Goal: Task Accomplishment & Management: Use online tool/utility

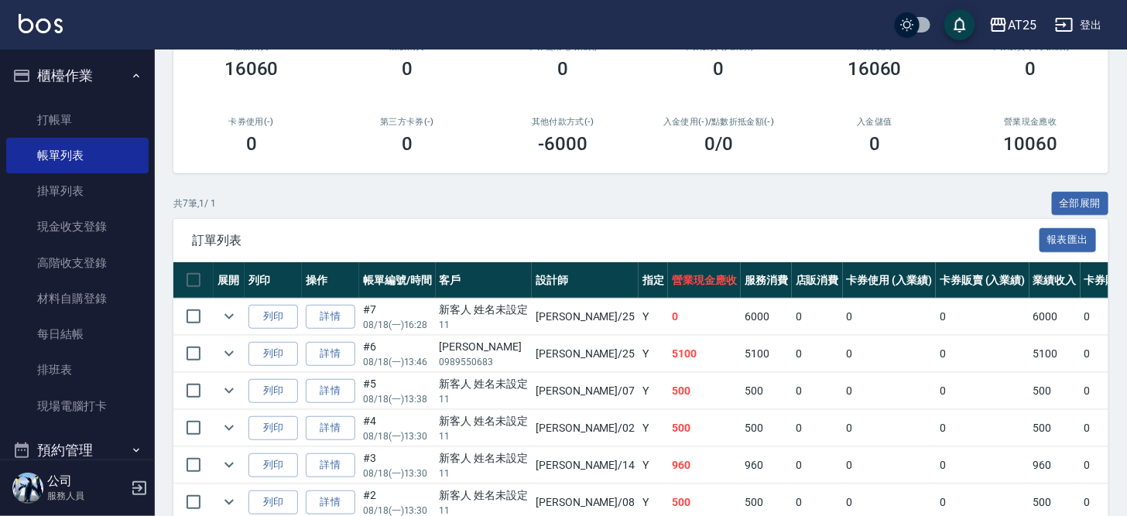
scroll to position [5, 0]
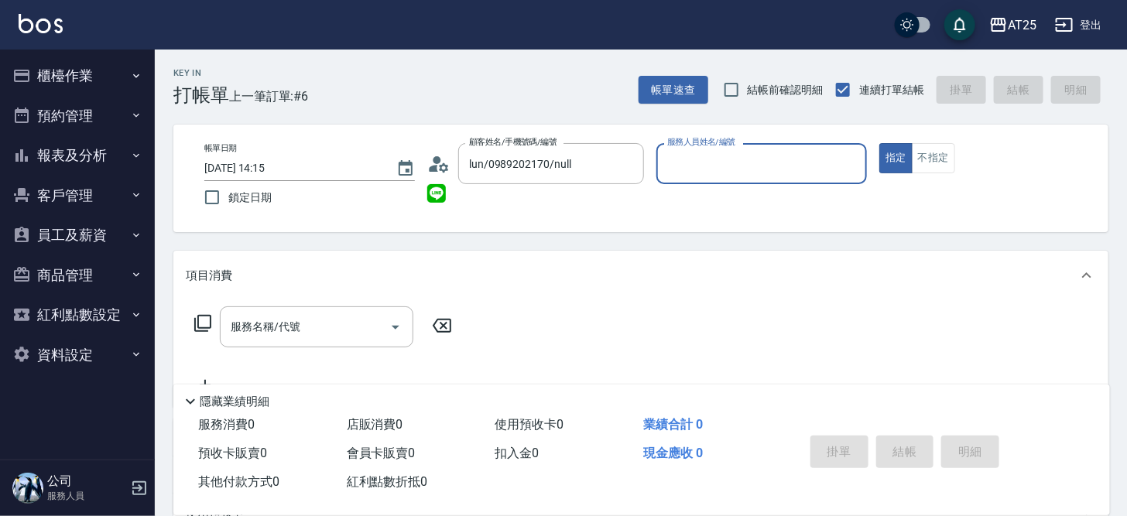
type input "[PERSON_NAME]/0981530865/02"
click at [629, 163] on icon "Clear" at bounding box center [627, 163] width 15 height 15
type input "新客人 姓名未設定/11/null"
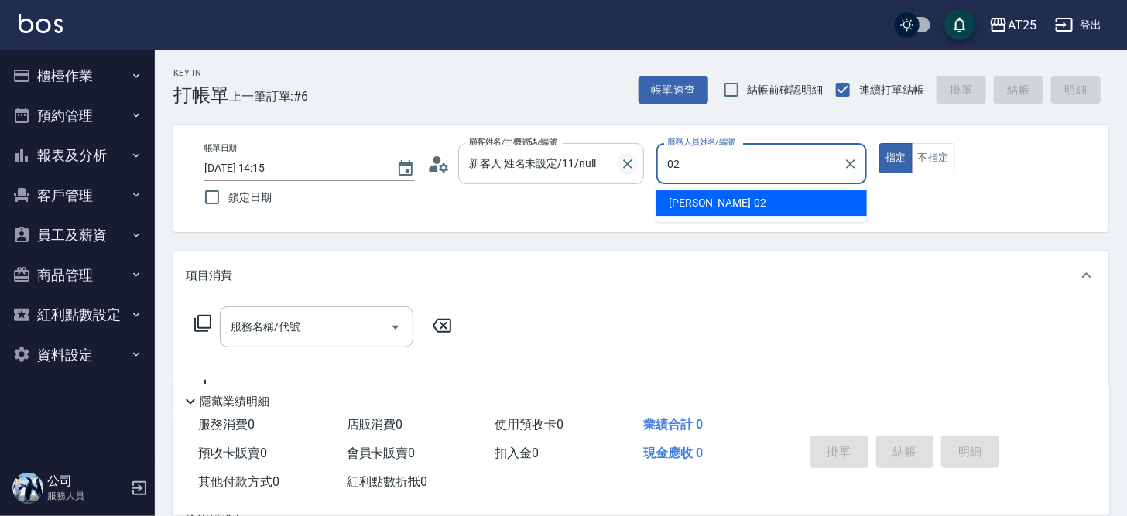
type input "[PERSON_NAME]-02"
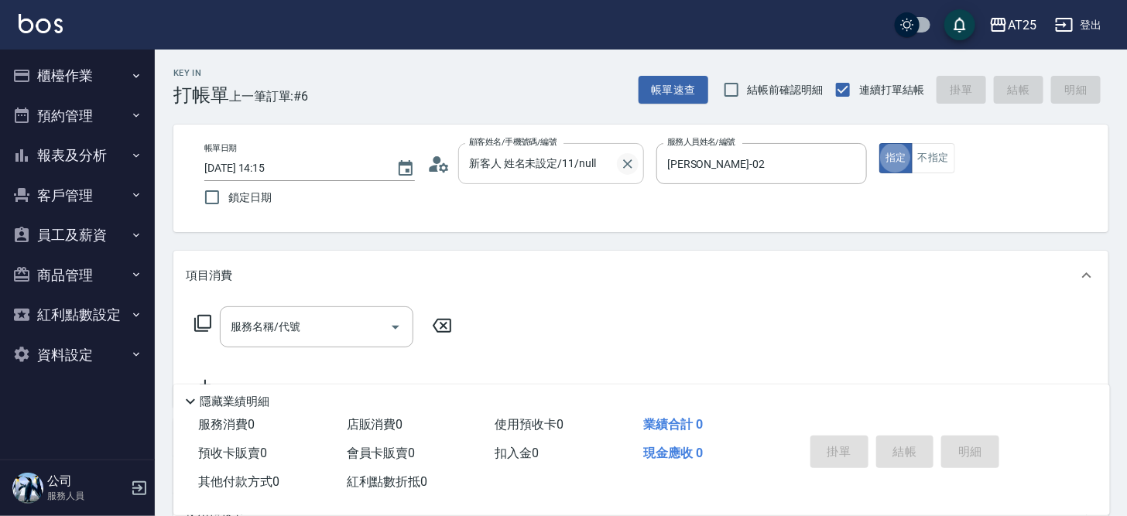
type button "true"
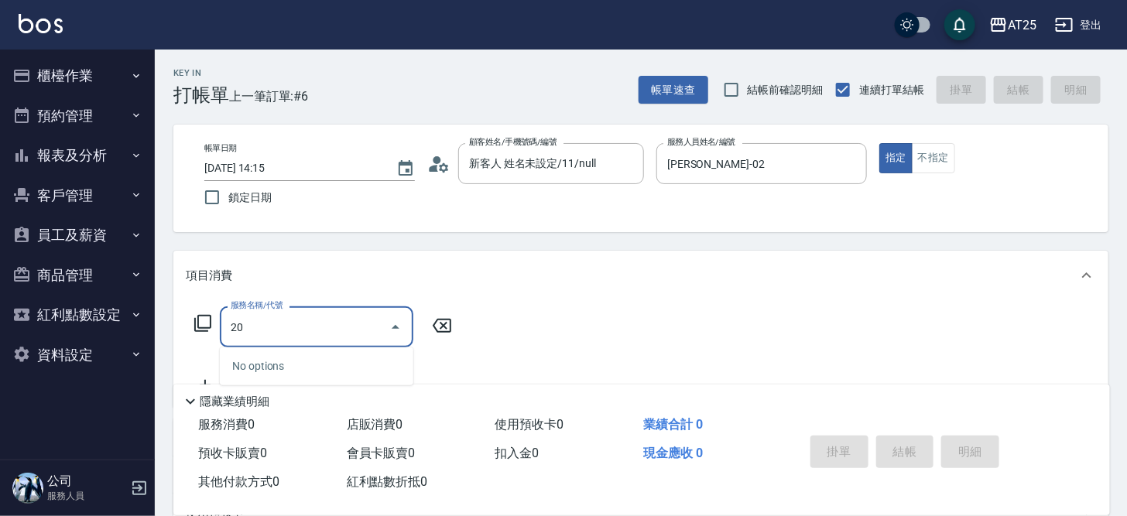
type input "201"
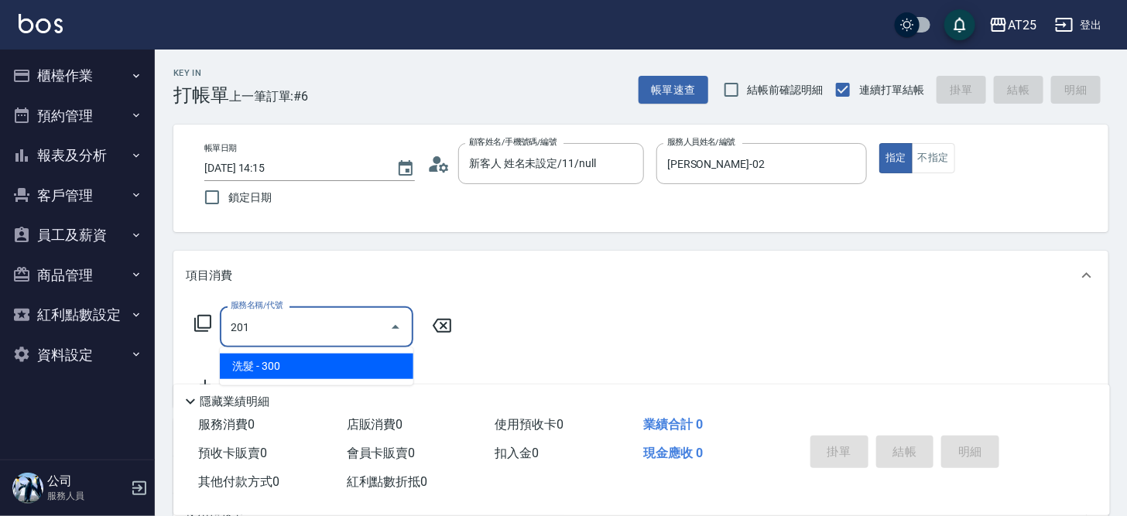
type input "30"
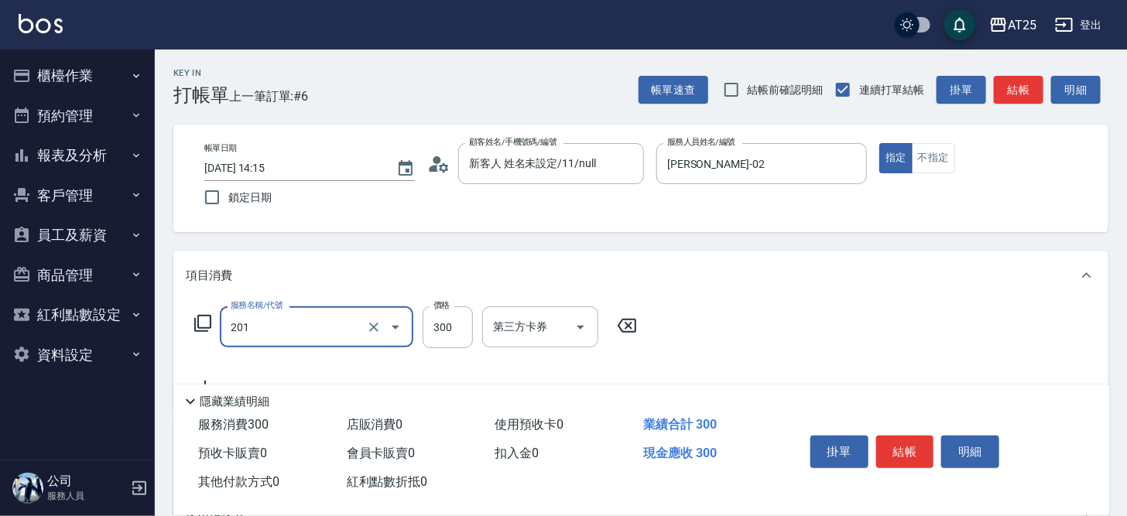
type input "洗髮(201)"
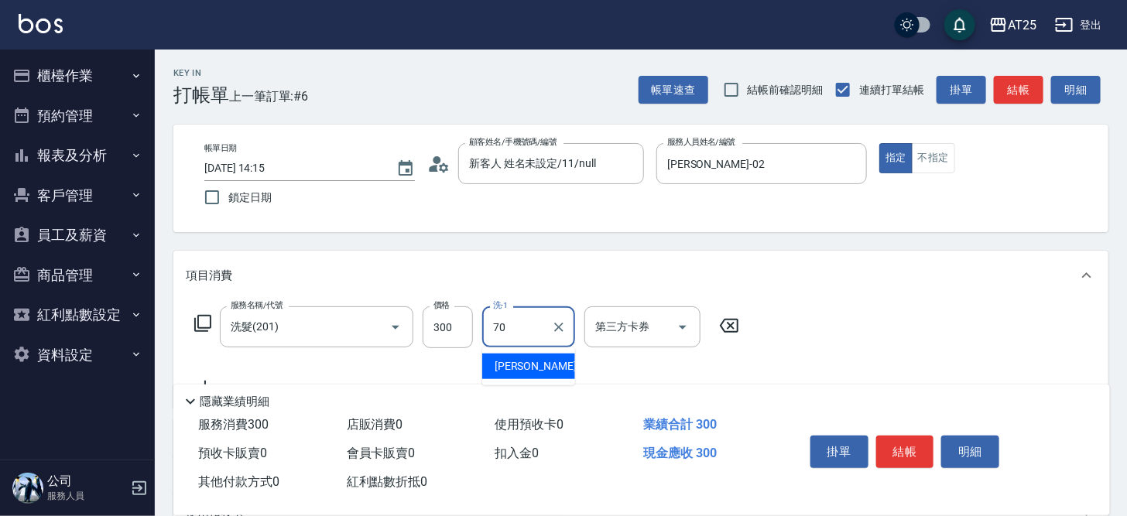
type input "[PERSON_NAME]-70"
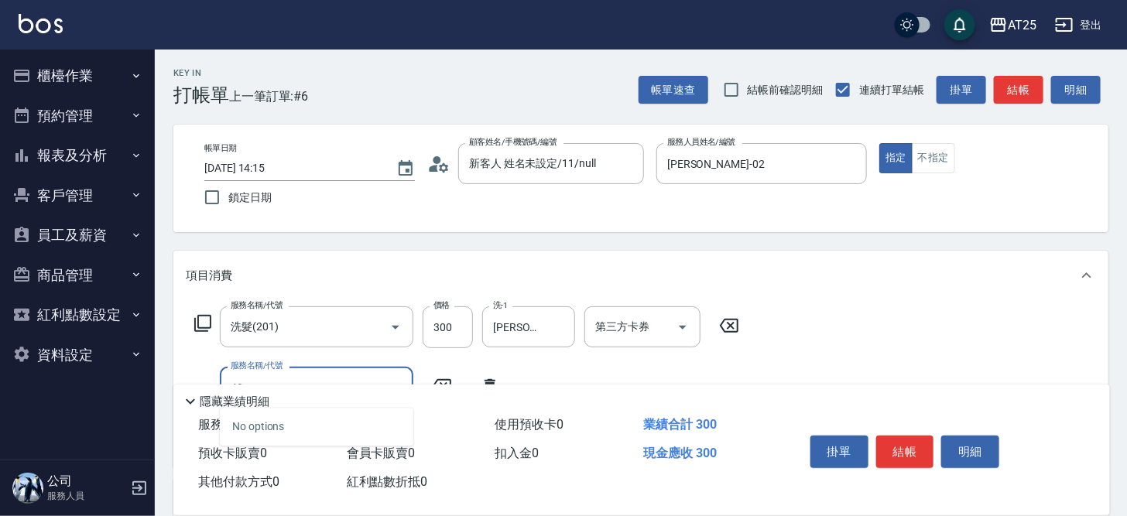
type input "401"
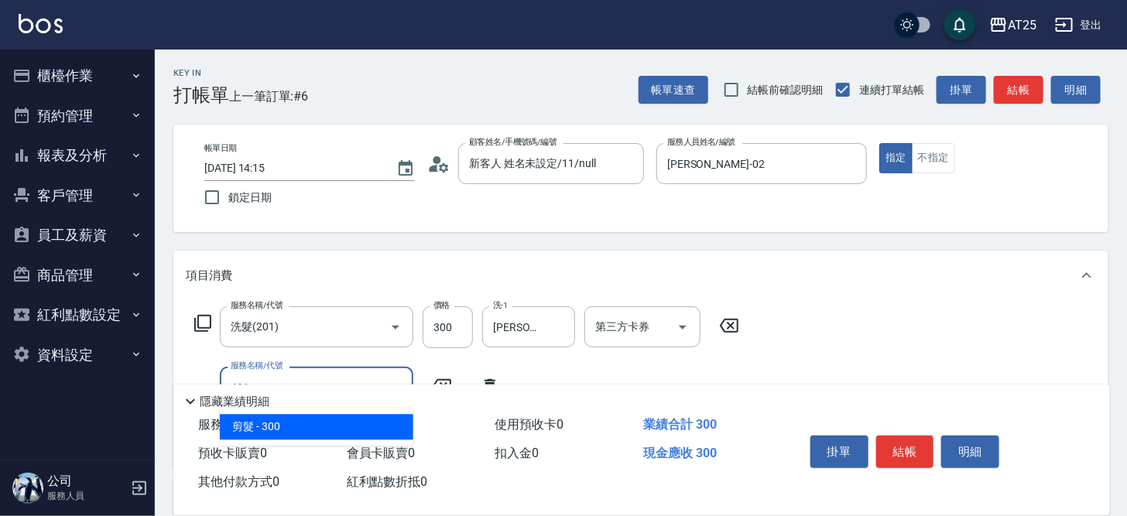
type input "60"
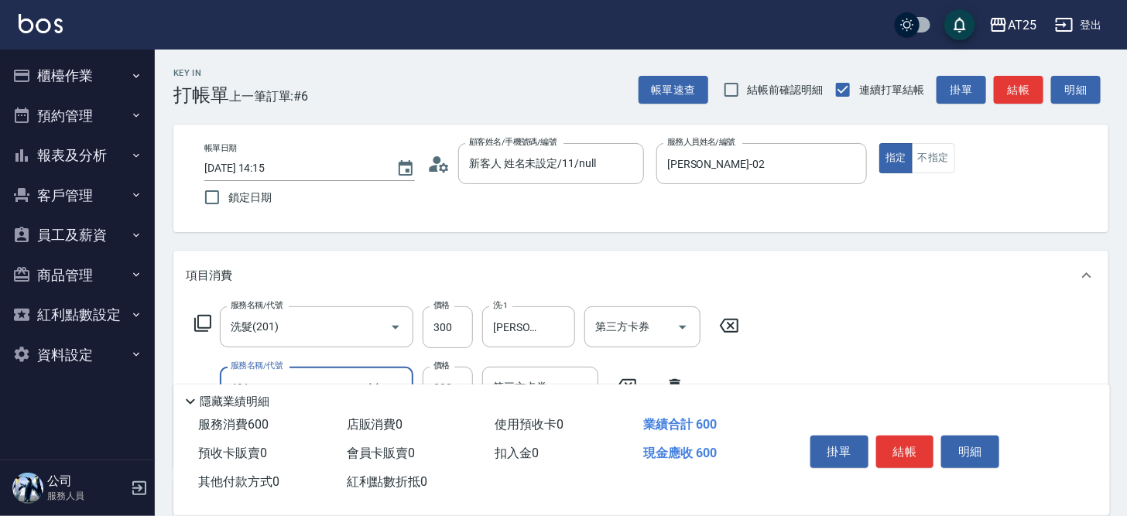
type input "剪髮(401)"
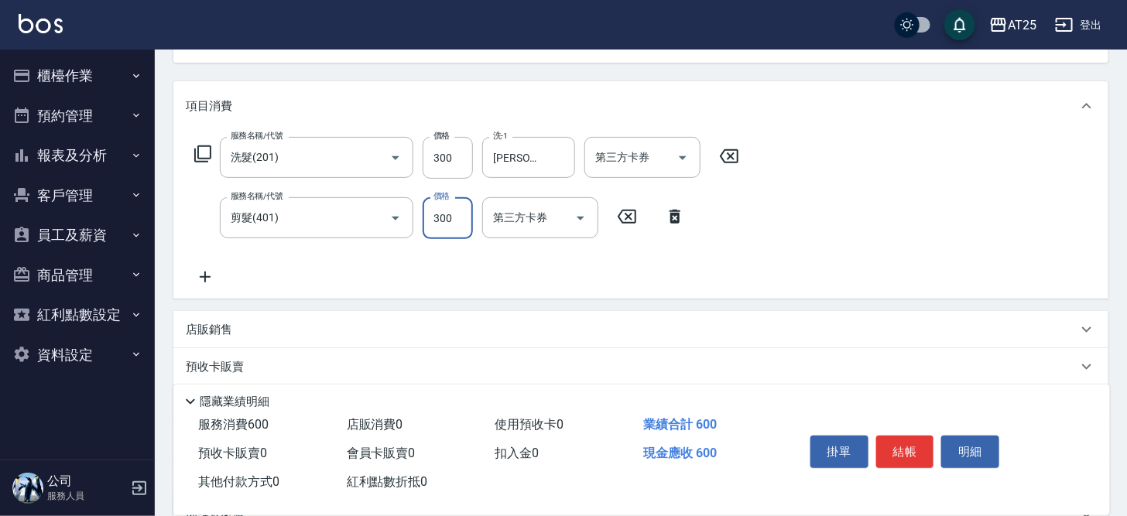
type input "30"
type input "20"
type input "50"
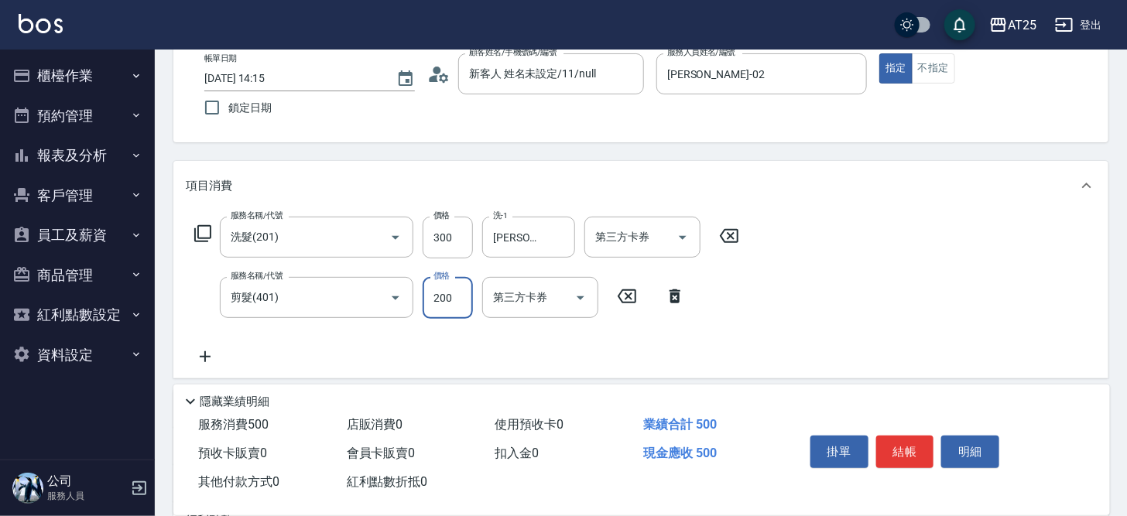
scroll to position [0, 0]
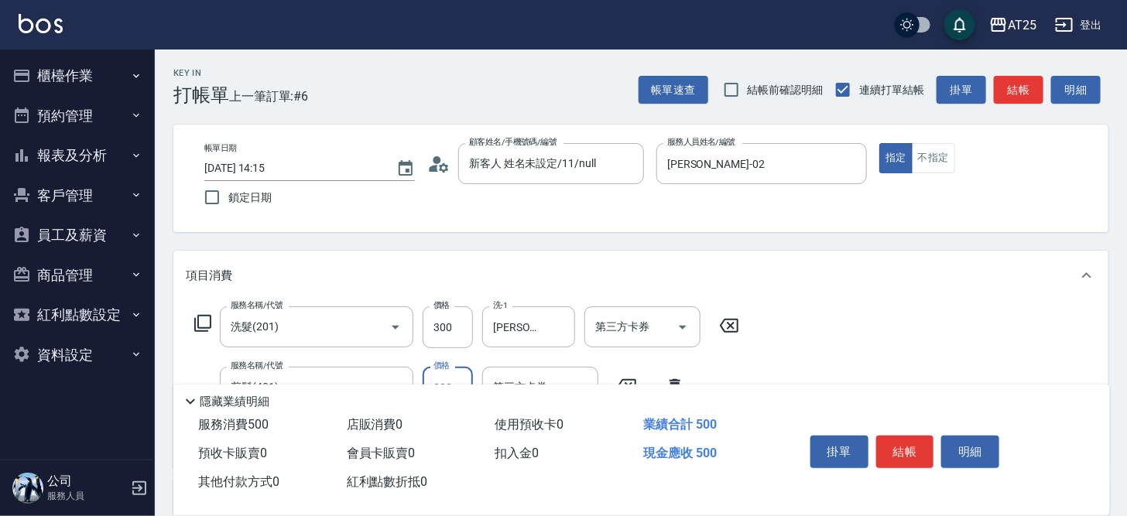
type input "200"
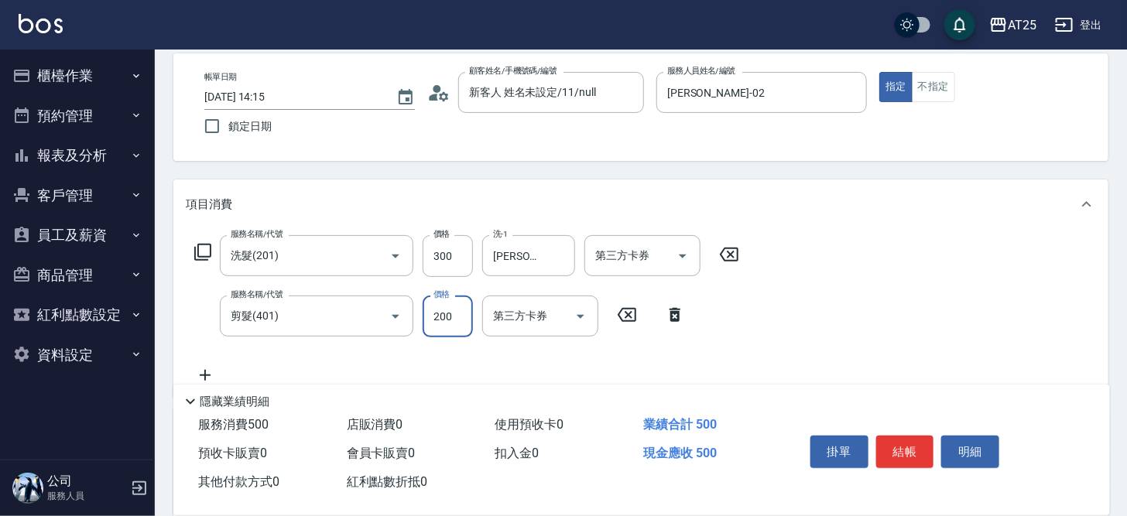
scroll to position [87, 0]
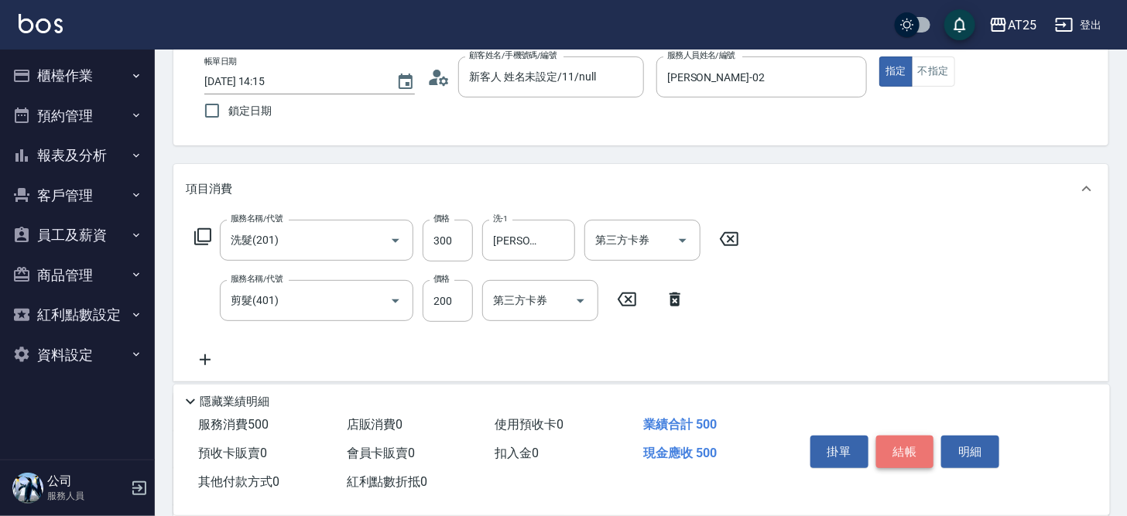
click at [913, 444] on button "結帳" at bounding box center [905, 452] width 58 height 33
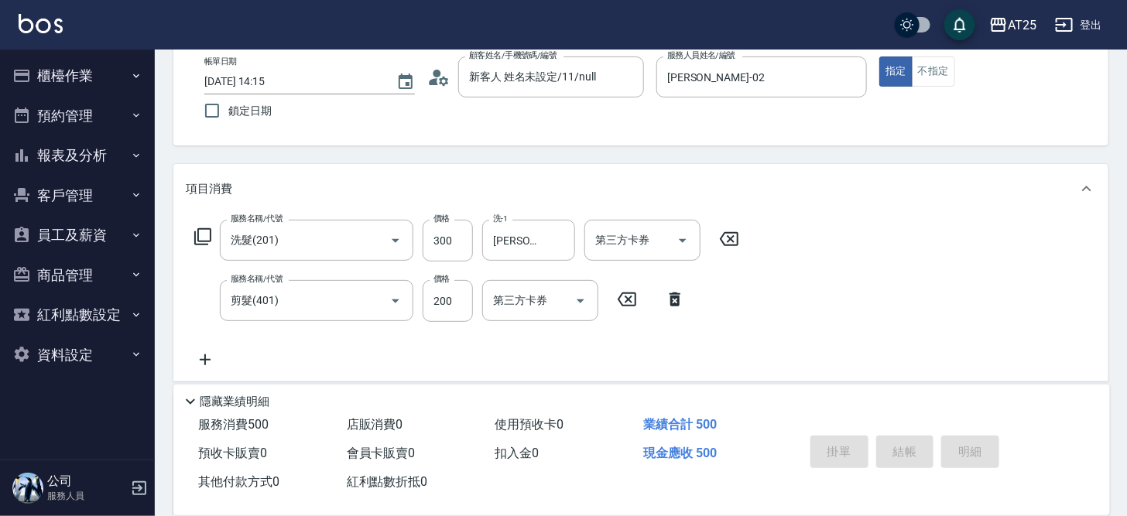
type input "2025/08/18 18:22"
type input "0"
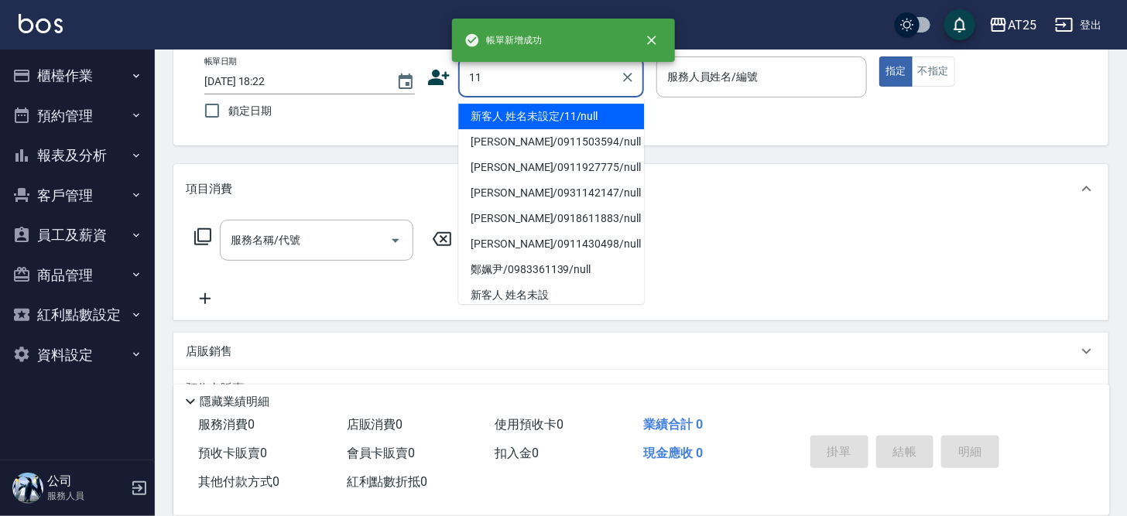
type input "新客人 姓名未設定/11/null"
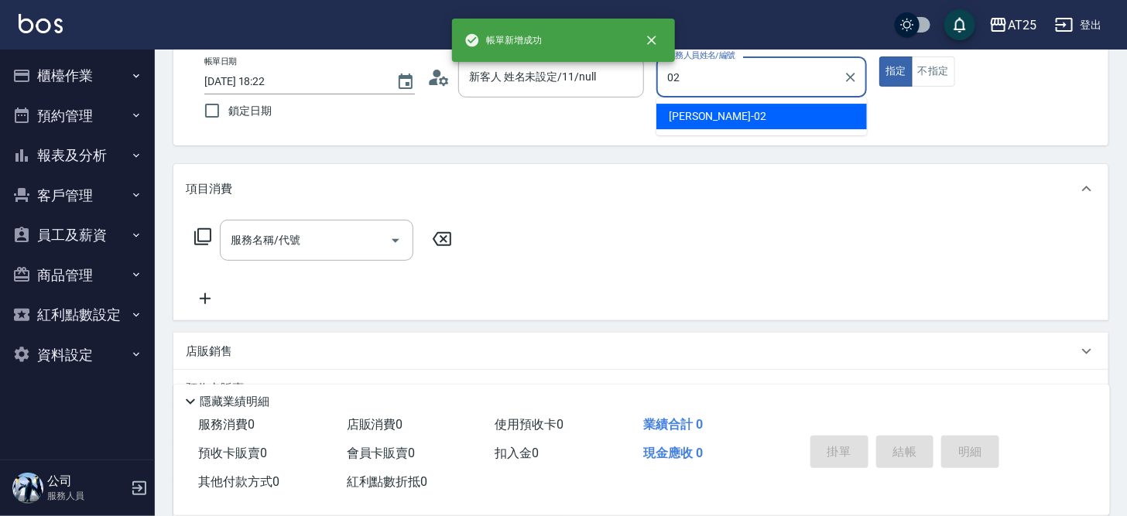
type input "Vivian-02"
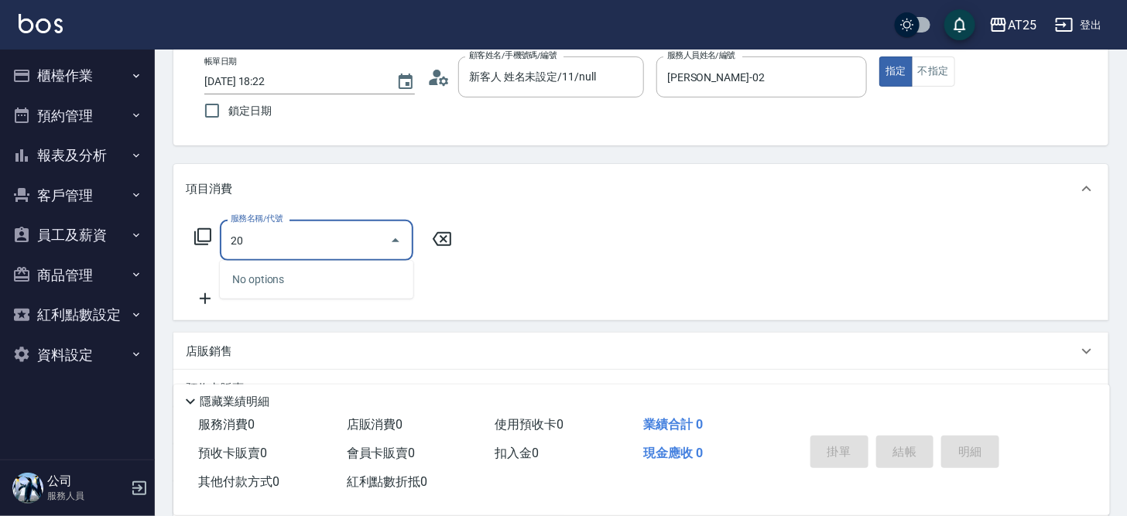
type input "201"
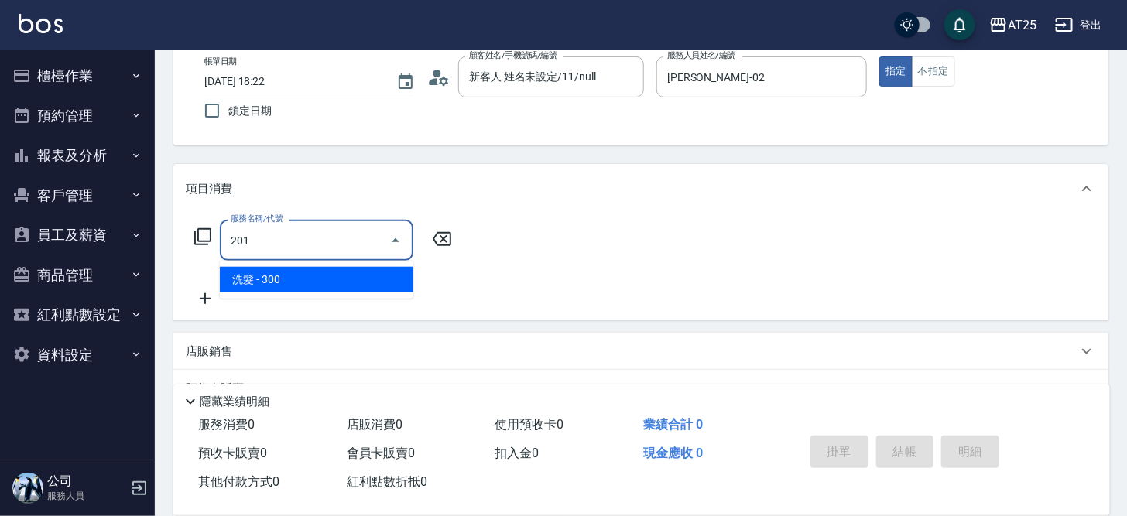
type input "30"
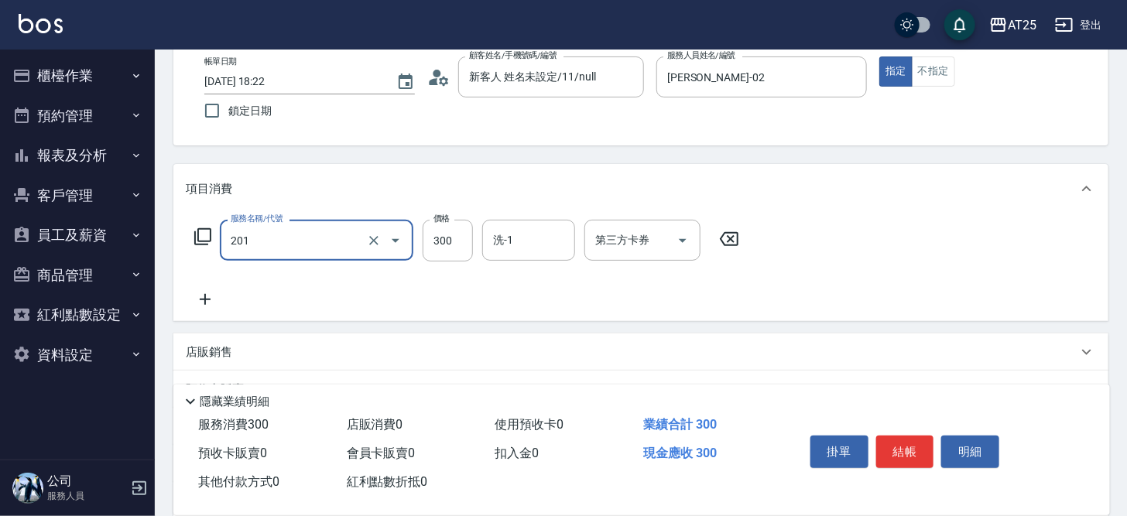
type input "洗髮(201)"
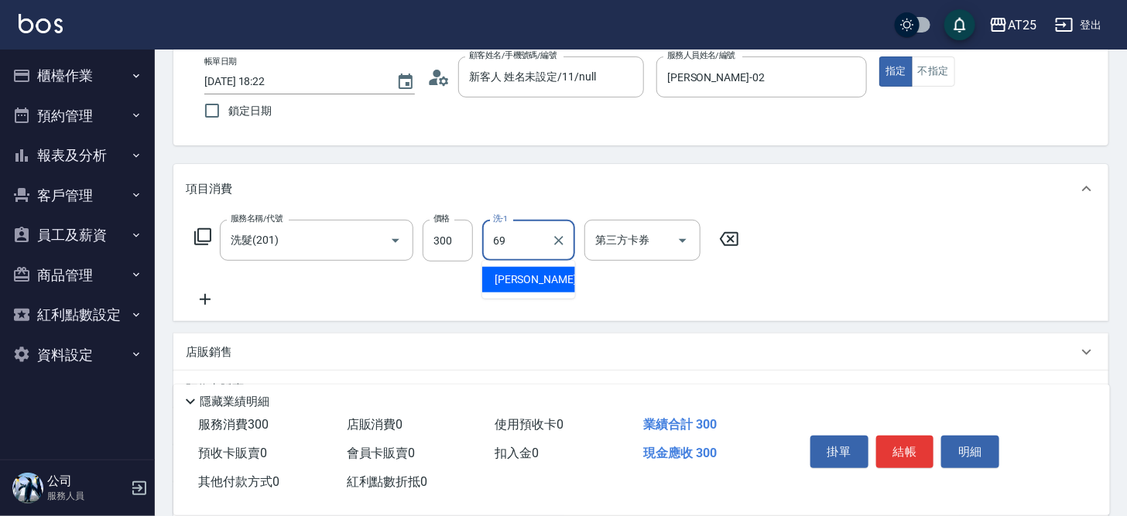
type input "小恩-69"
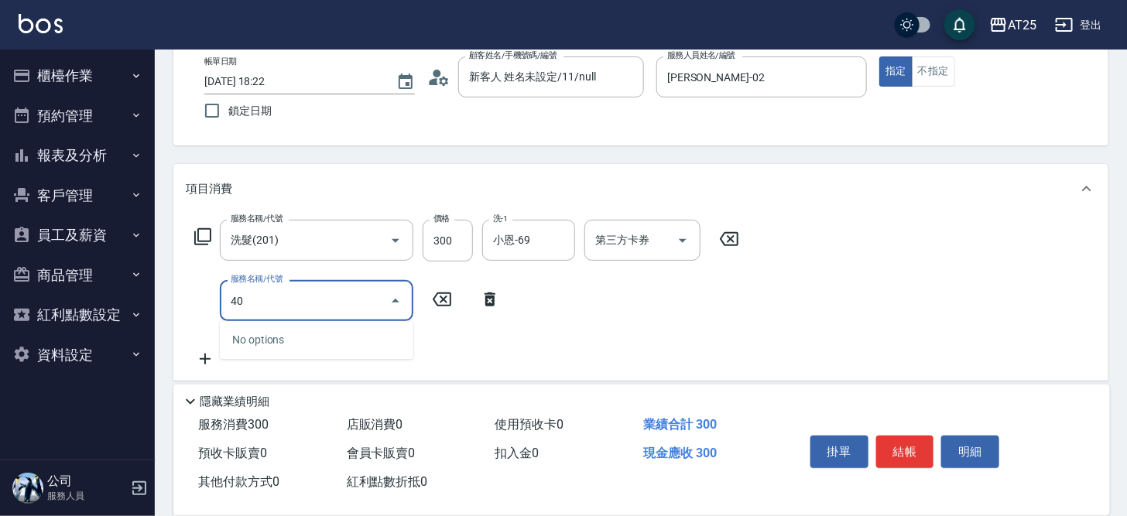
type input "401"
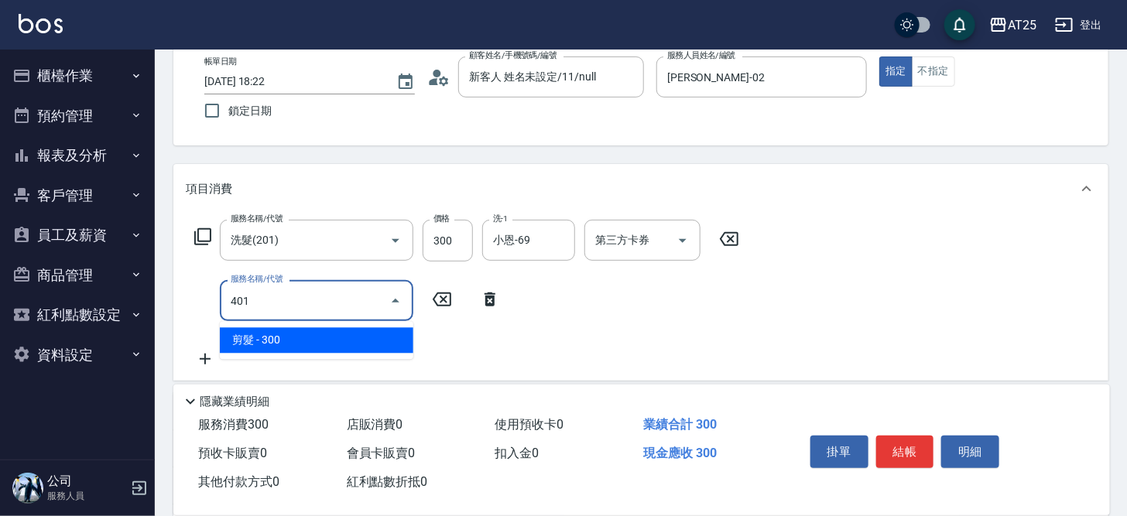
type input "60"
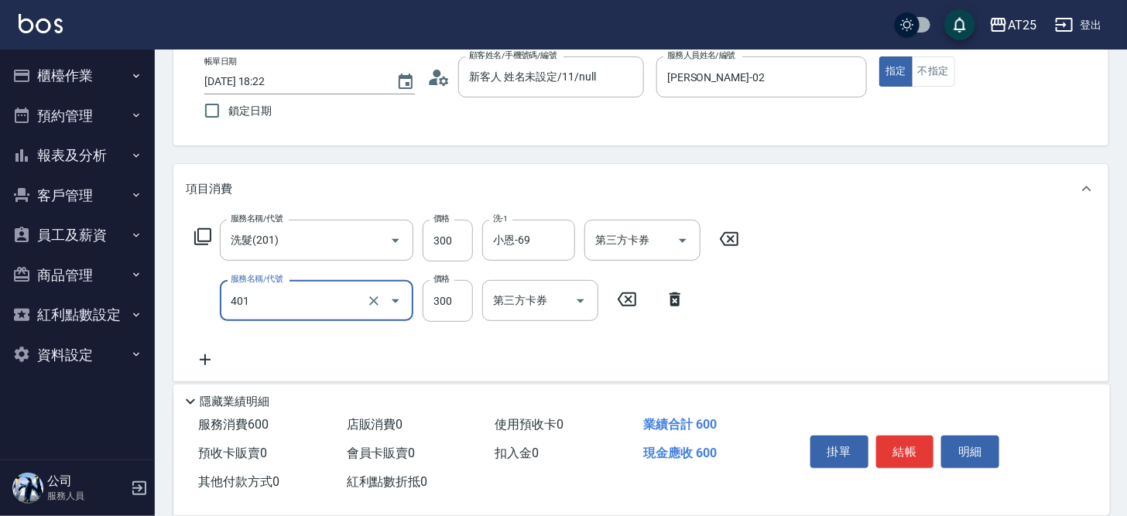
type input "剪髮(401)"
type input "30"
type input "20"
type input "50"
type input "200"
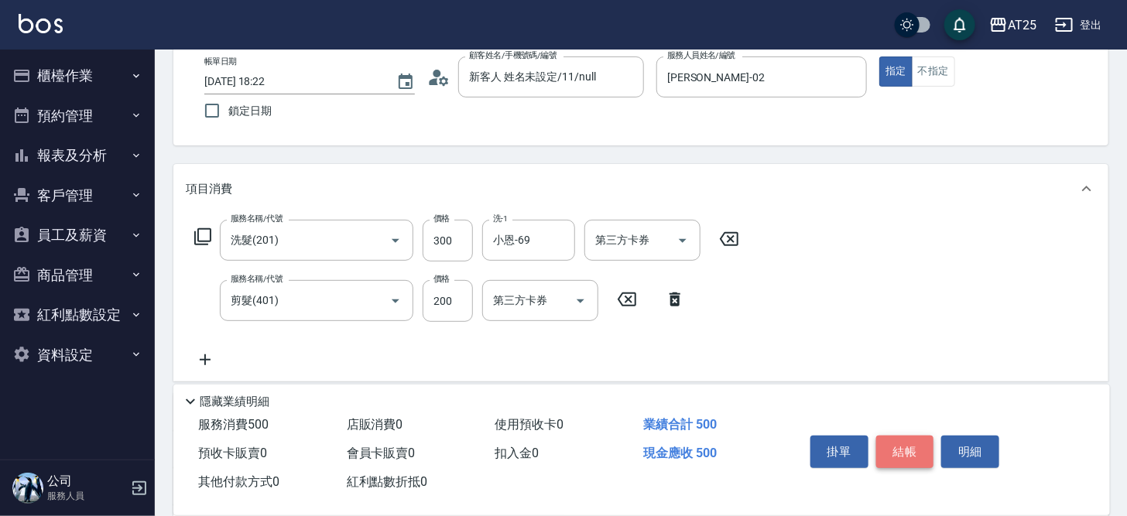
click at [901, 455] on button "結帳" at bounding box center [905, 452] width 58 height 33
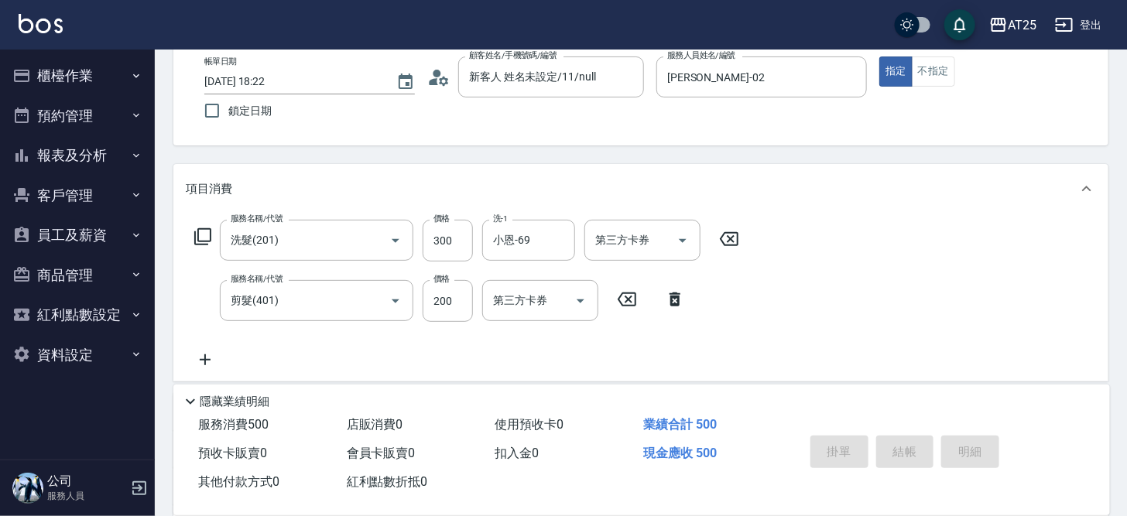
type input "0"
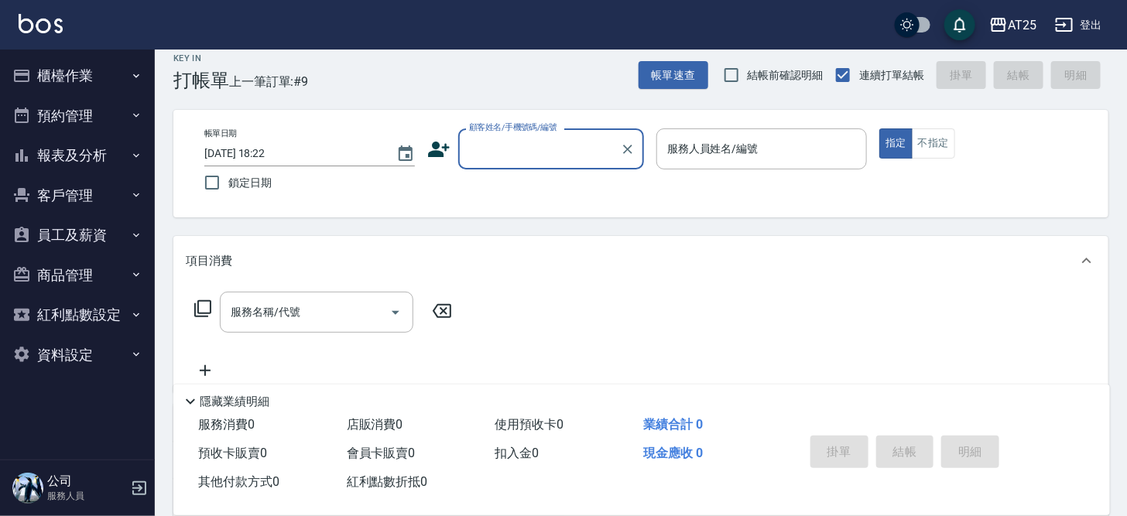
scroll to position [0, 0]
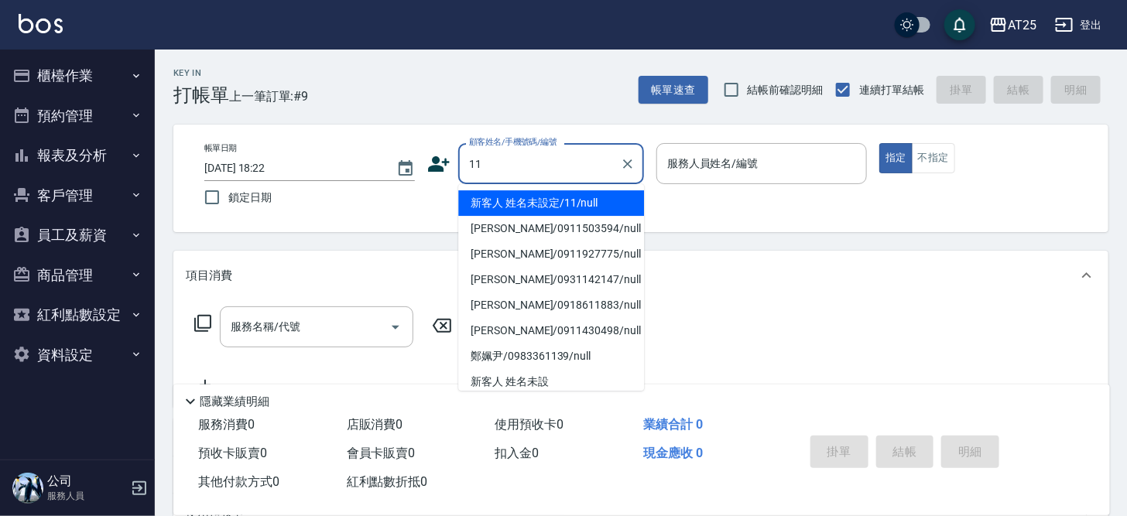
type input "新客人 姓名未設定/11/null"
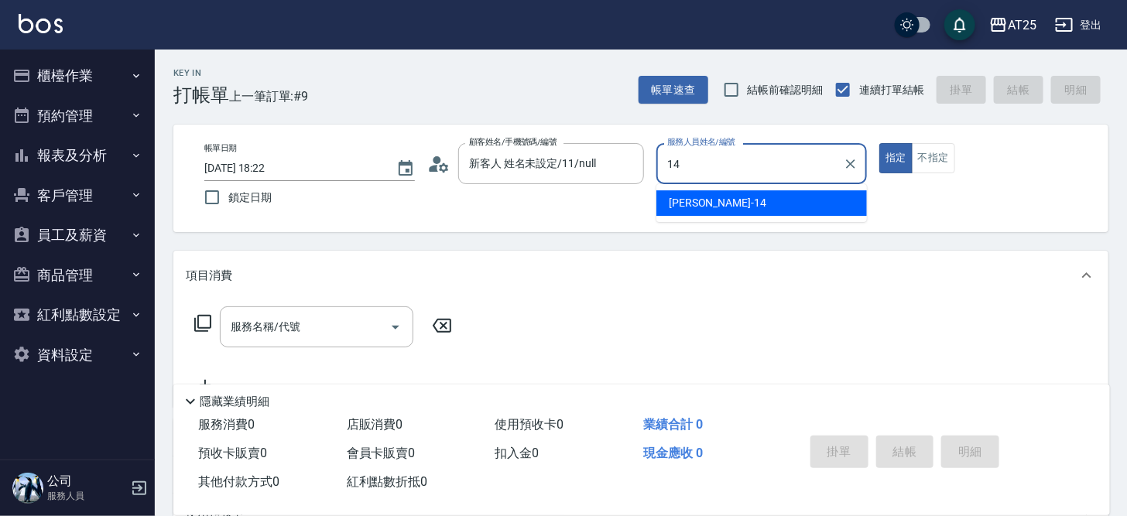
type input "Ken-14"
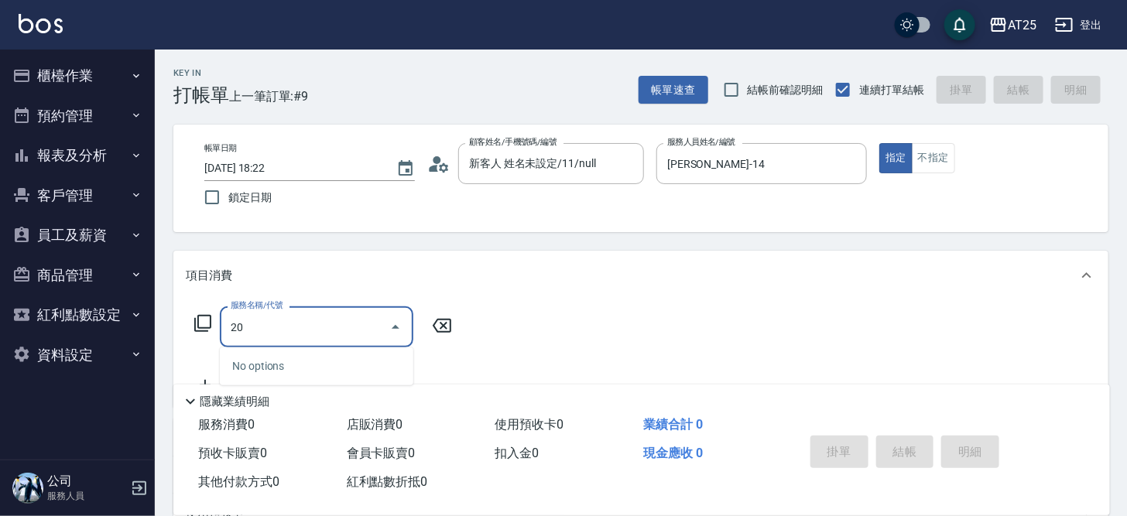
type input "201"
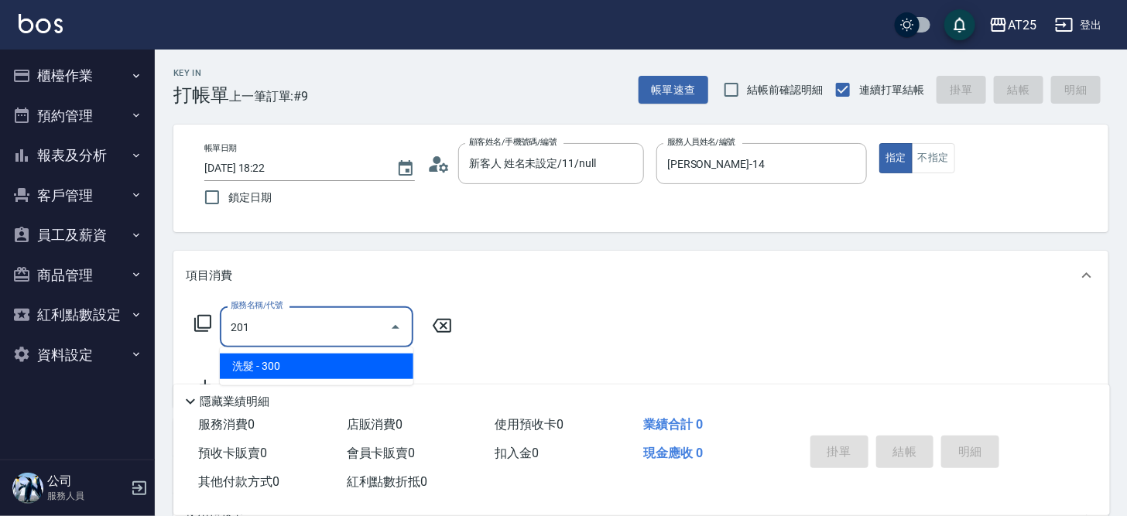
type input "30"
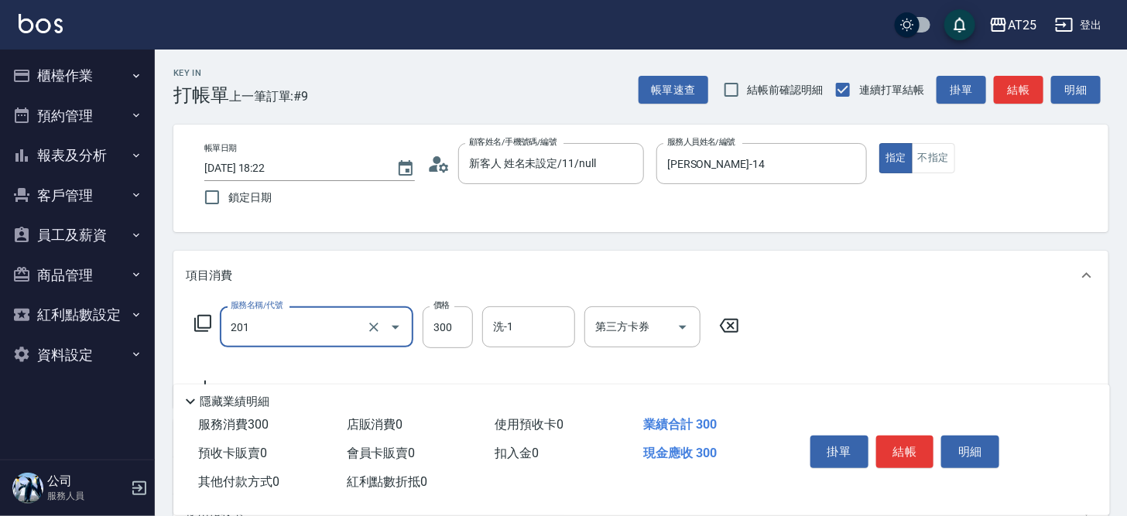
type input "洗髮(201)"
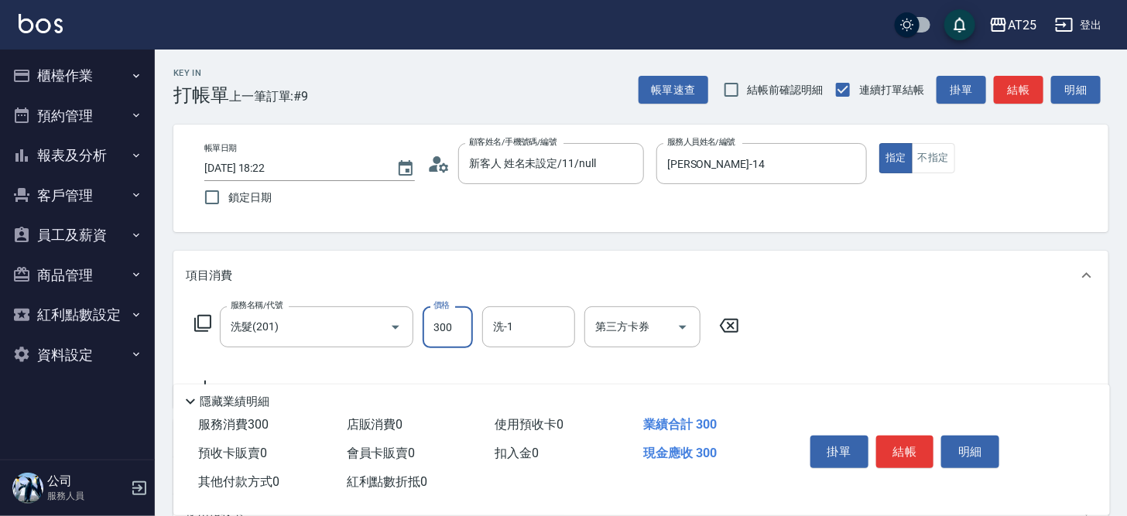
type input "0"
type input "40"
type input "400"
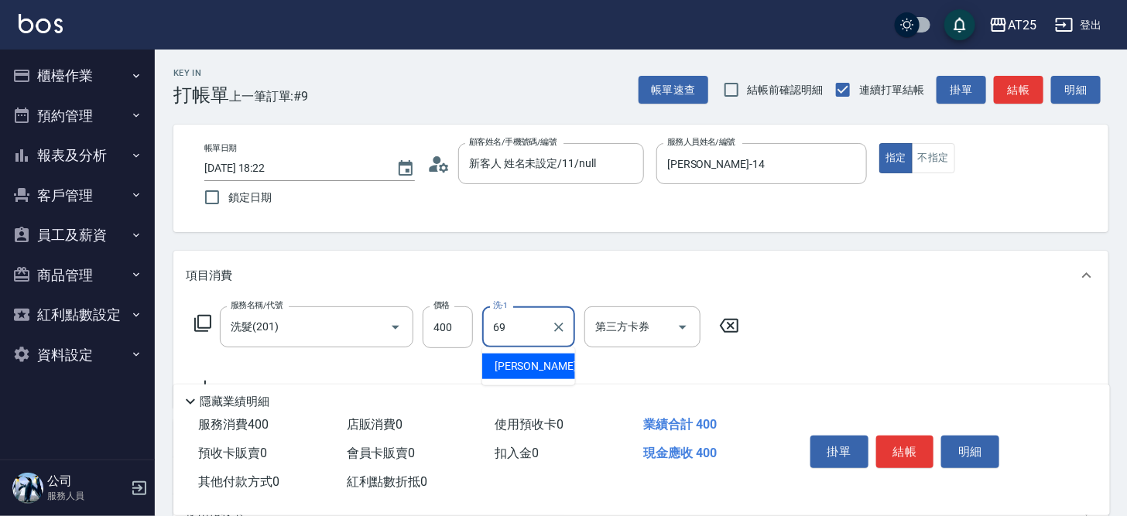
type input "小恩-69"
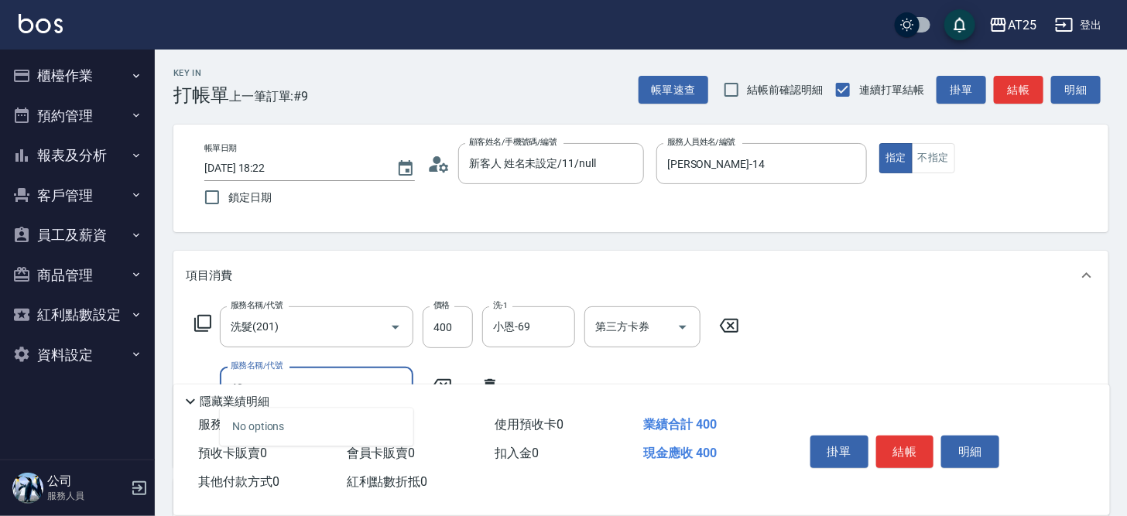
type input "401"
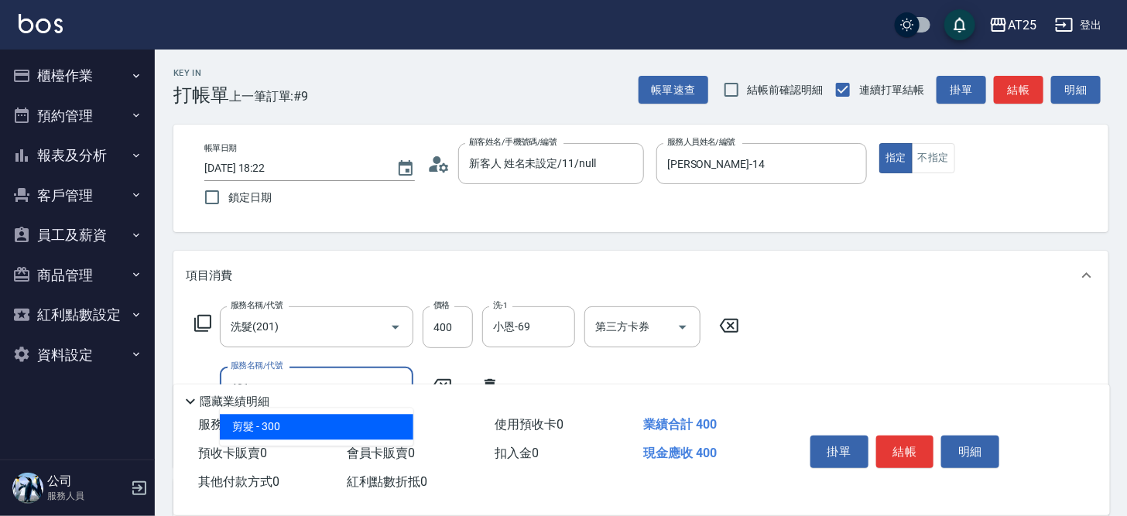
type input "70"
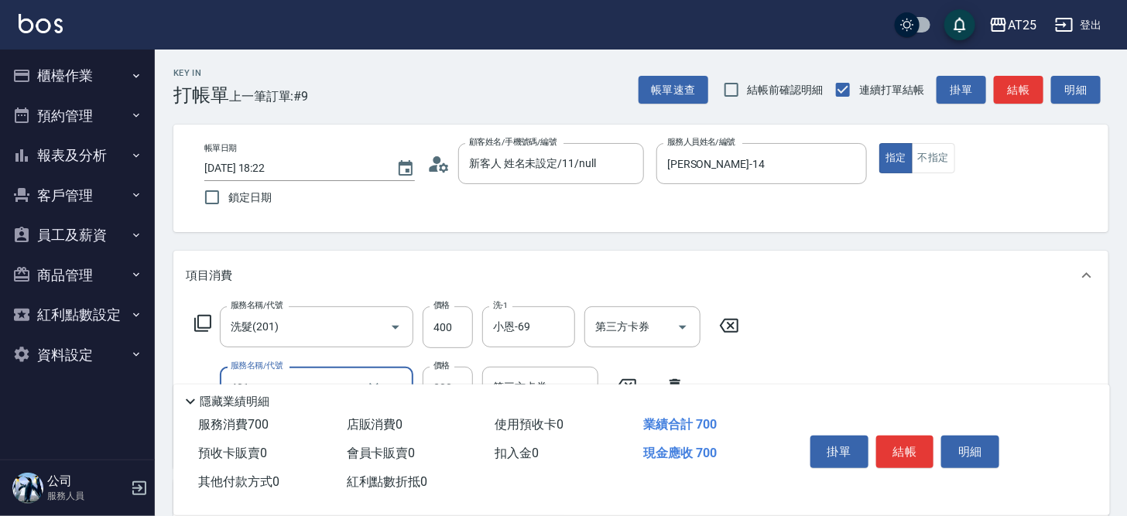
type input "剪髮(401)"
type input "40"
type input "80"
type input "400"
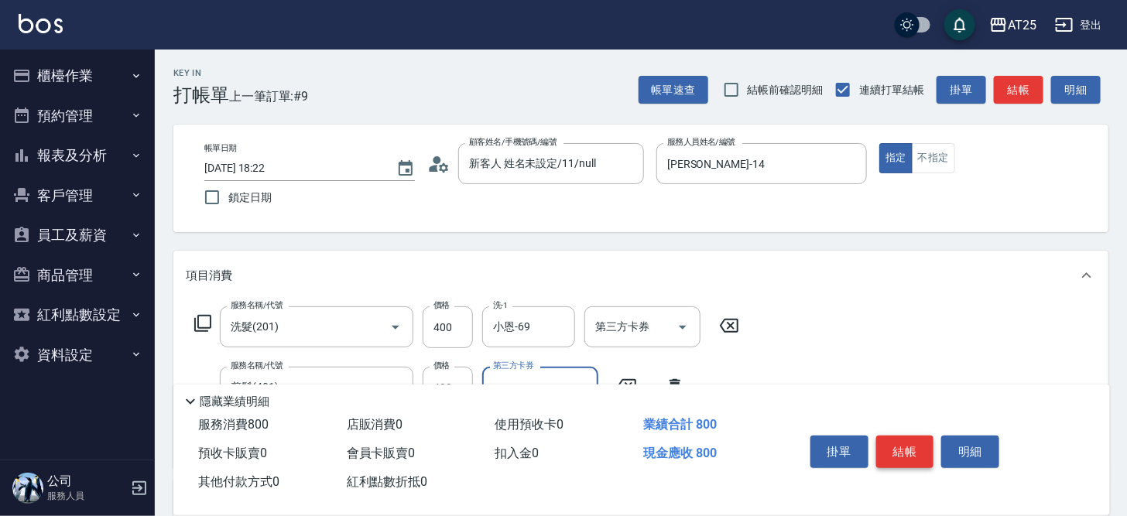
click at [895, 443] on button "結帳" at bounding box center [905, 452] width 58 height 33
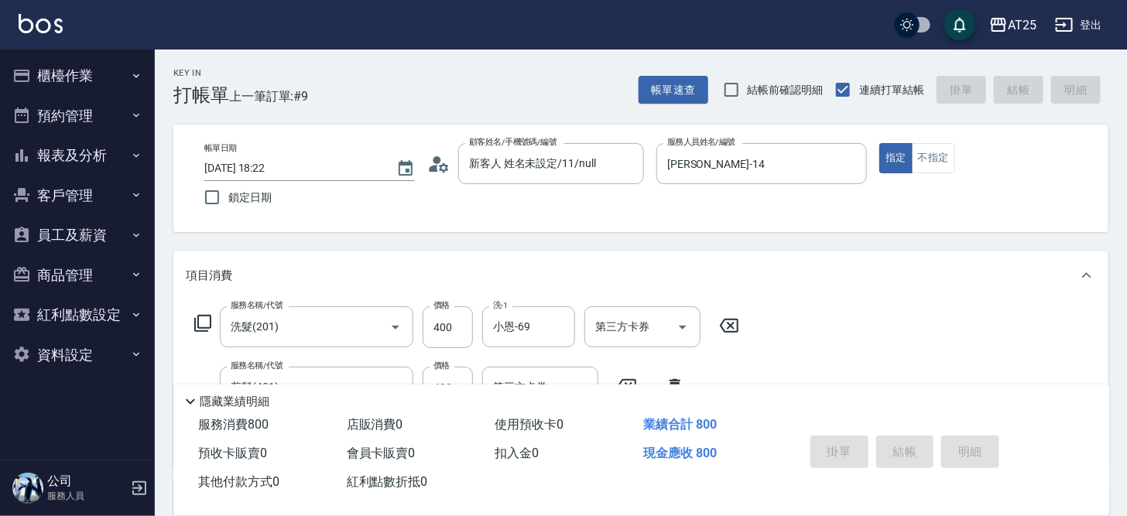
type input "2025/08/18 18:23"
type input "0"
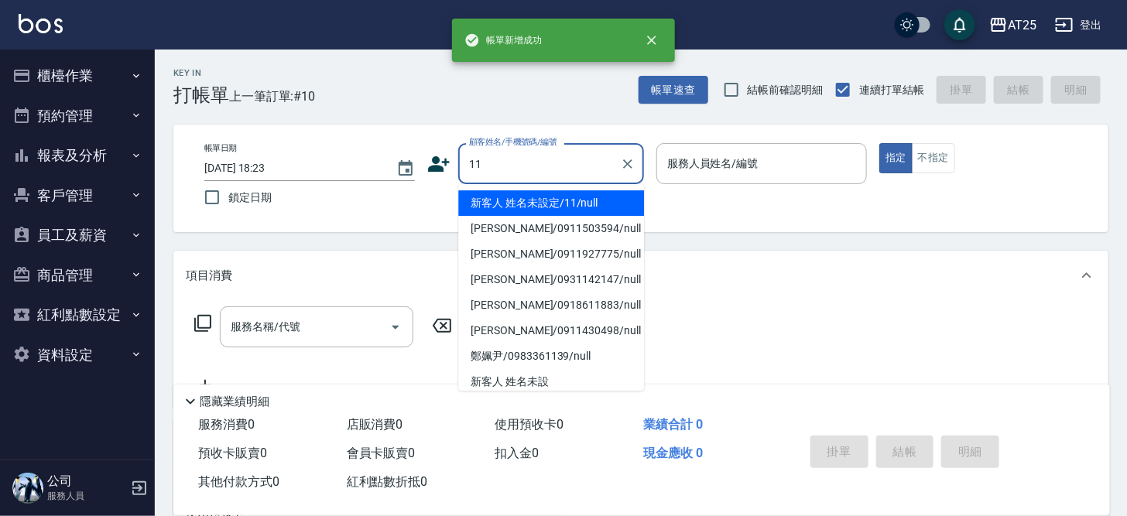
type input "新客人 姓名未設定/11/null"
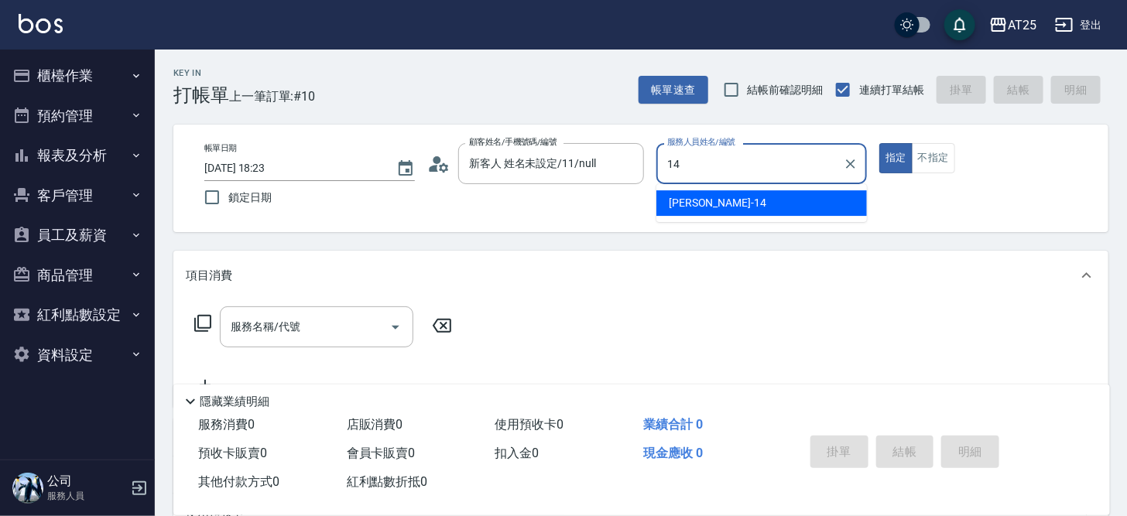
type input "Ken-14"
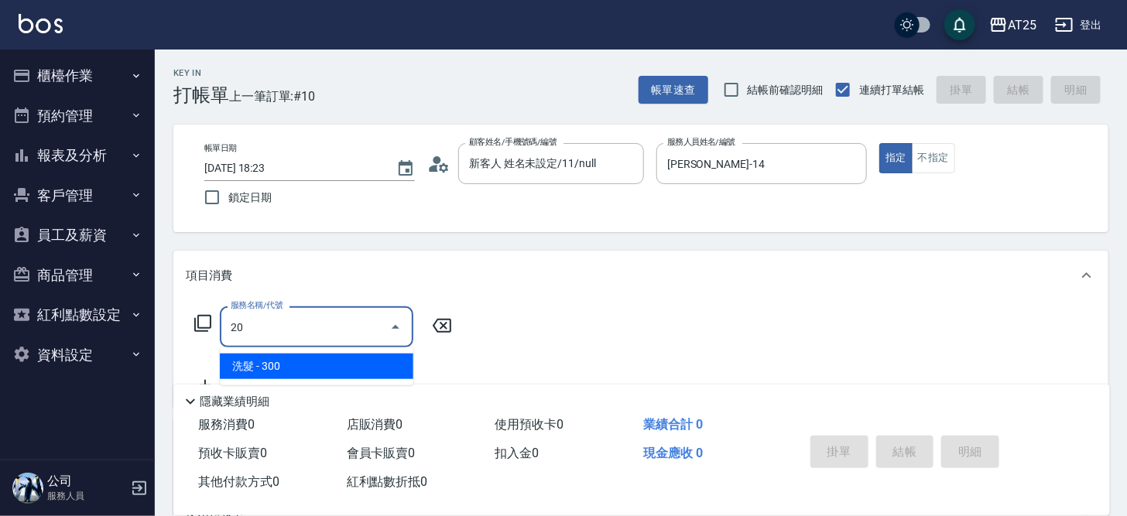
type input "201"
type input "30"
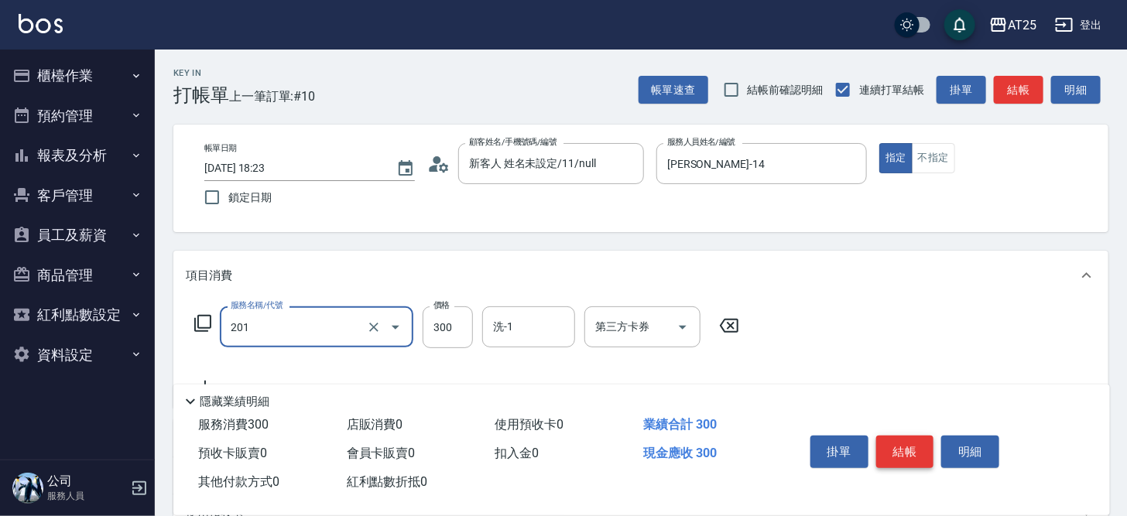
type input "洗髮(201)"
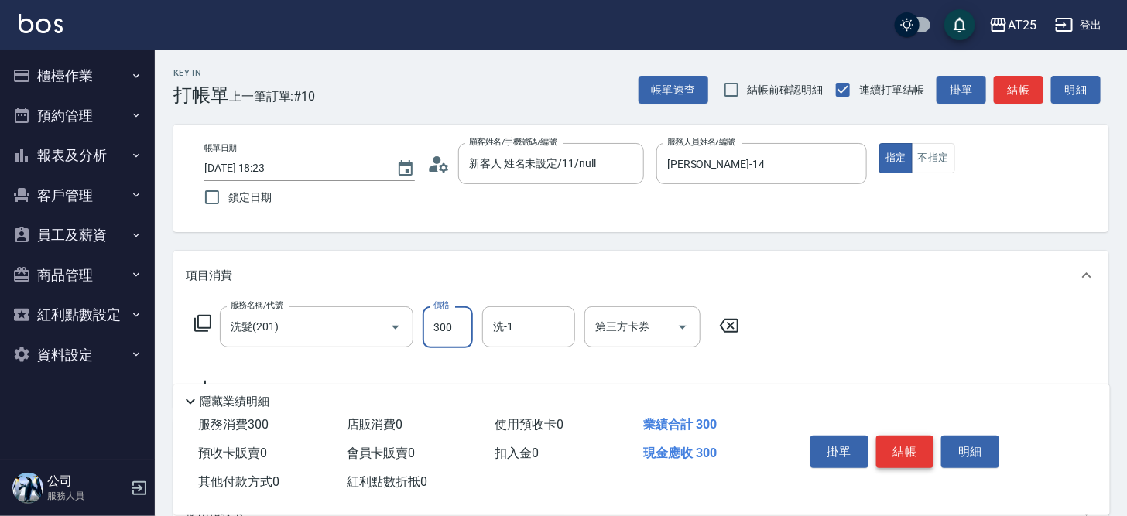
type input "0"
type input "40"
type input "400"
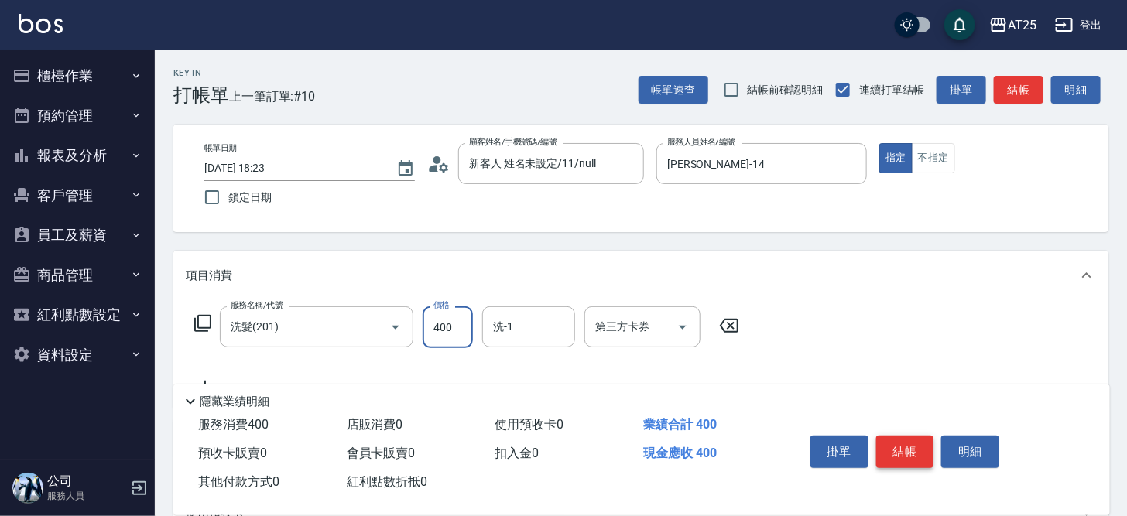
type input "4006"
type input "4000"
type input "40069"
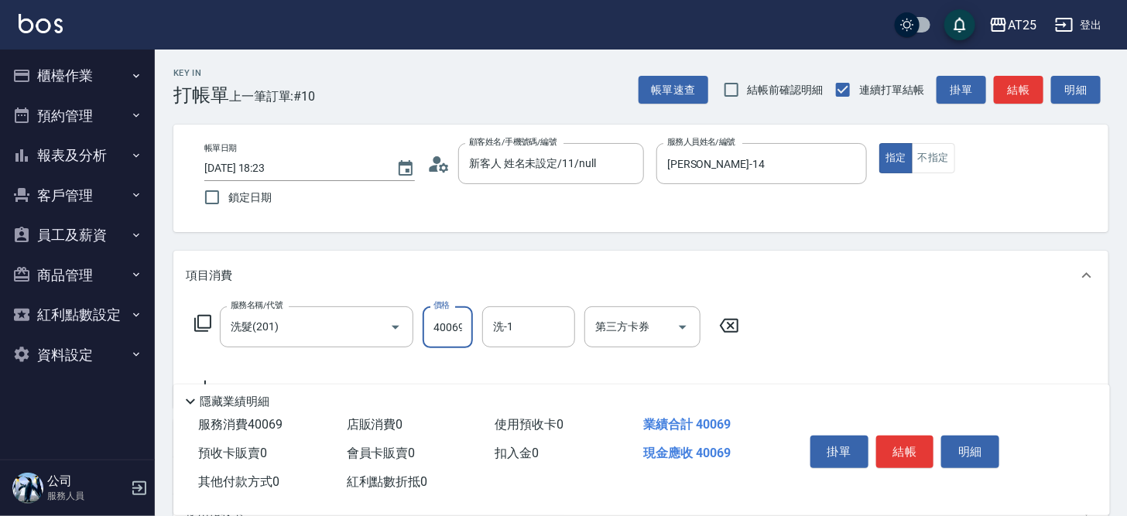
click at [464, 329] on input "40069" at bounding box center [448, 328] width 50 height 42
type input "0"
click at [485, 328] on div "洗-1" at bounding box center [528, 327] width 93 height 41
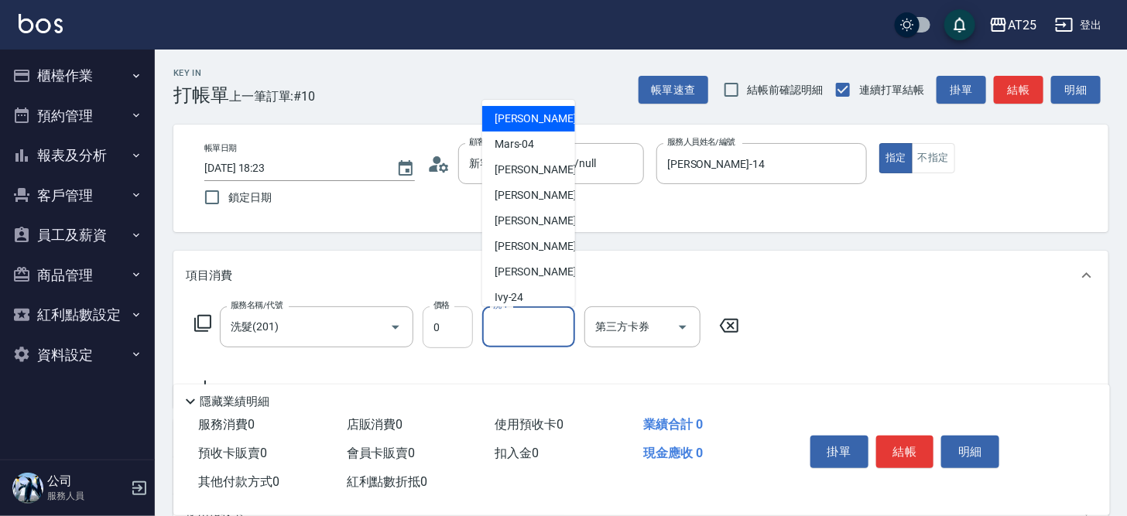
click at [435, 331] on input "0" at bounding box center [448, 328] width 50 height 42
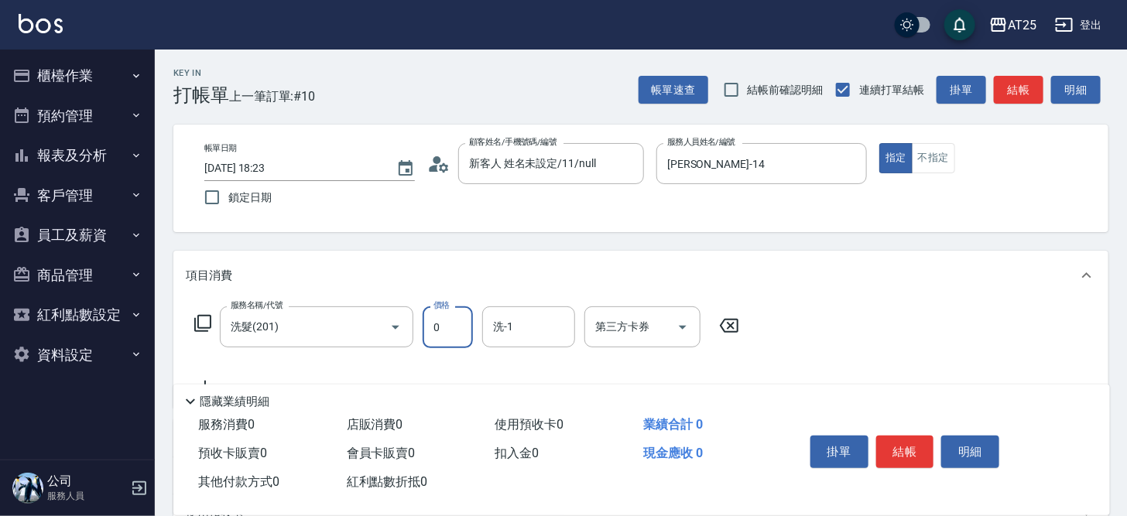
click at [435, 331] on input "0" at bounding box center [448, 328] width 50 height 42
type input "40"
type input "400"
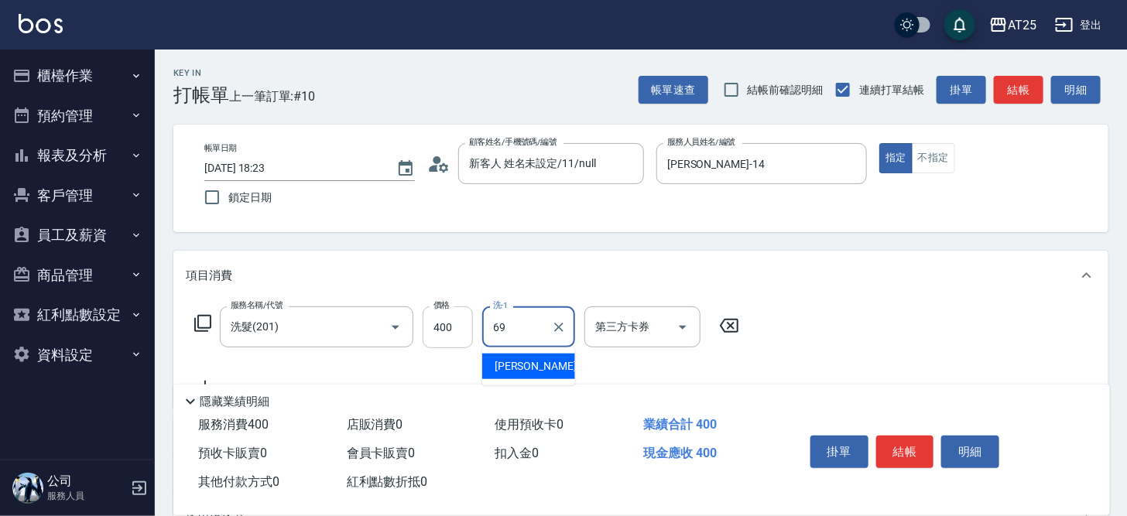
type input "小恩-69"
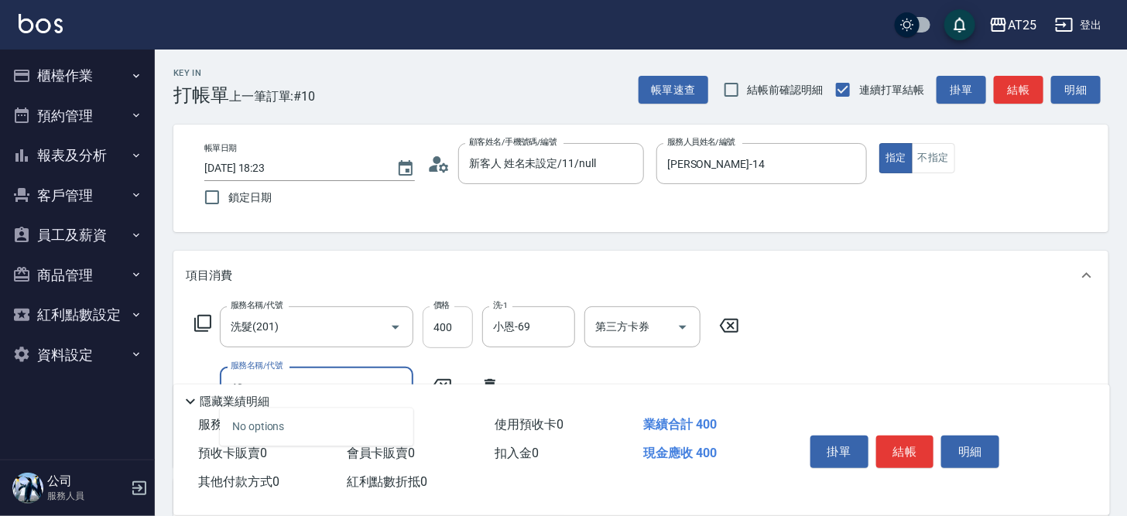
type input "401"
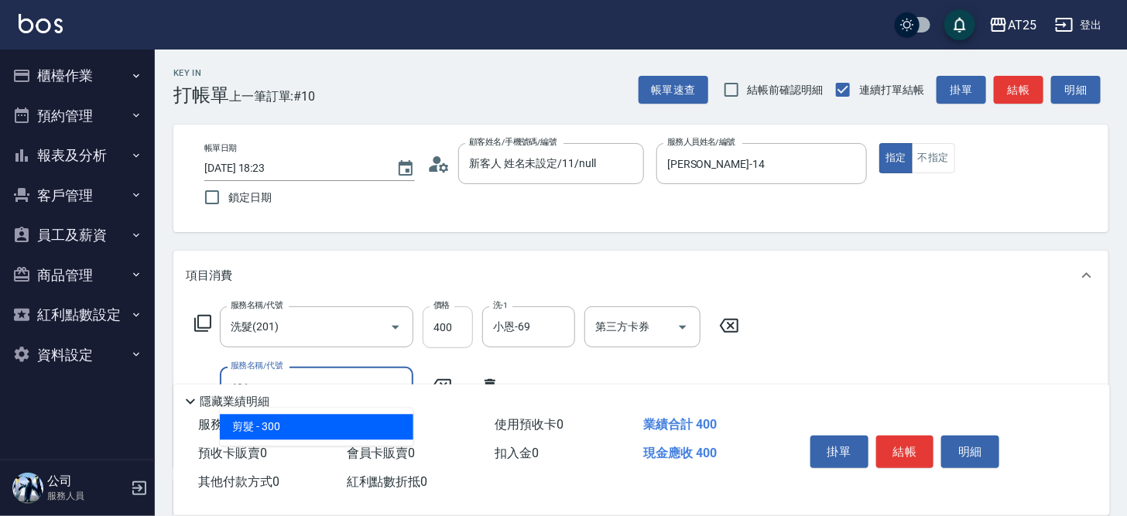
type input "70"
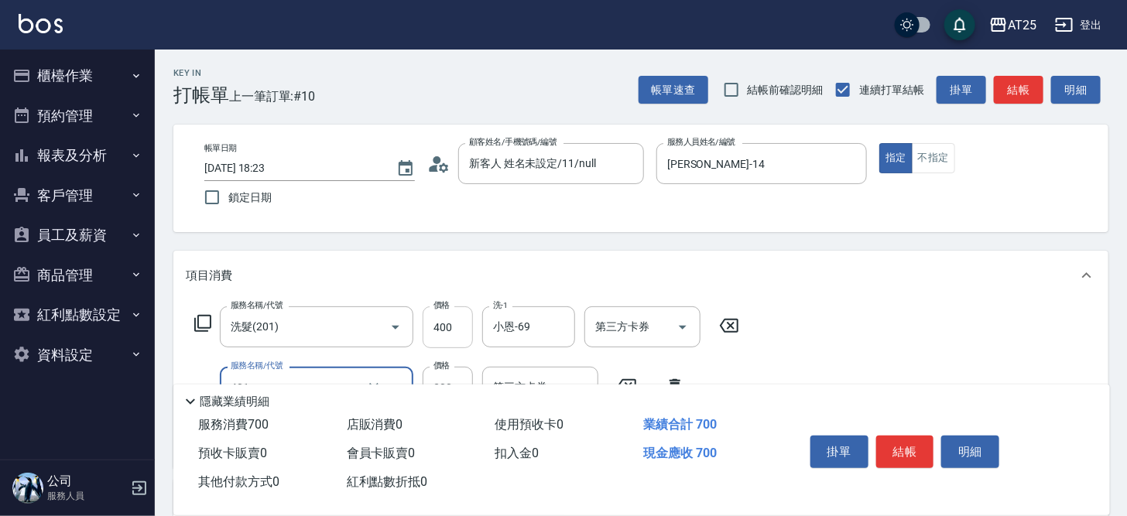
type input "剪髮(401)"
type input "40"
type input "80"
type input "400"
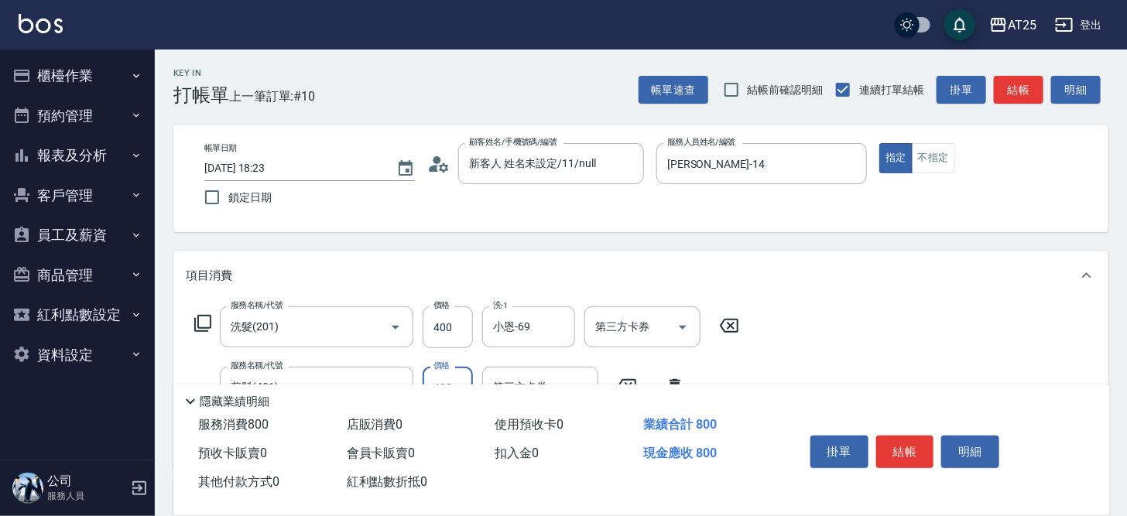
click at [903, 443] on button "結帳" at bounding box center [905, 452] width 58 height 33
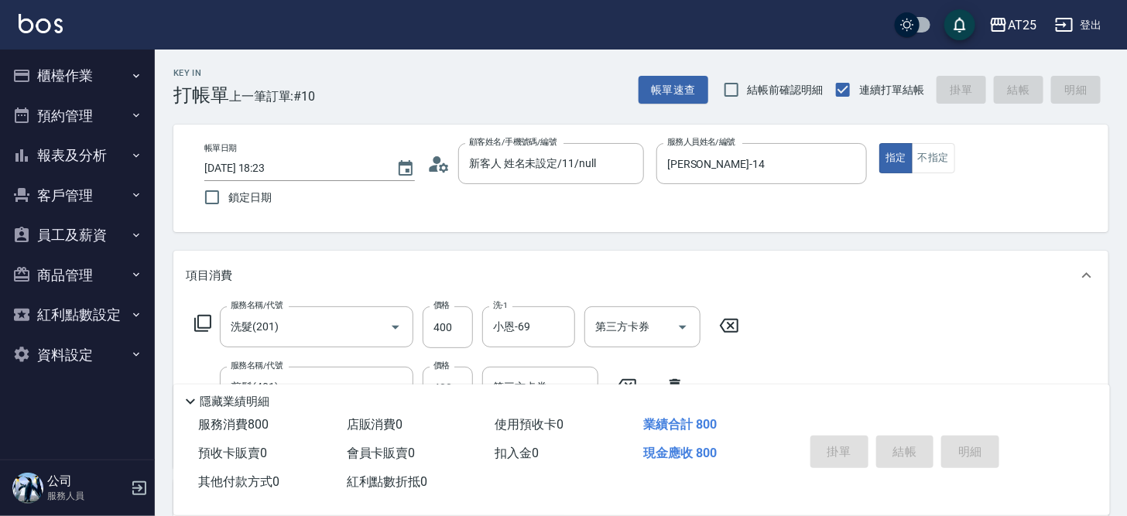
type input "0"
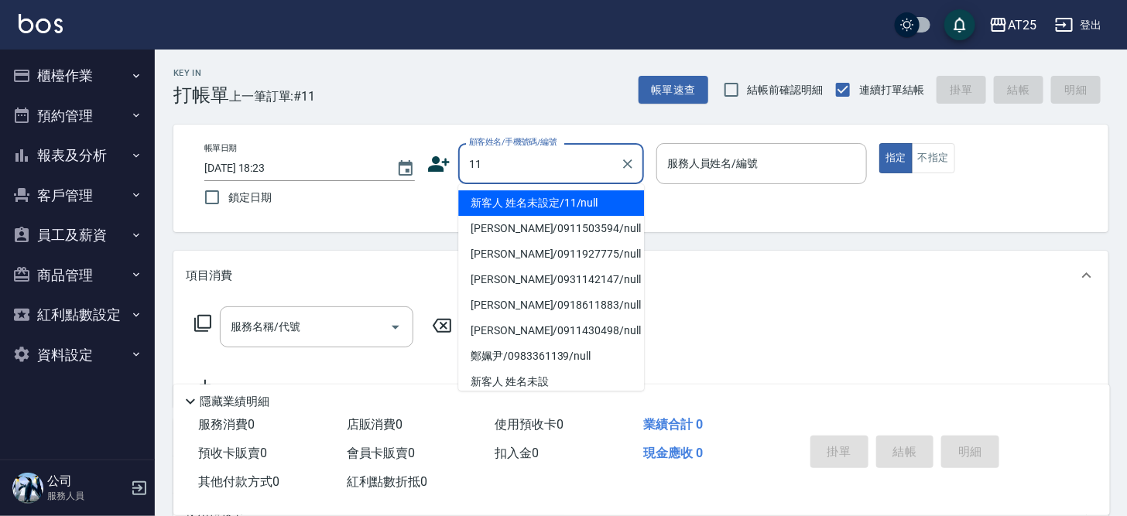
type input "新客人 姓名未設定/11/null"
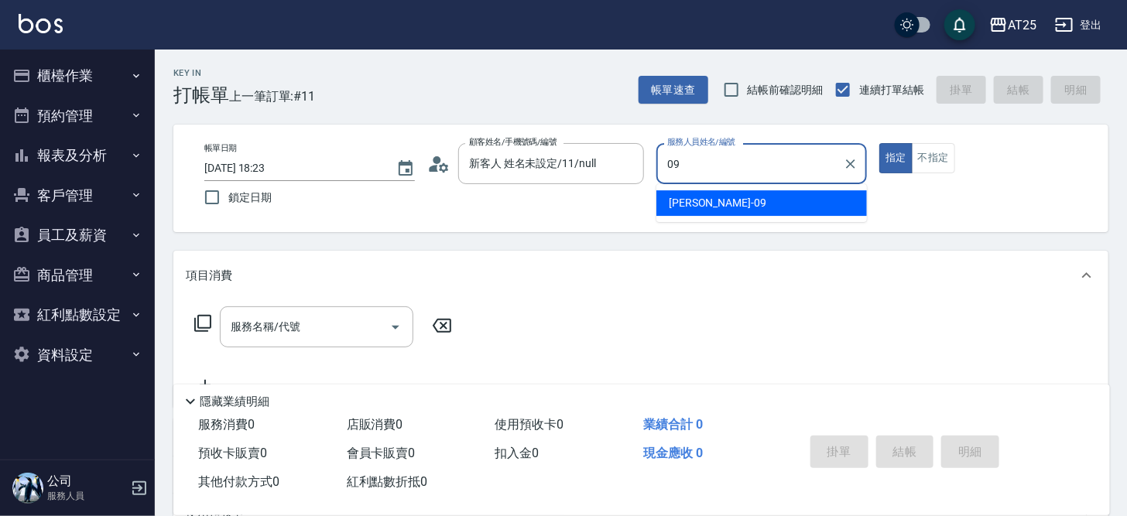
type input "Kevin-09"
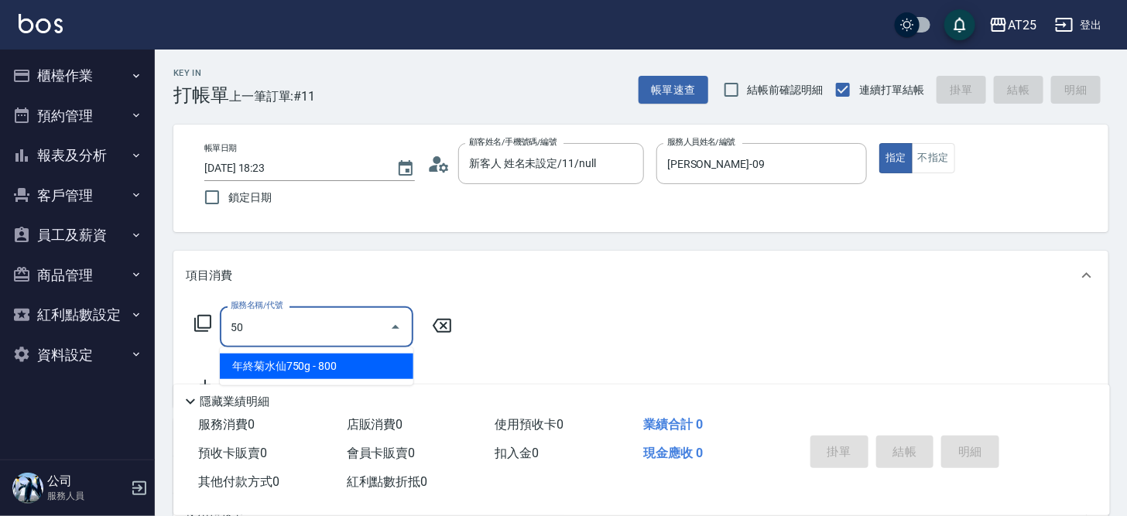
type input "501"
type input "100"
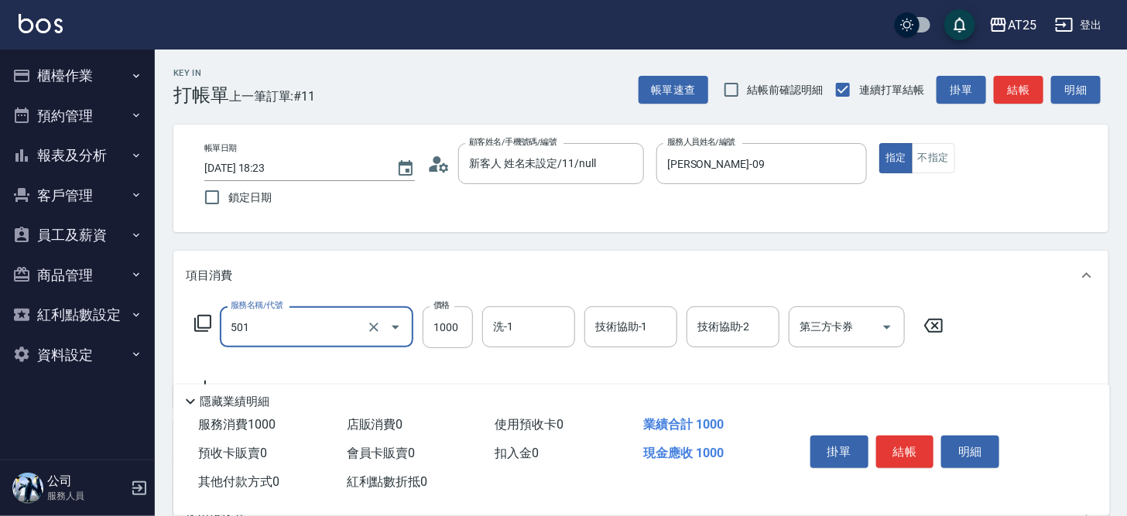
type input "染髮(501)"
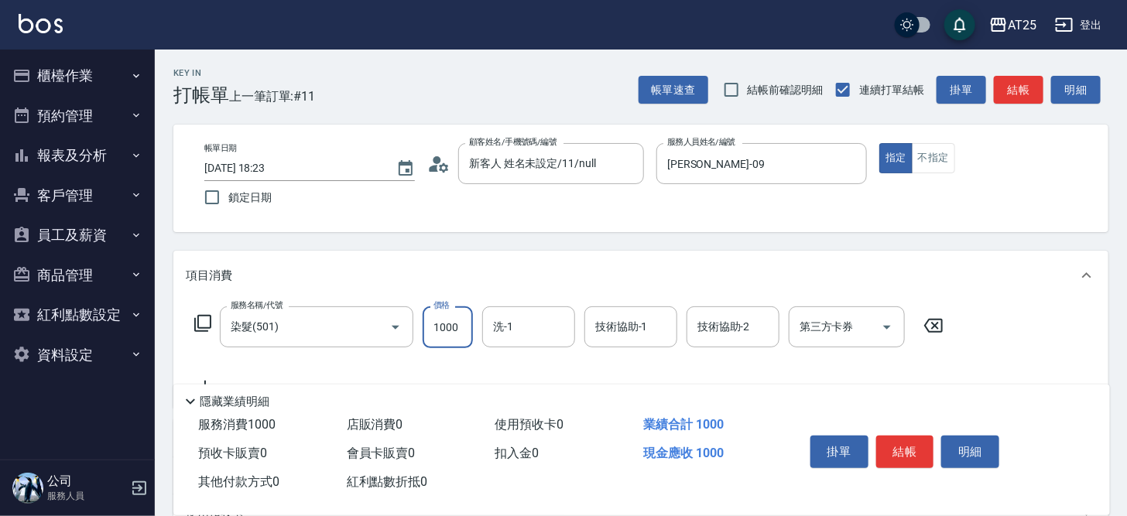
type input "0"
type input "61"
type input "60"
type input "619"
type input "610"
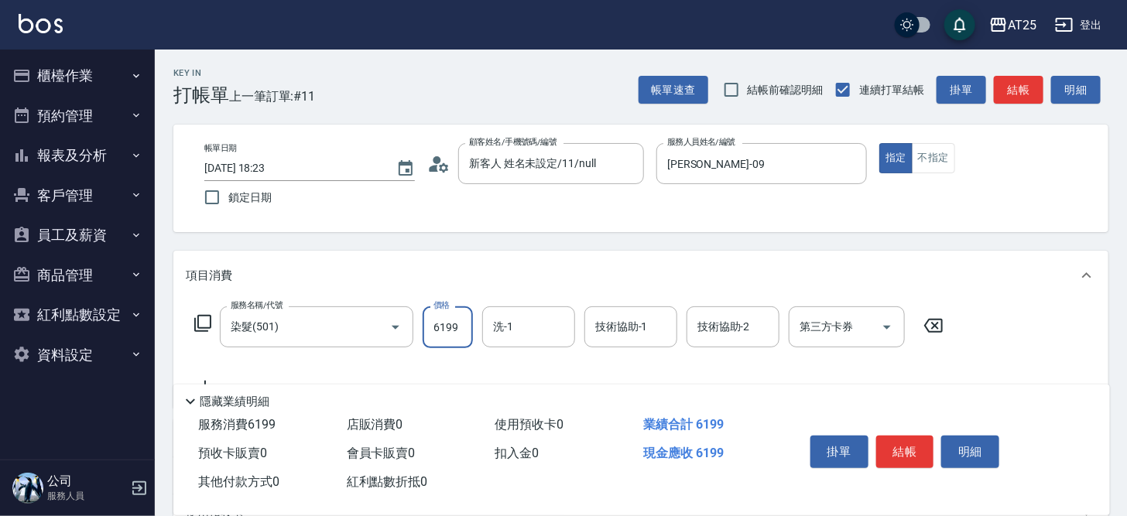
type input "6199"
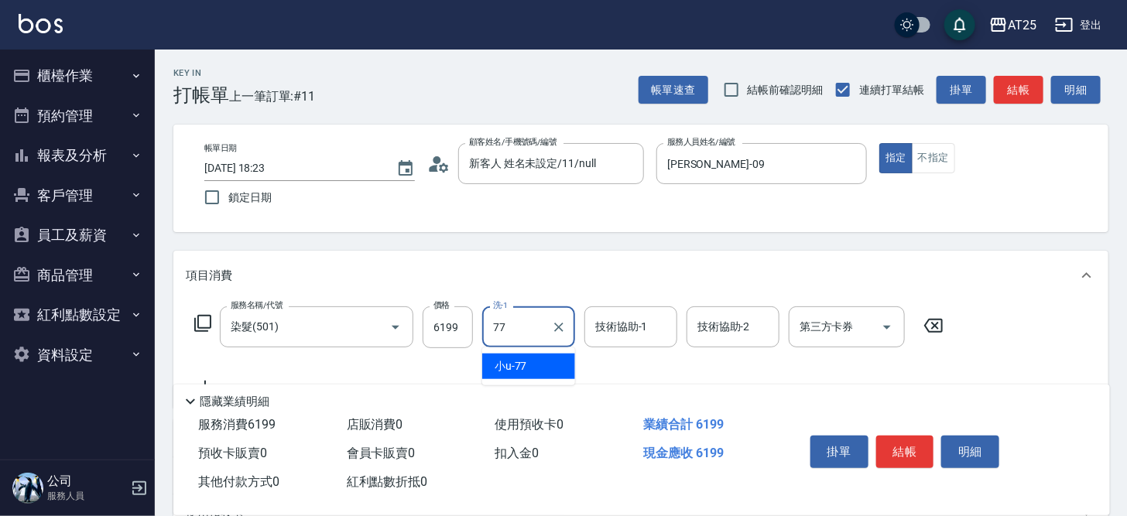
type input "小u-77"
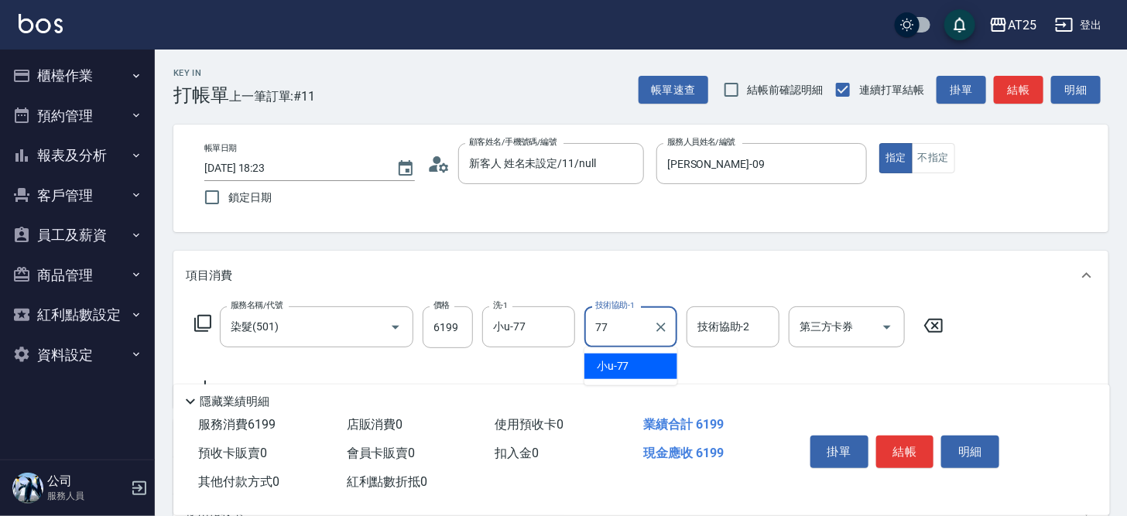
type input "小u-77"
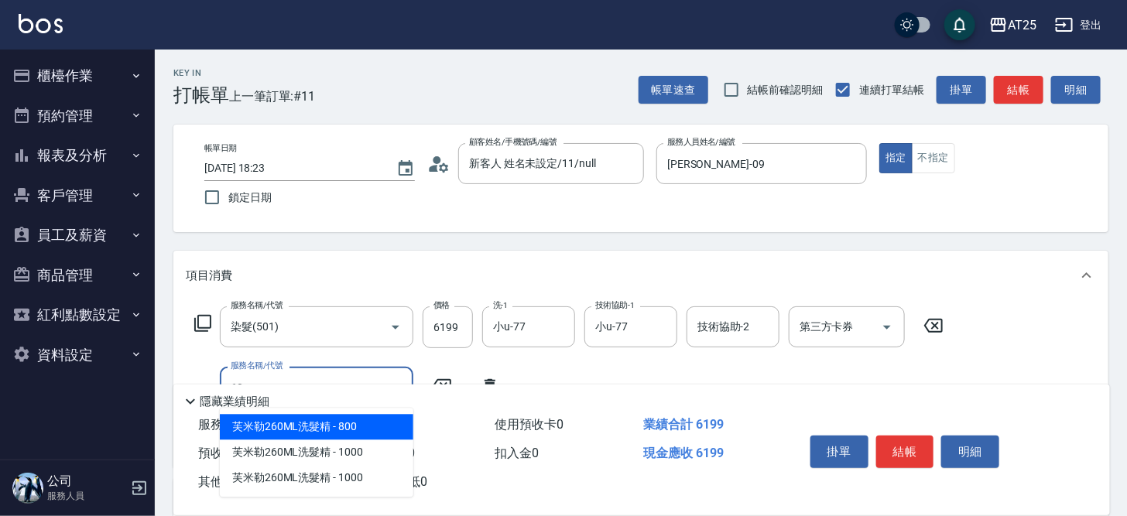
type input "601"
type input "710"
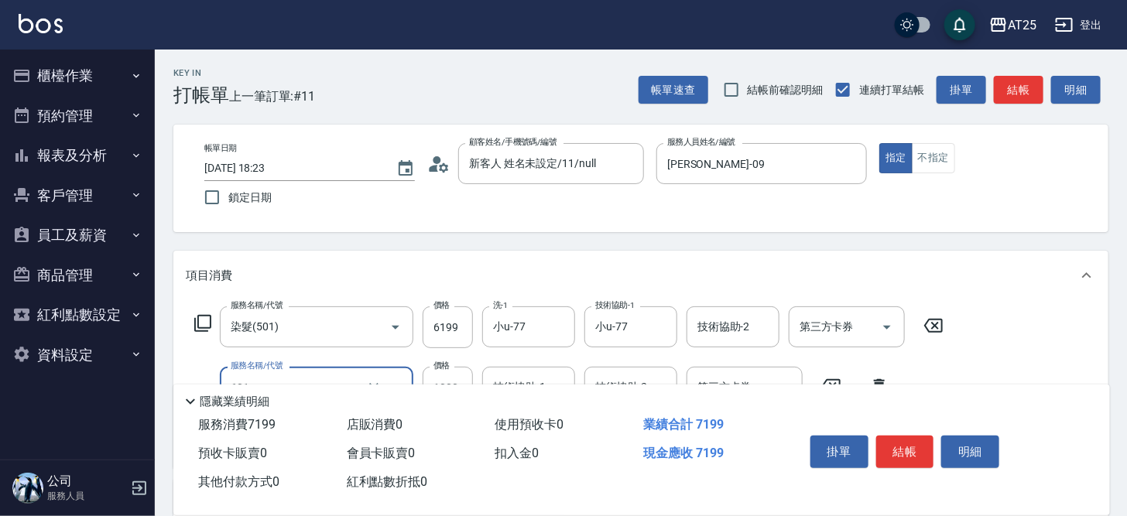
type input "自備護髮(1000上)(601)"
type input "610"
type input "0"
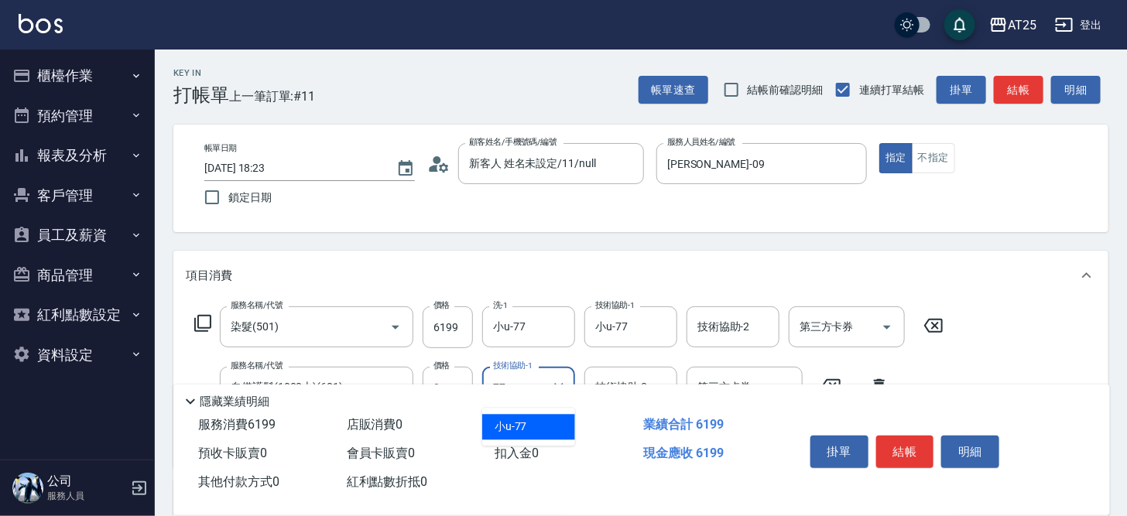
type input "小u-77"
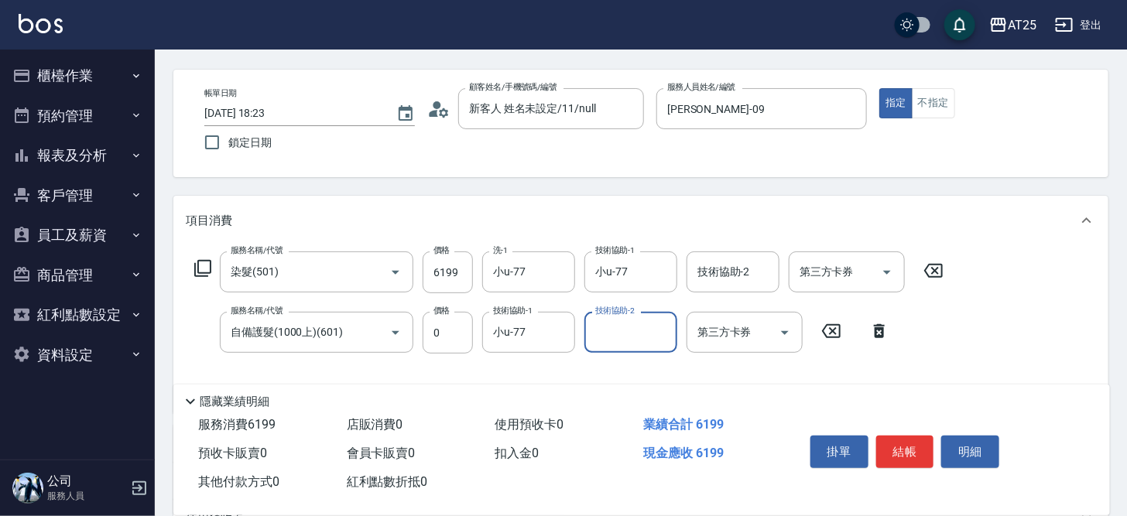
scroll to position [56, 0]
click at [905, 453] on button "結帳" at bounding box center [905, 452] width 58 height 33
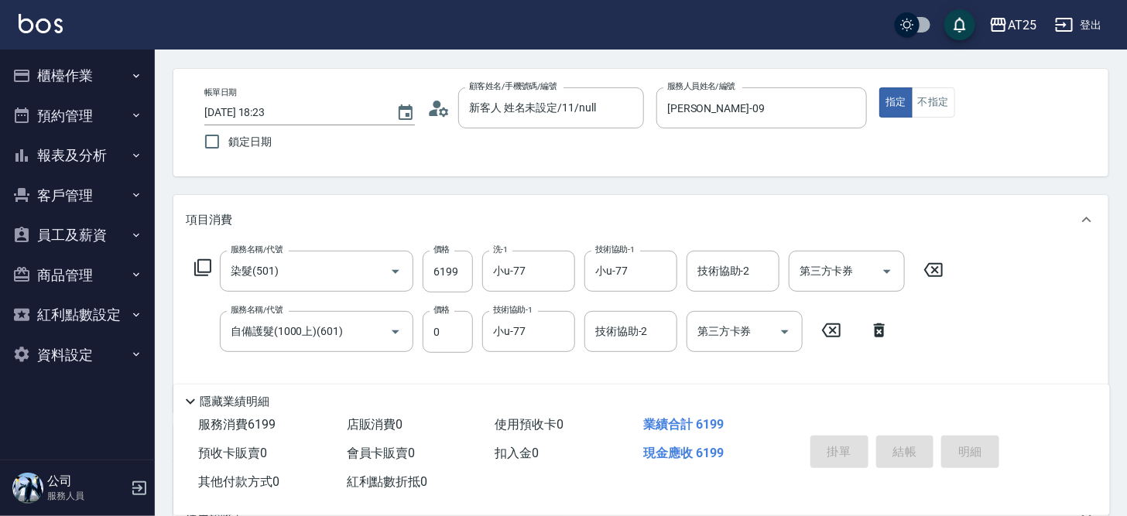
type input "2025/08/18 18:24"
type input "0"
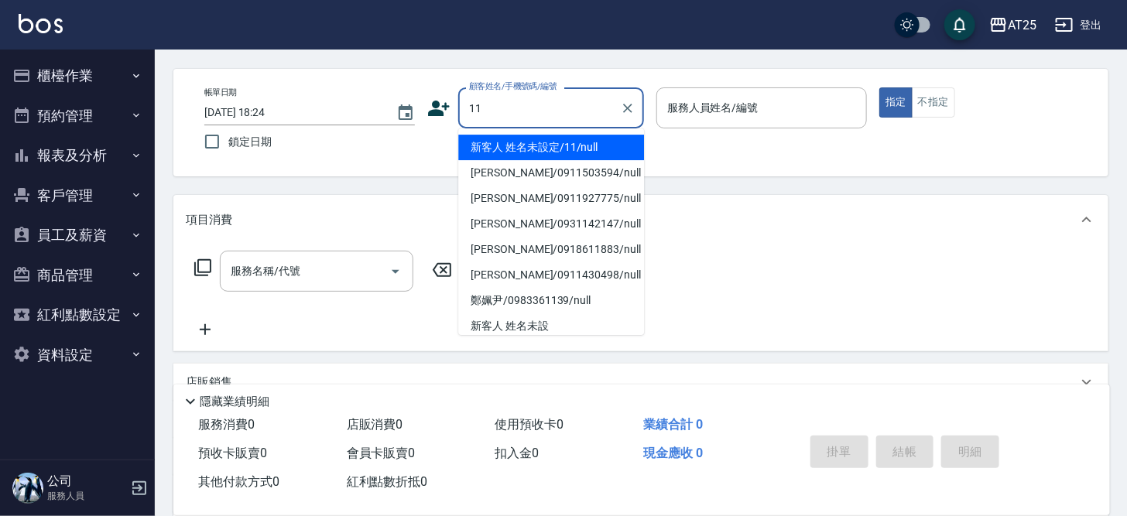
type input "新客人 姓名未設定/11/null"
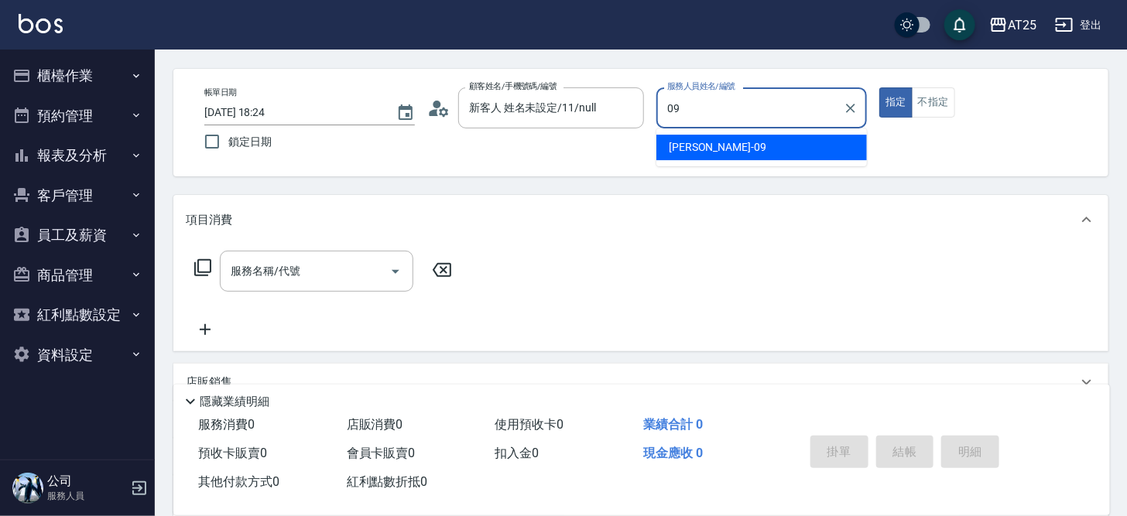
type input "Kevin-09"
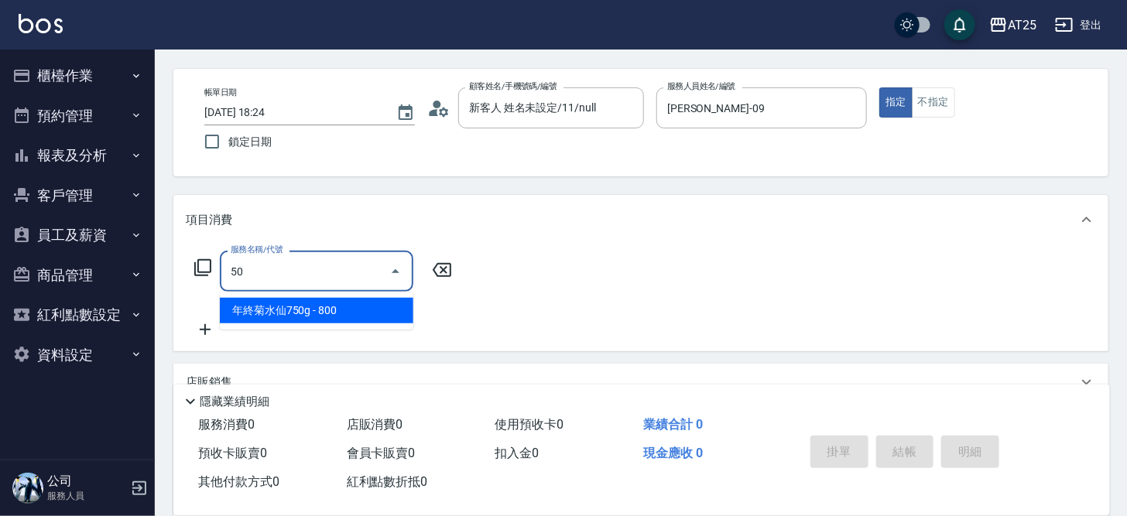
type input "501"
type input "100"
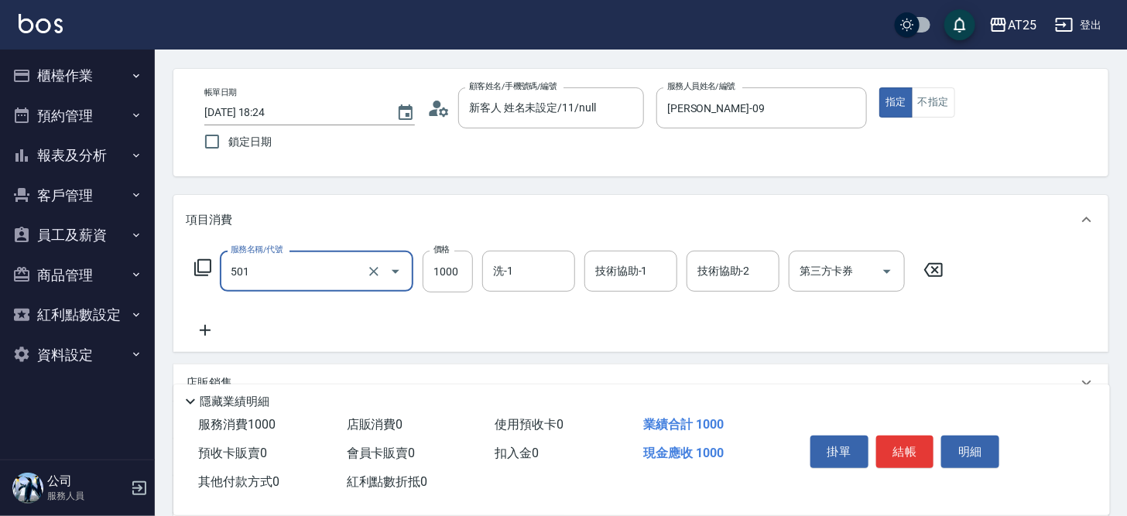
type input "染髮(501)"
type input "0"
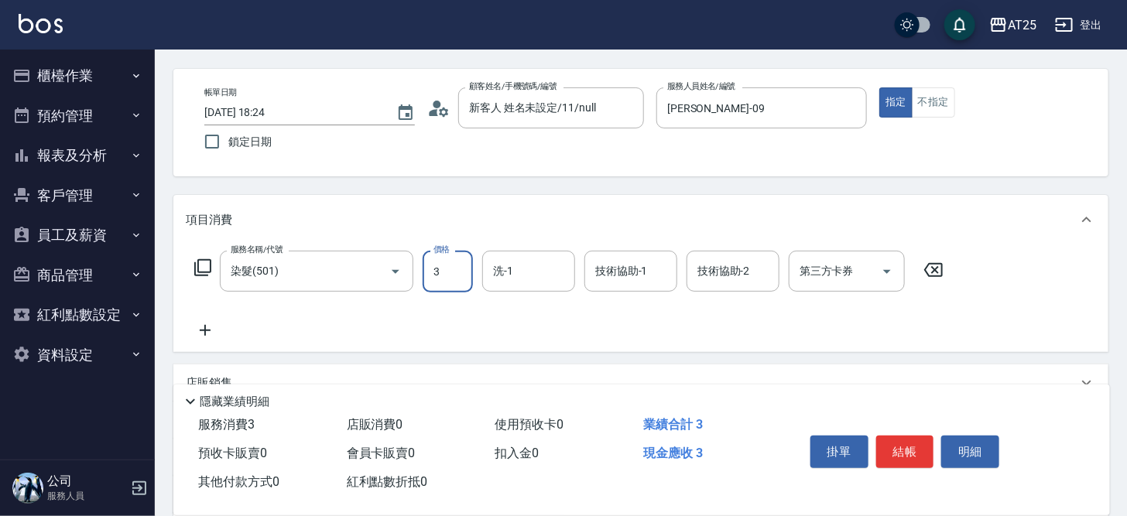
type input "34"
type input "30"
type input "349"
type input "340"
type input "3499"
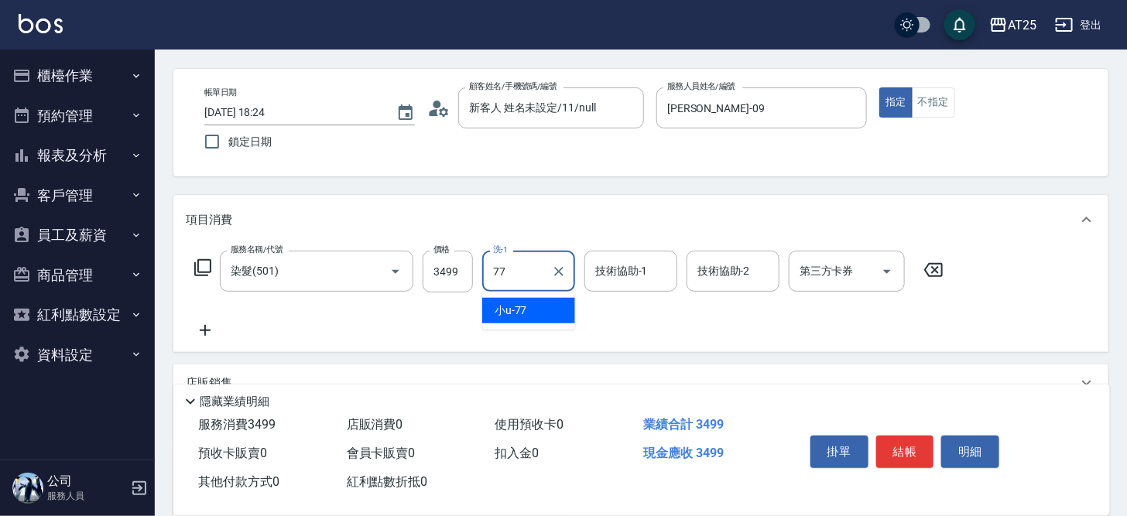
type input "小u-77"
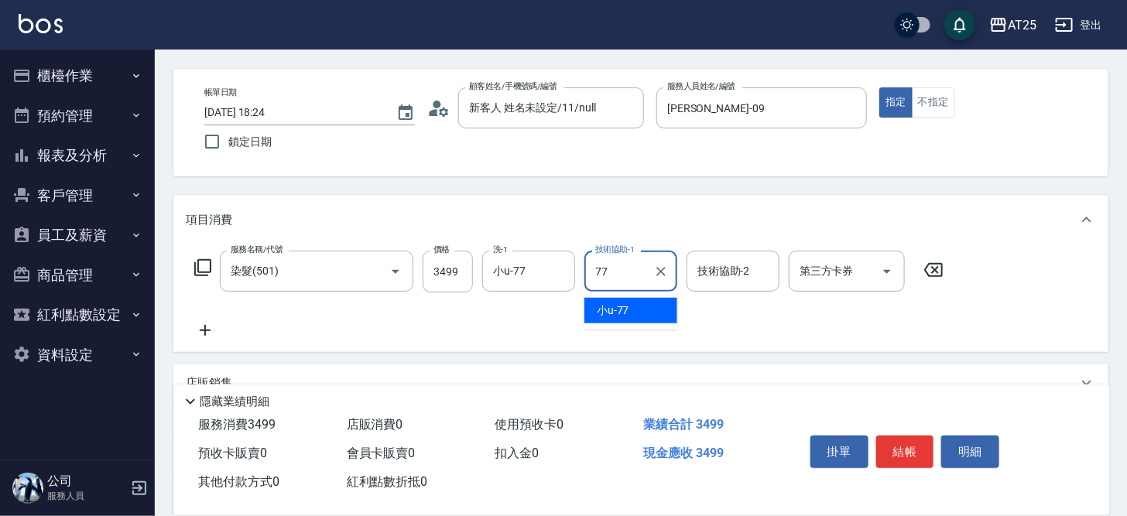
type input "小u-77"
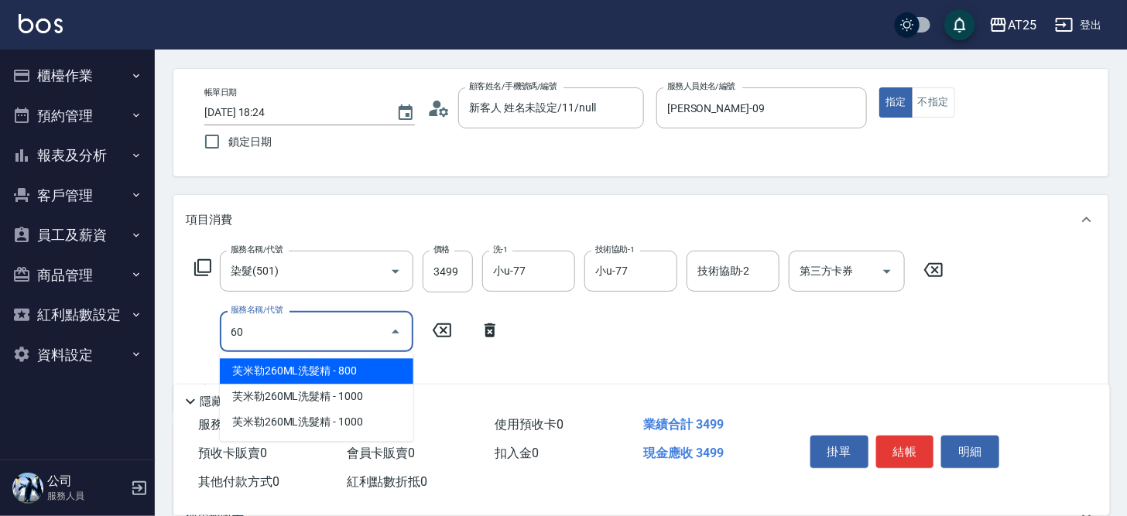
type input "601"
type input "440"
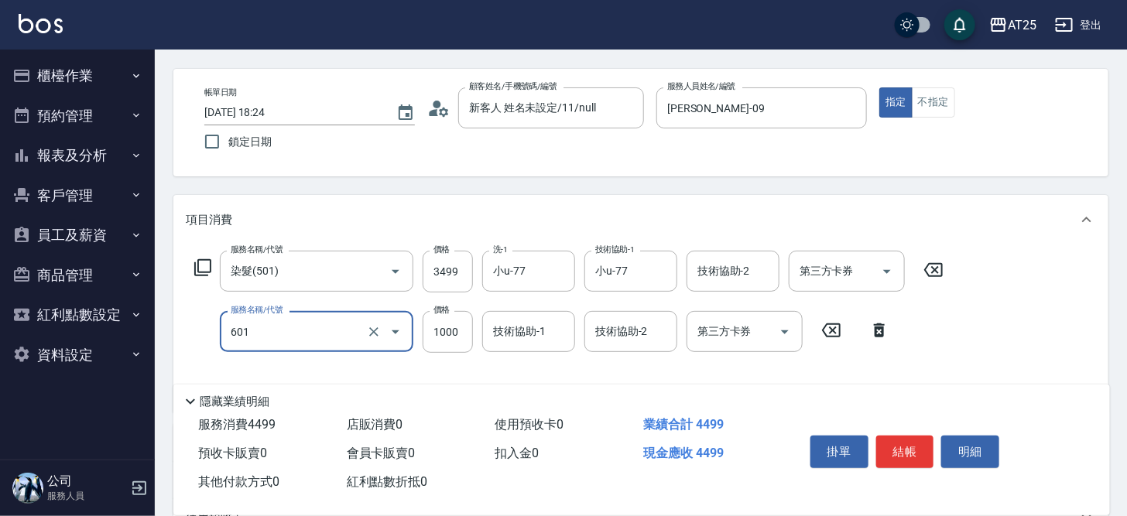
type input "自備護髮(1000上)(601)"
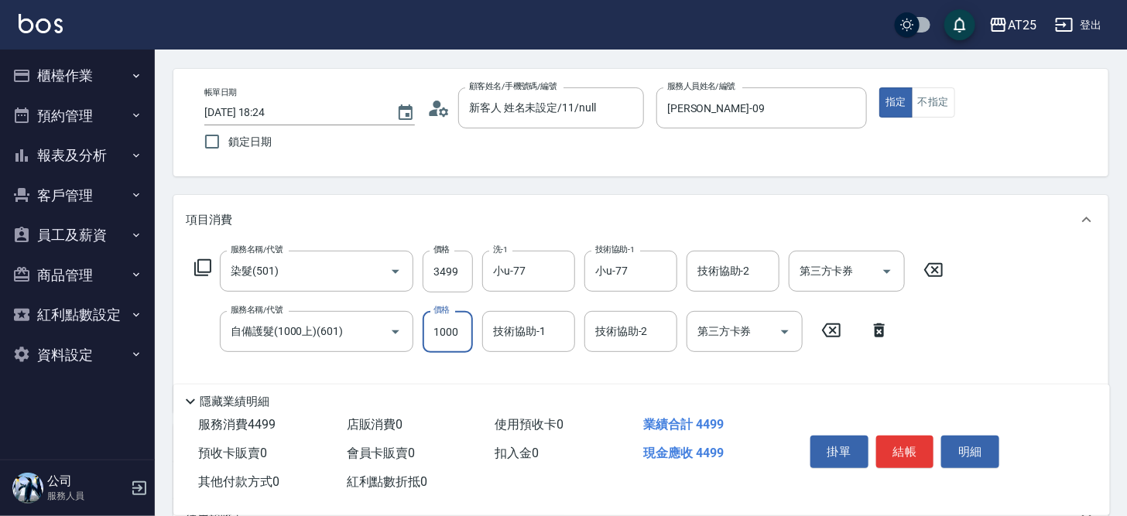
type input "340"
type input "0"
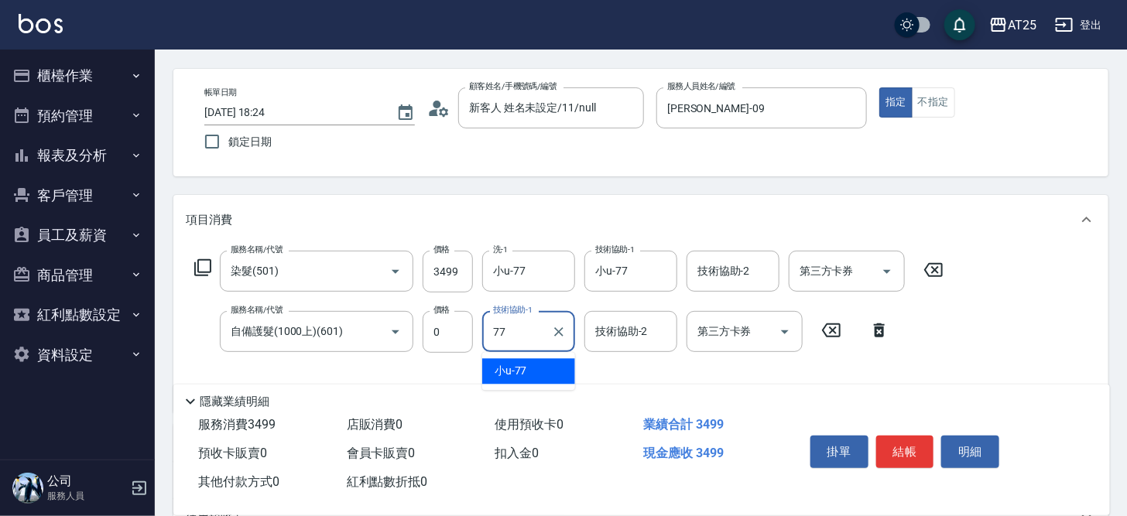
type input "小u-77"
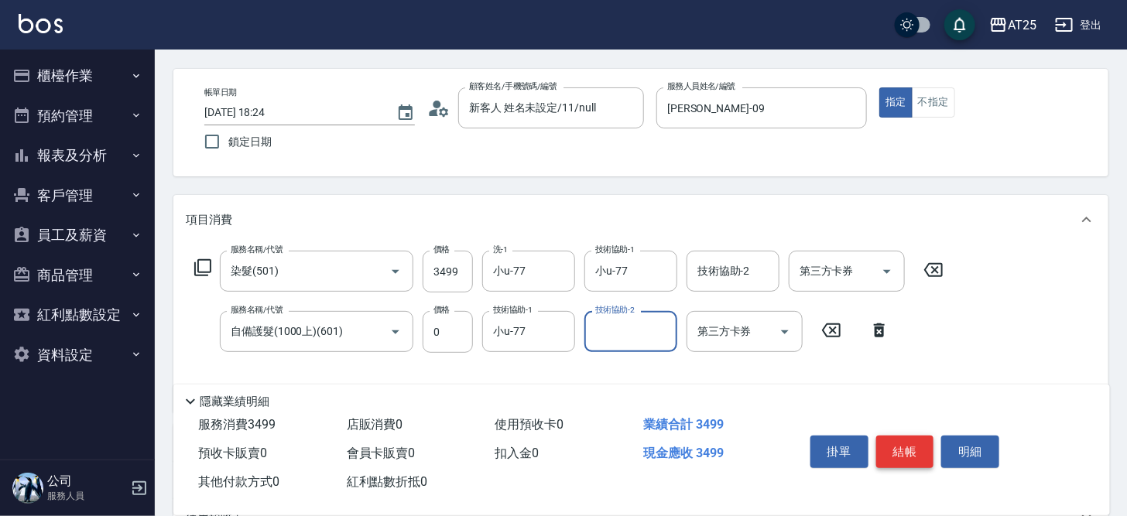
click at [920, 448] on button "結帳" at bounding box center [905, 452] width 58 height 33
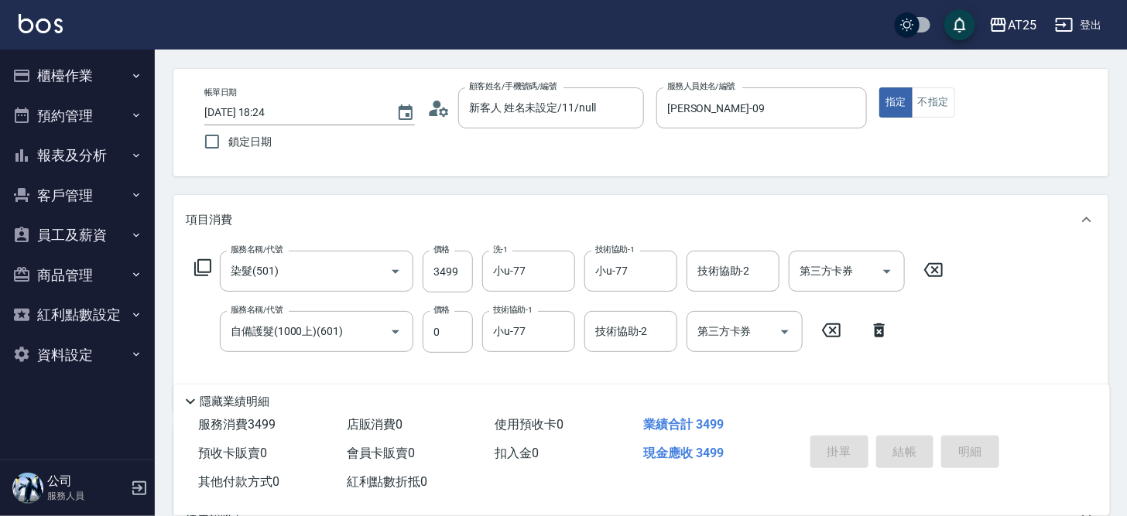
type input "2025/08/18 18:25"
type input "0"
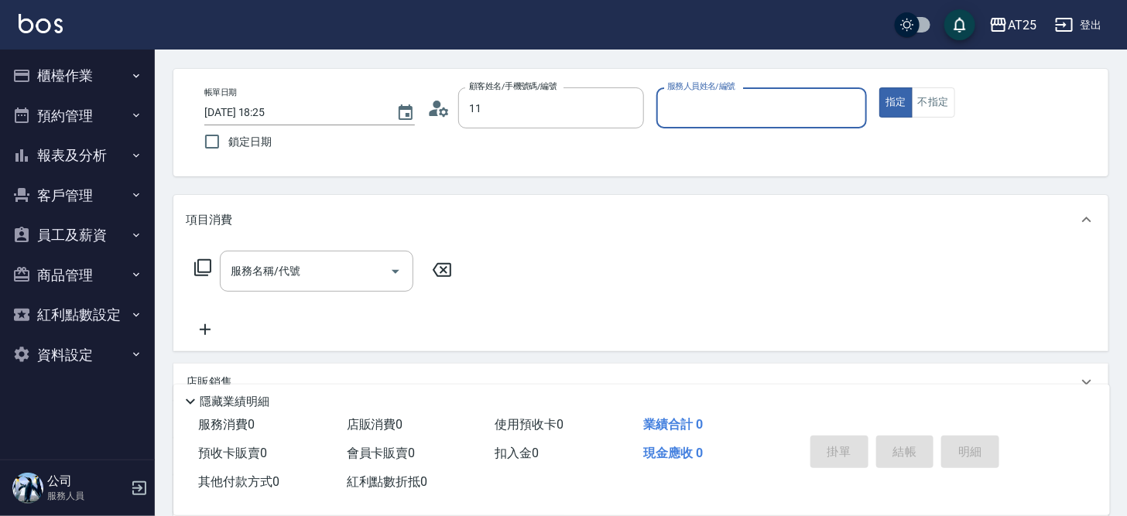
type input "新客人 姓名未設定/11/null"
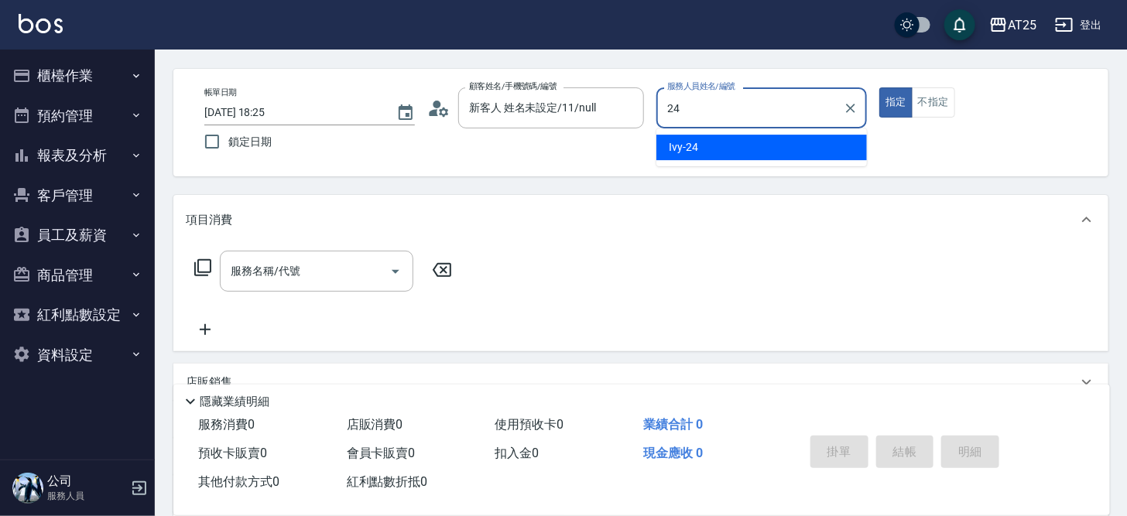
type input "Ivy-24"
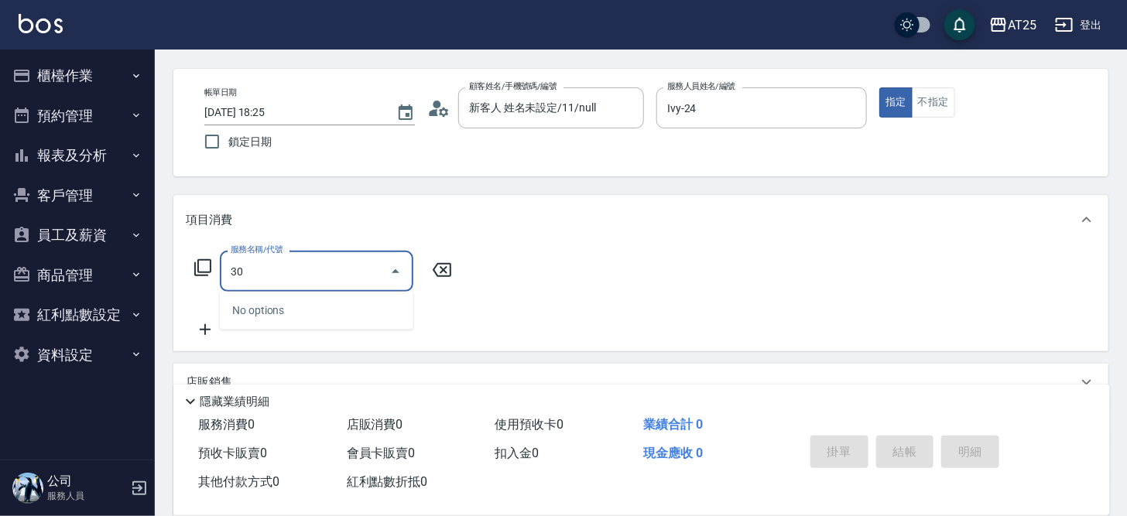
type input "301"
type input "150"
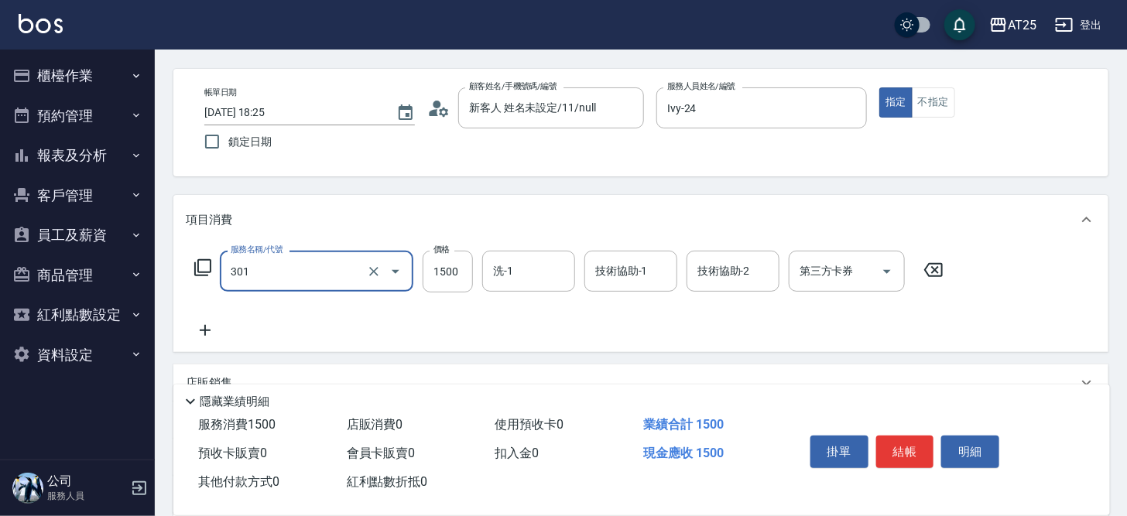
type input "燙髮(301)"
type input "0"
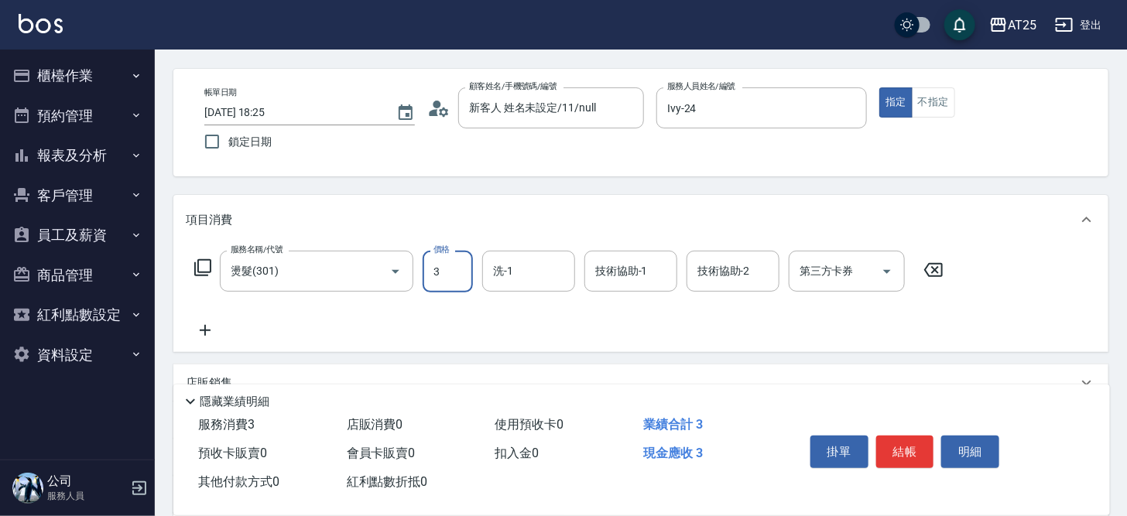
type input "31"
type input "30"
type input "319"
type input "310"
type input "3199"
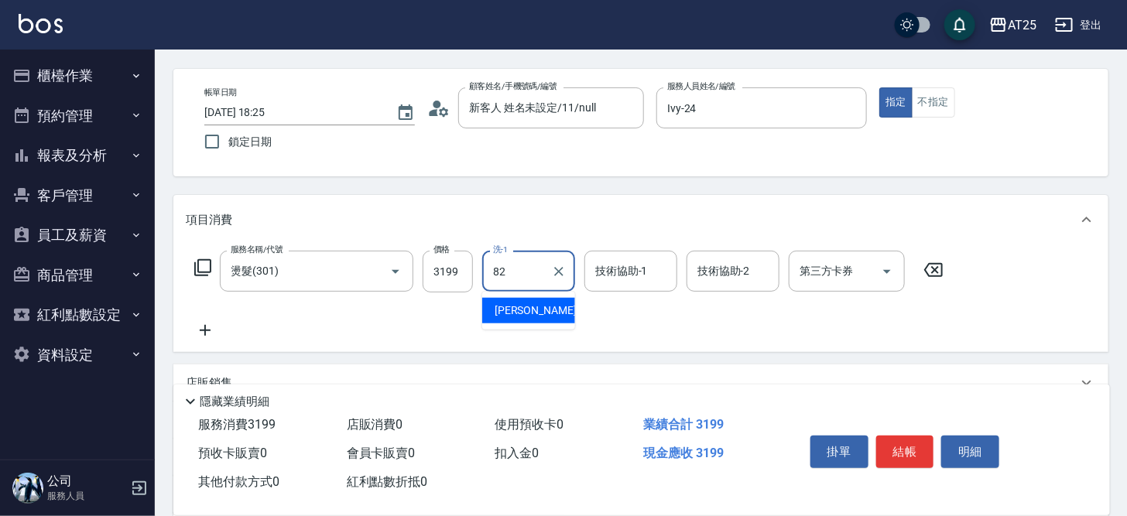
type input "小曼-82"
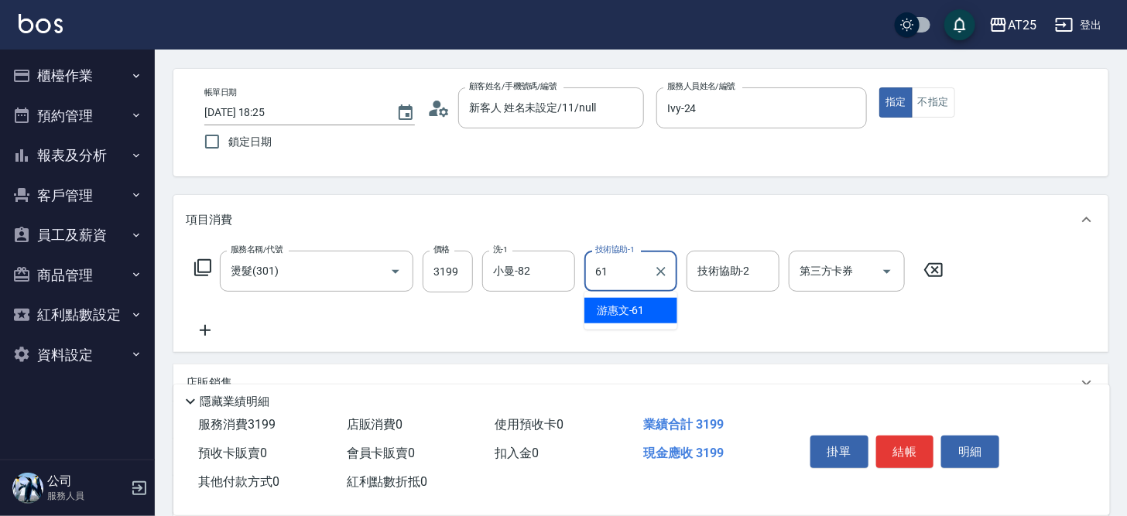
type input "游惠文-61"
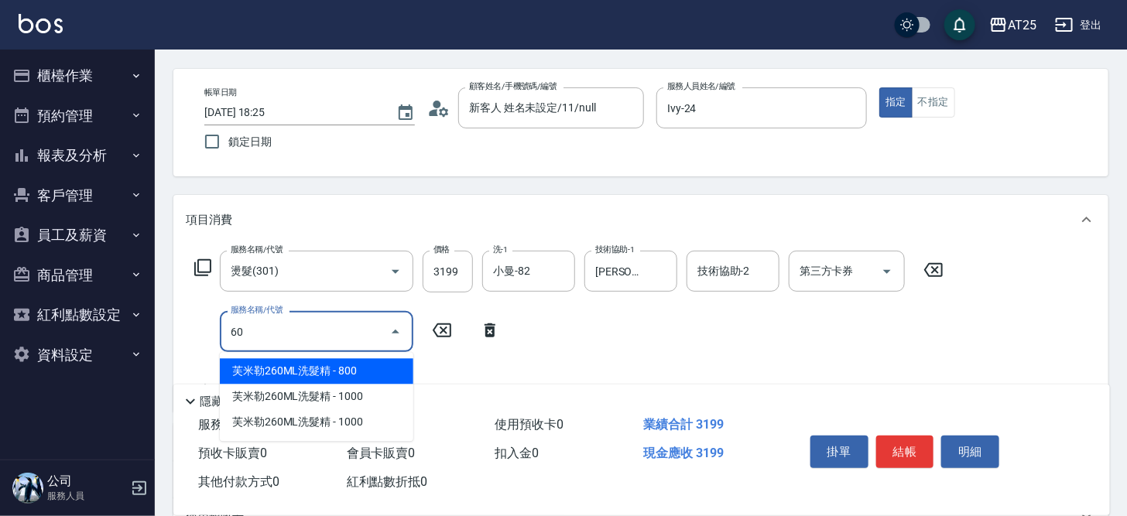
type input "601"
type input "410"
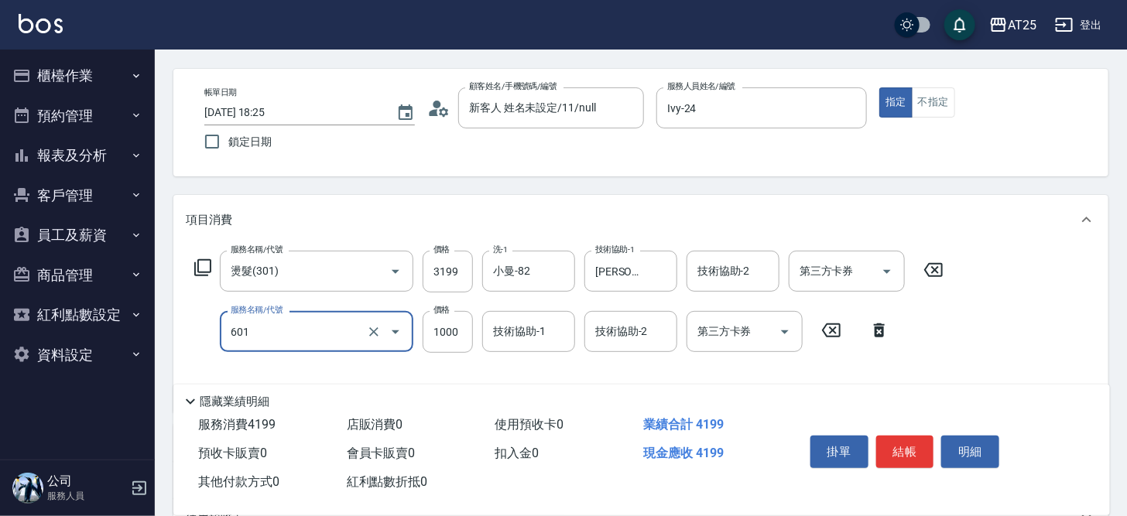
type input "自備護髮(1000上)(601)"
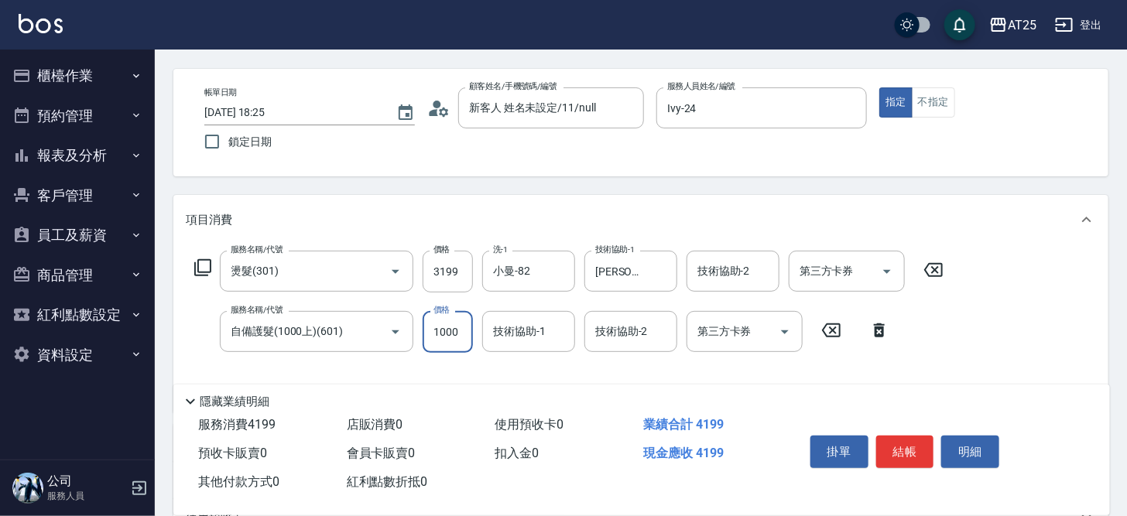
type input "310"
type input "0"
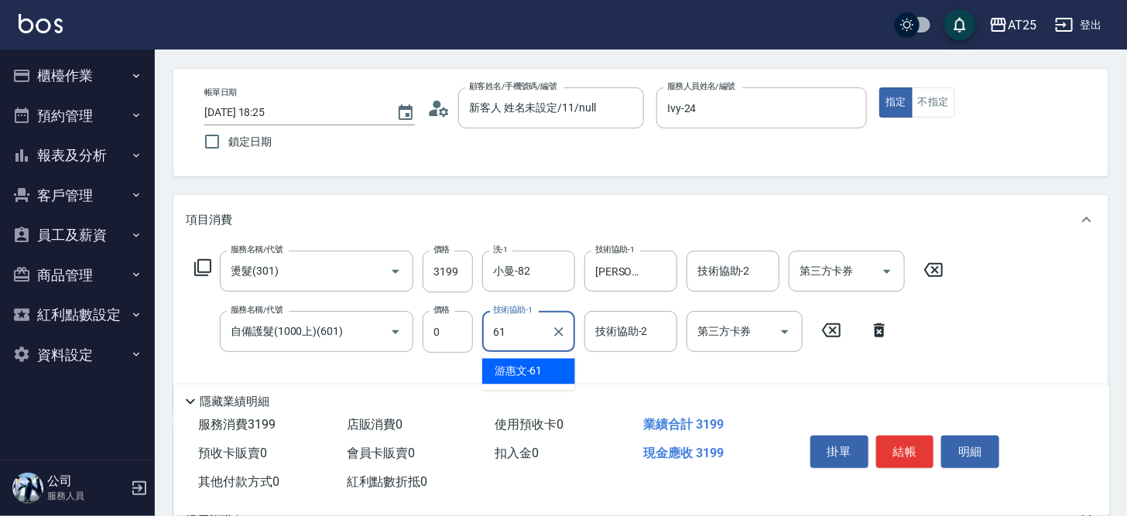
type input "游惠文-61"
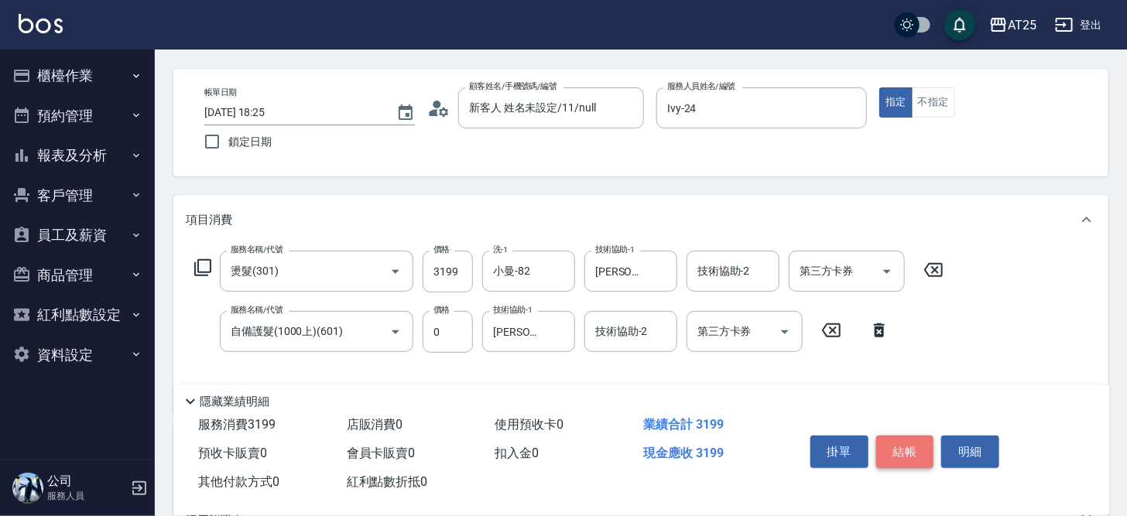
click at [903, 449] on button "結帳" at bounding box center [905, 452] width 58 height 33
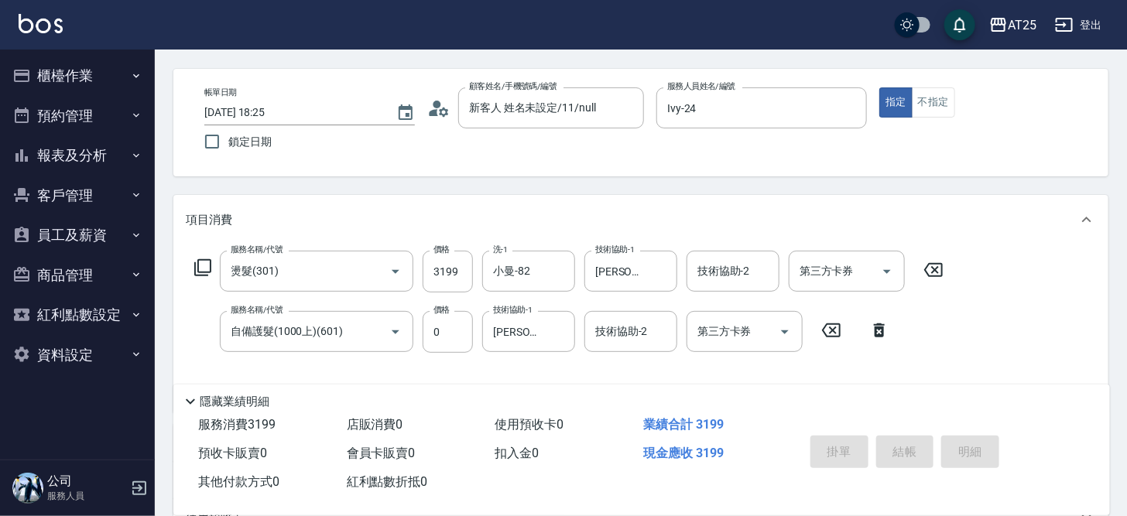
type input "2025/08/18 18:26"
type input "0"
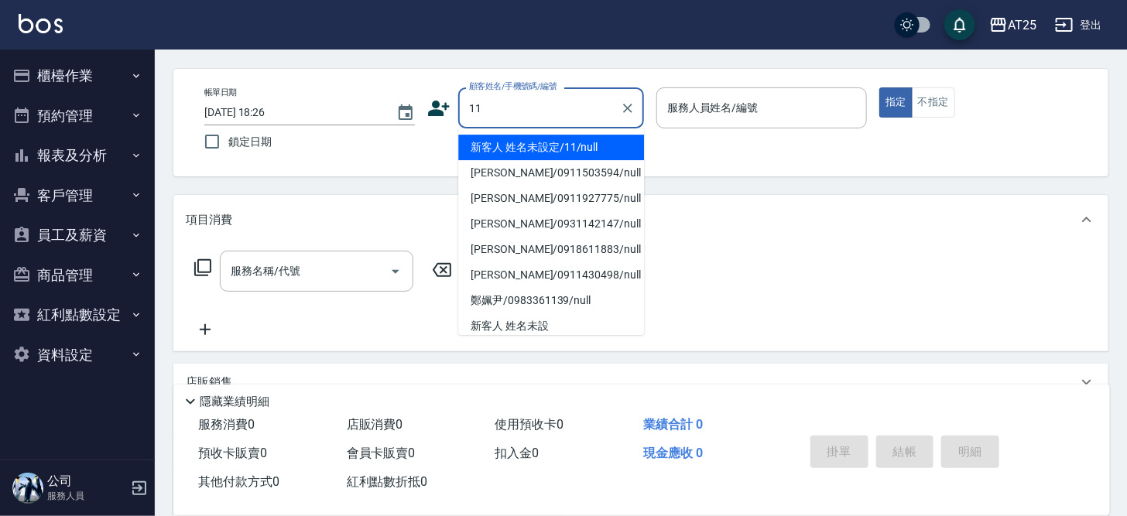
type input "新客人 姓名未設定/11/null"
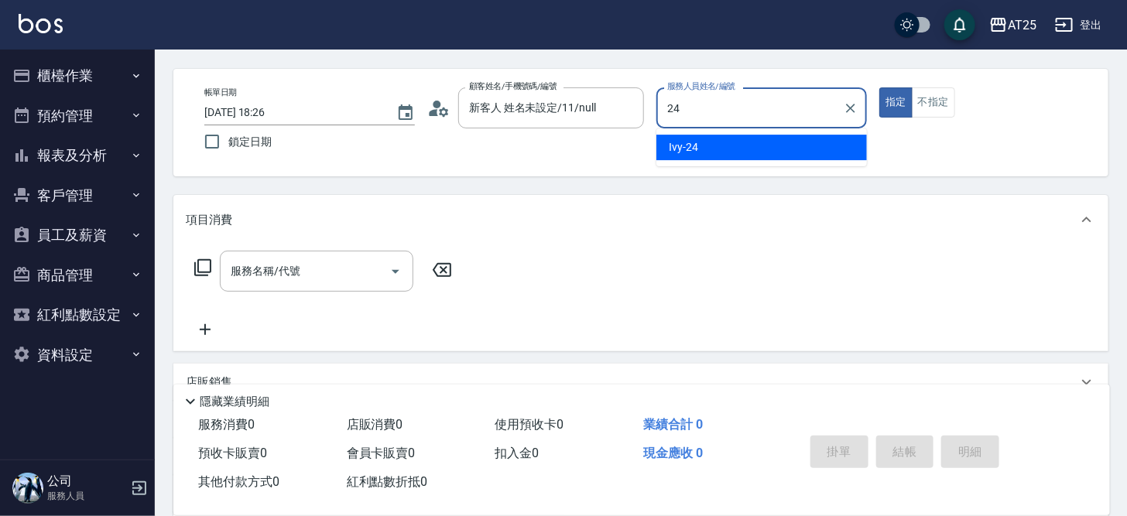
type input "Ivy-24"
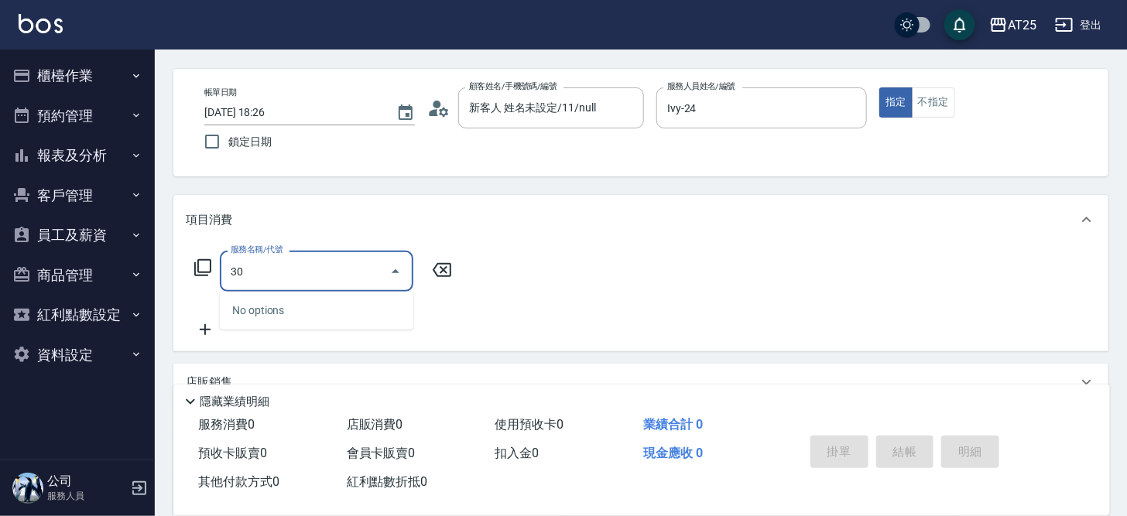
type input "301"
type input "150"
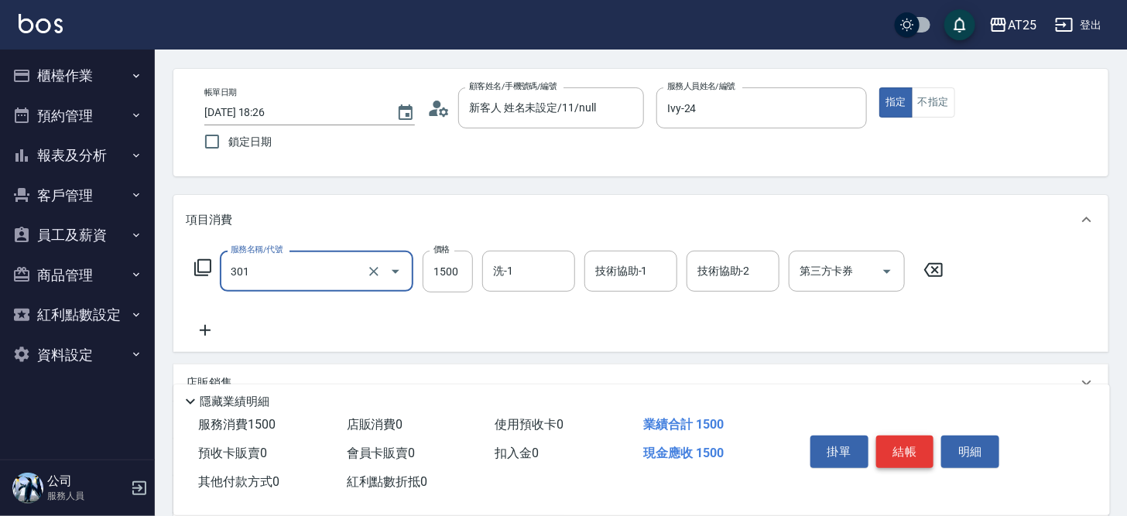
type input "燙髮(301)"
type input "0"
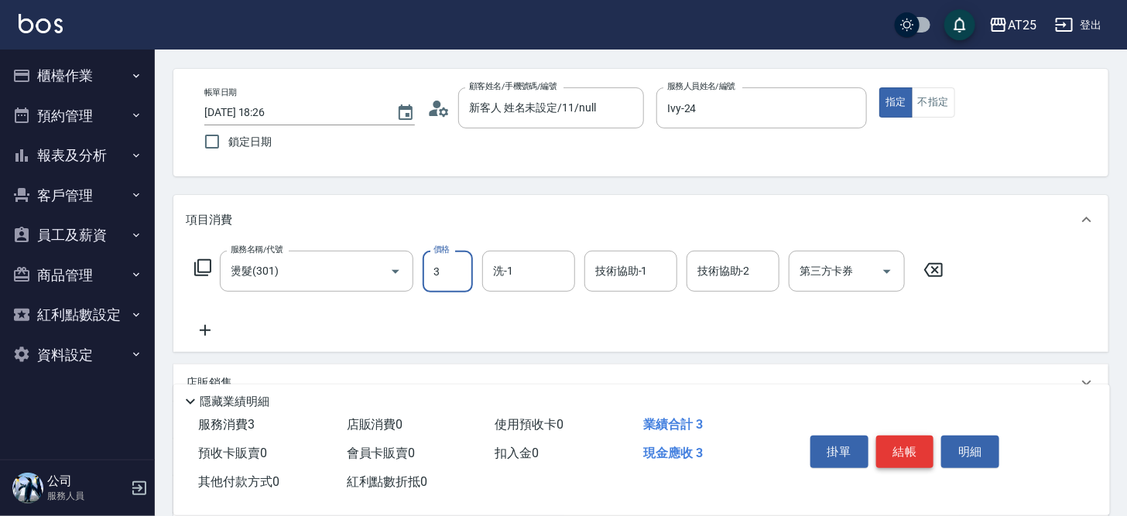
type input "31"
type input "30"
type input "319"
type input "310"
type input "3199"
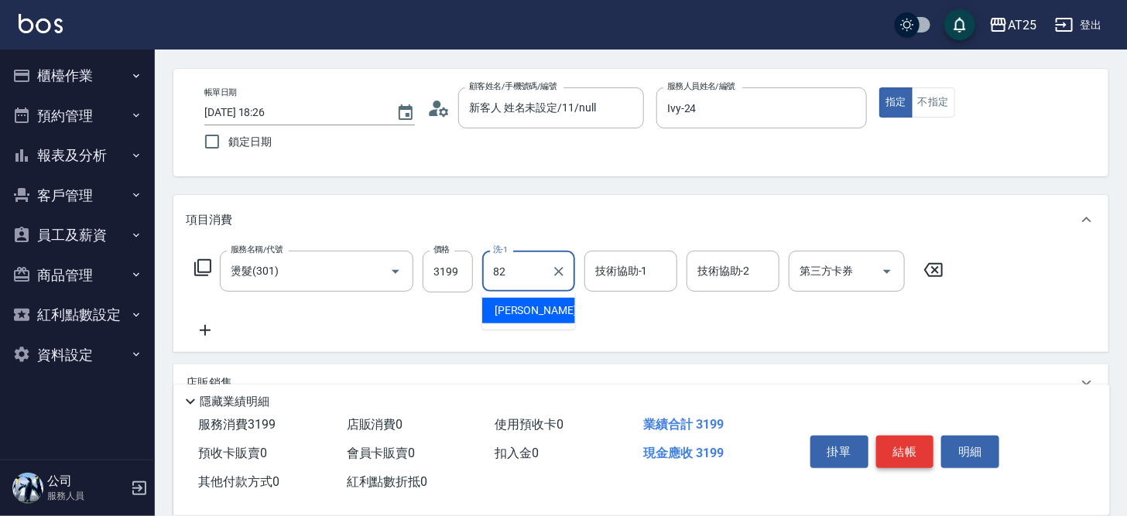
type input "小曼-82"
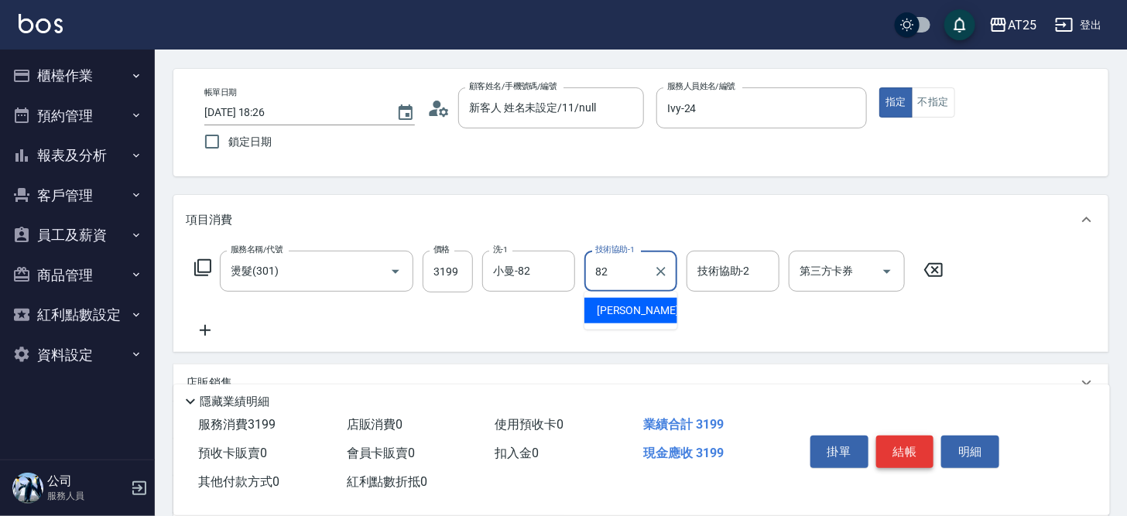
type input "小曼-82"
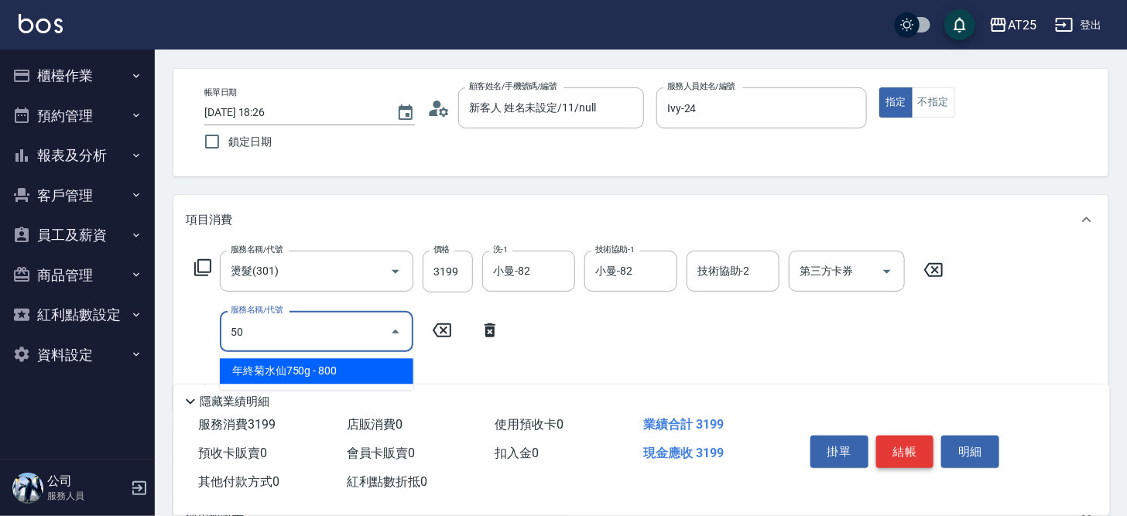
type input "501"
type input "410"
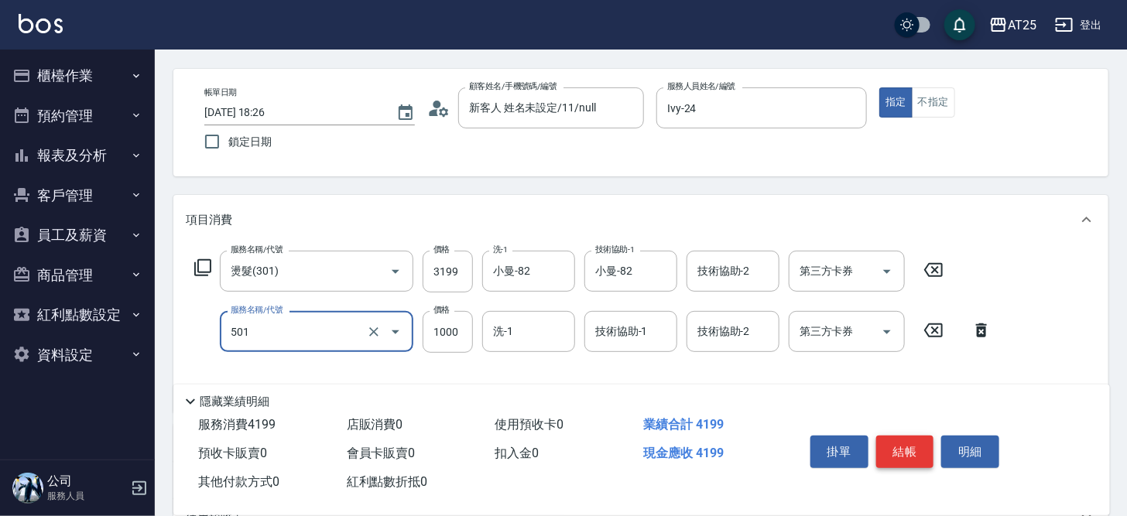
type input "染髮(501)"
type input "310"
type input "0"
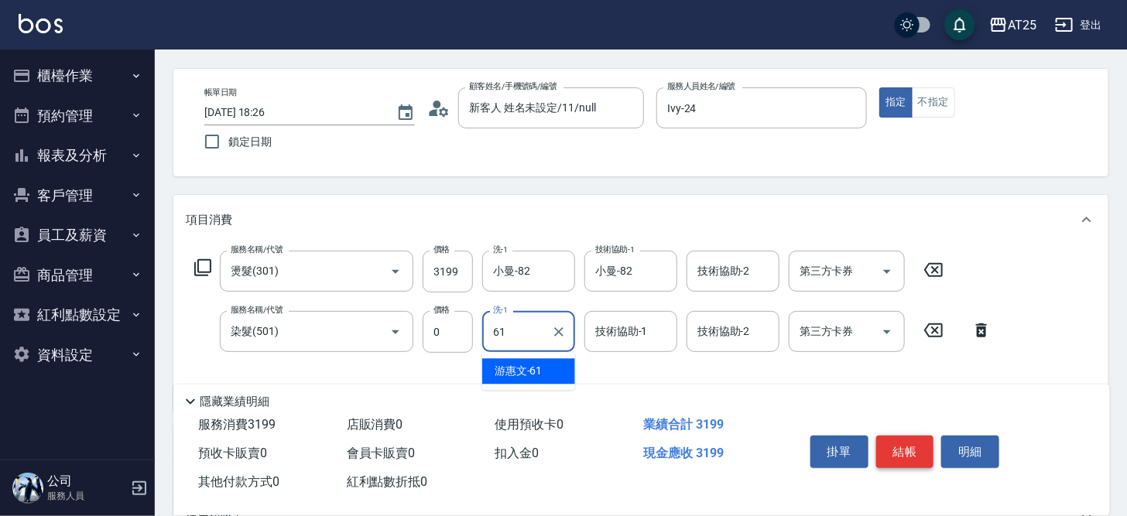
type input "游惠文-61"
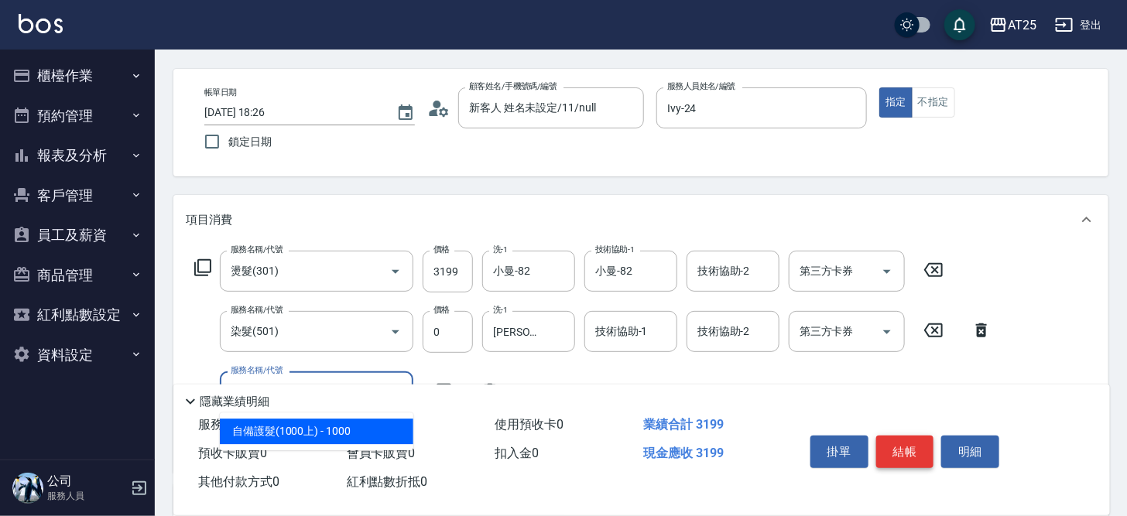
type input "601"
type input "410"
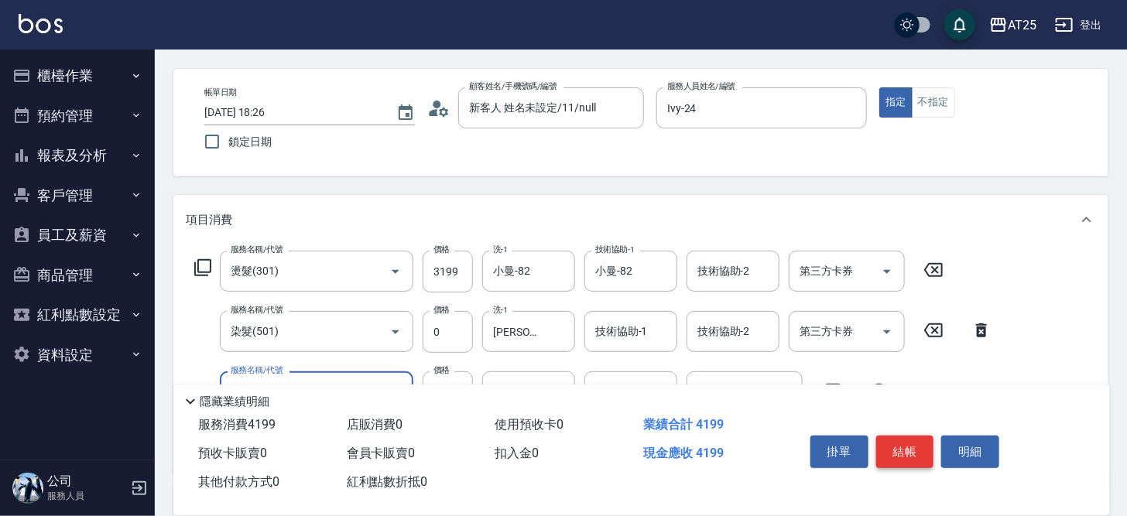
type input "自備護髮(1000上)(601)"
type input "310"
type input "0"
type input "小曼-82"
click at [909, 453] on button "結帳" at bounding box center [905, 452] width 58 height 33
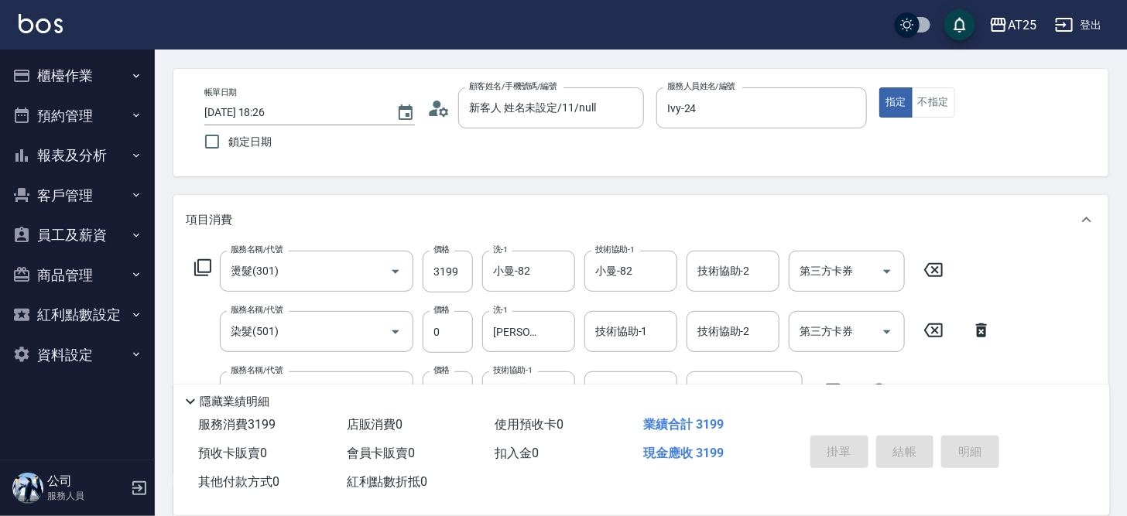
type input "2025/08/18 18:27"
type input "0"
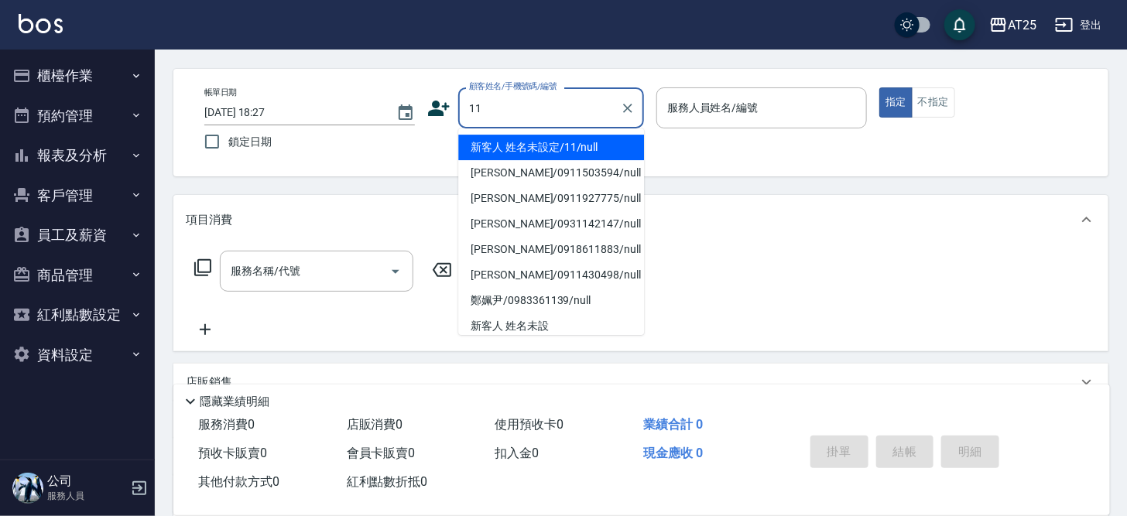
type input "新客人 姓名未設定/11/null"
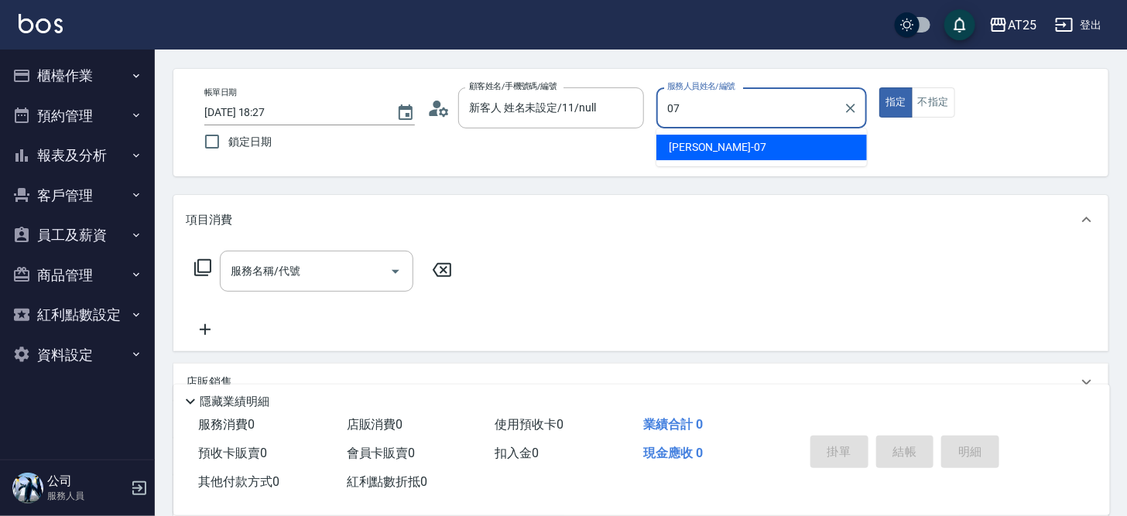
type input "Cooper-07"
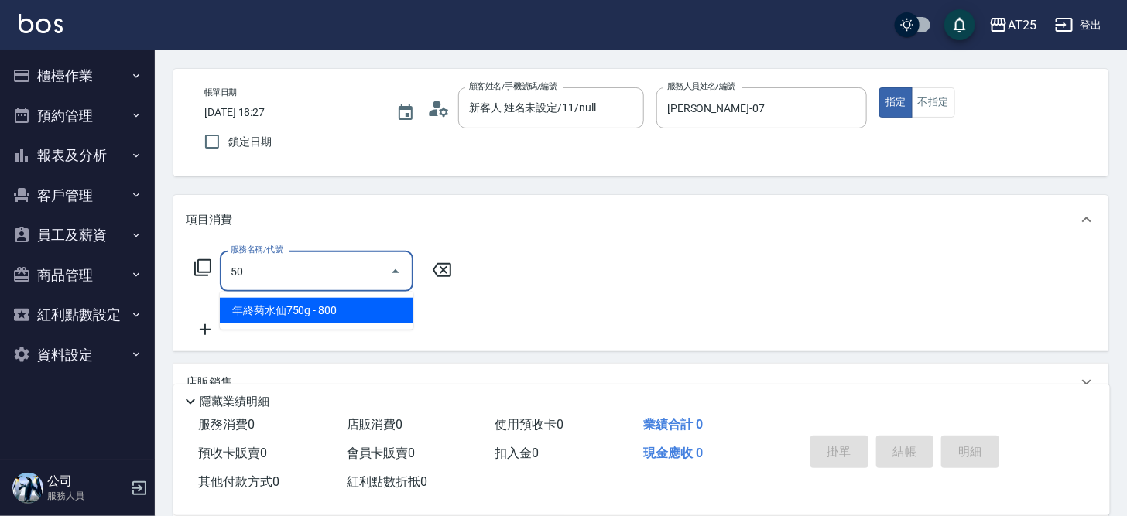
type input "501"
type input "100"
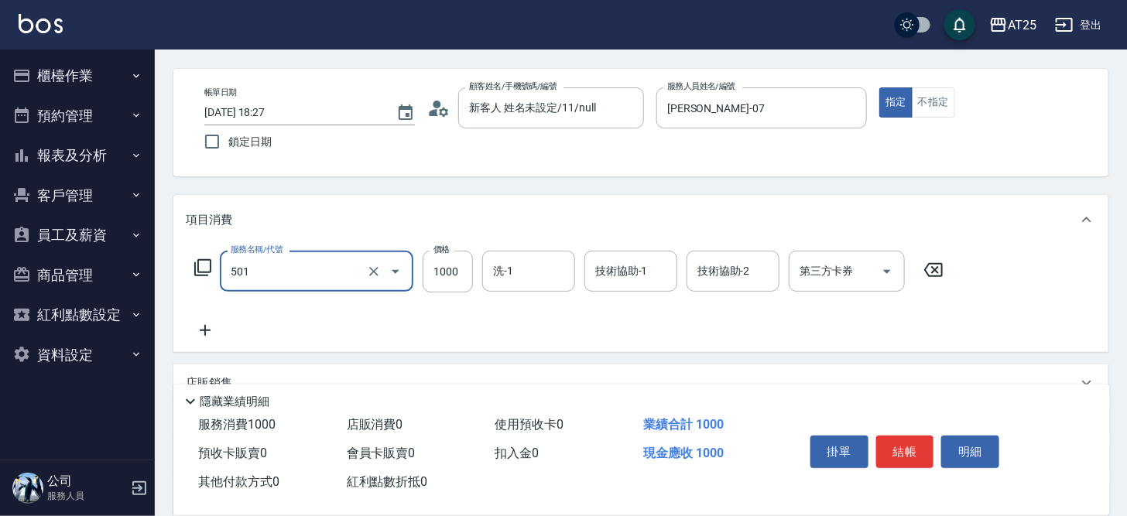
type input "染髮(501)"
type input "0"
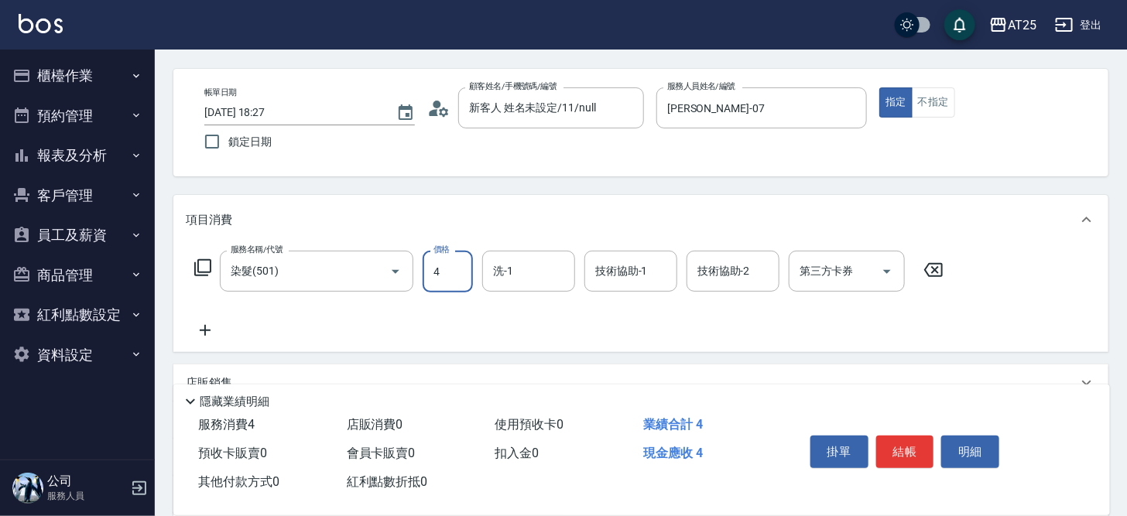
type input "40"
type input "408"
type input "400"
click at [529, 264] on input "洗-1" at bounding box center [528, 271] width 79 height 27
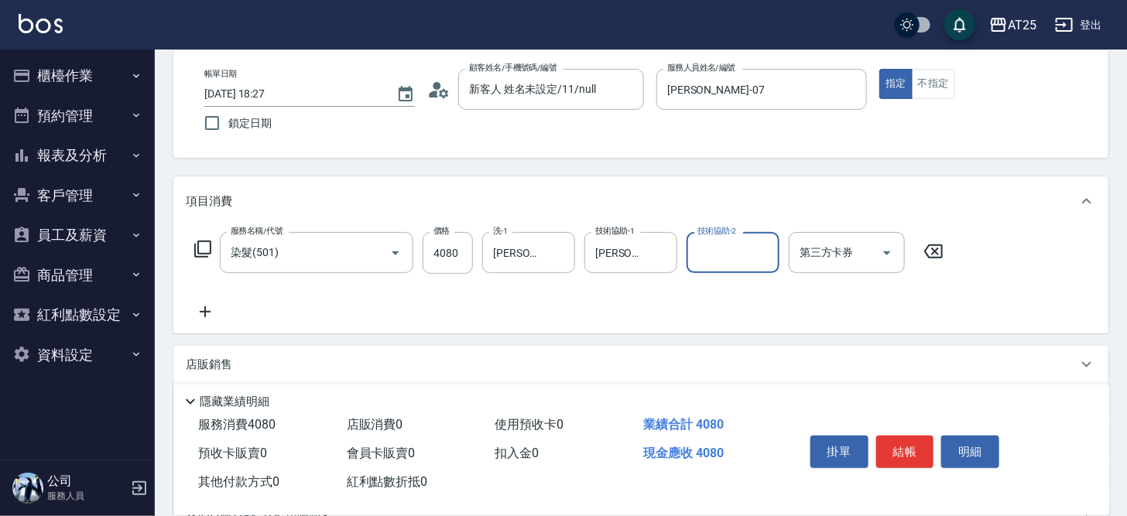
scroll to position [97, 0]
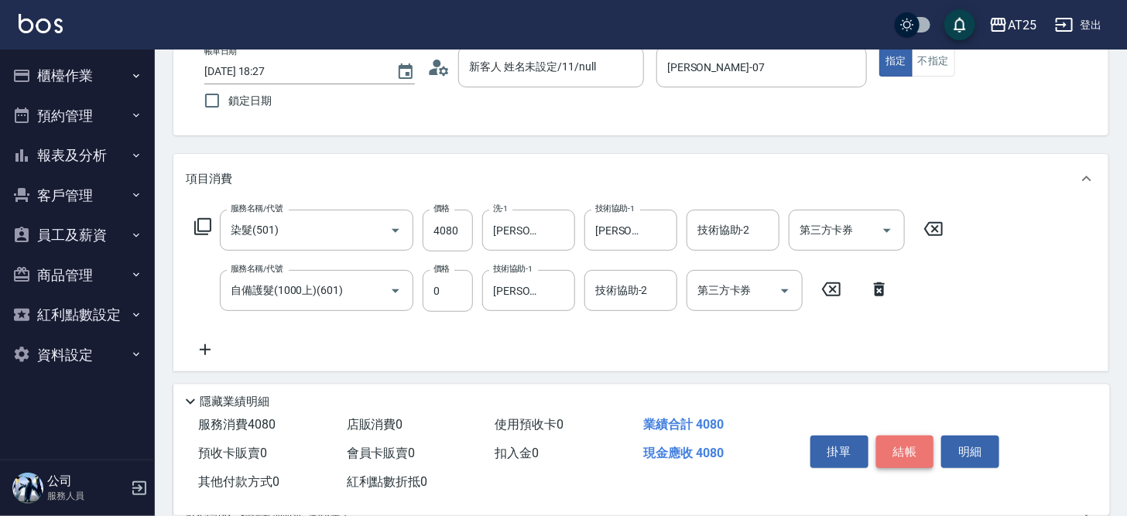
click at [909, 445] on button "結帳" at bounding box center [905, 452] width 58 height 33
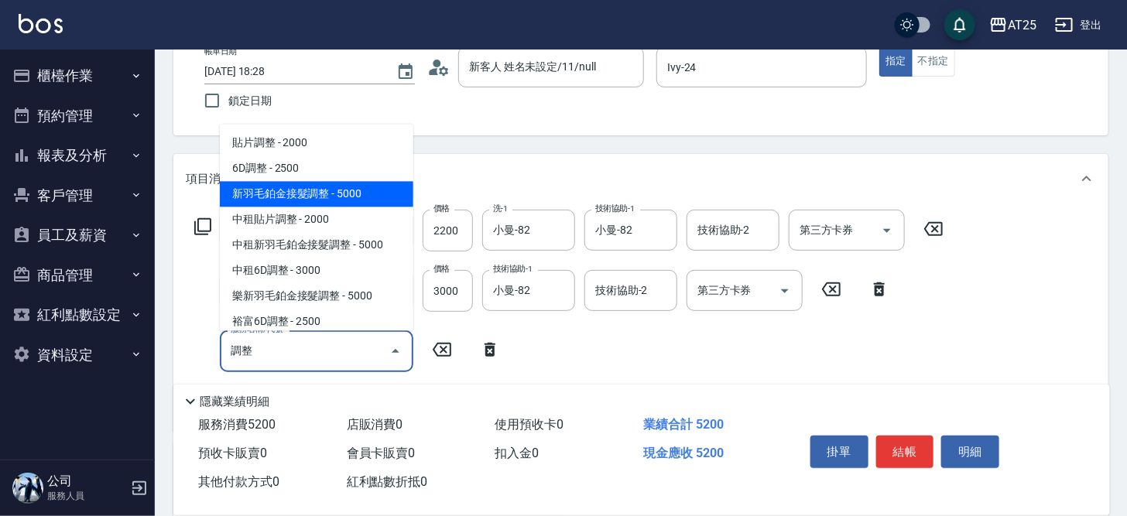
click at [372, 203] on span "新羽毛鉑金接髮調整 - 5000" at bounding box center [317, 195] width 194 height 26
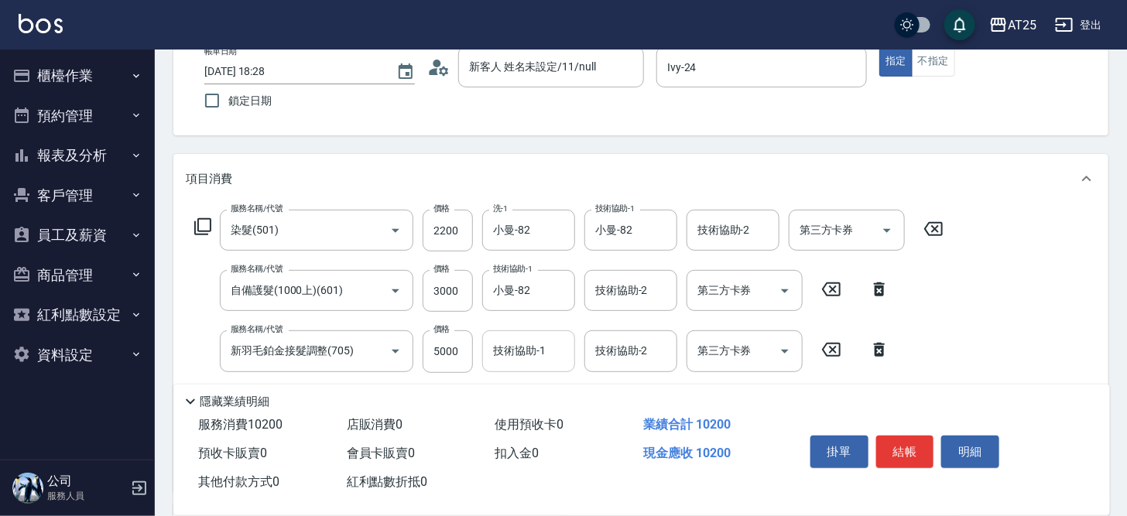
click at [523, 349] on input "技術協助-1" at bounding box center [528, 350] width 79 height 27
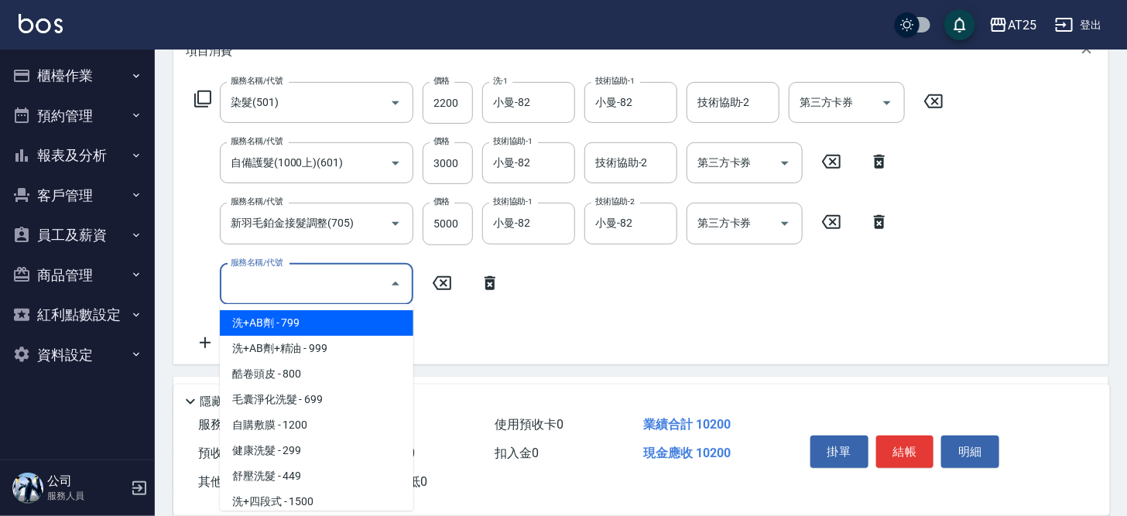
click at [298, 278] on input "服務名稱/代號" at bounding box center [305, 284] width 156 height 27
click at [284, 318] on span "洗+AB劑 - 799" at bounding box center [317, 323] width 194 height 26
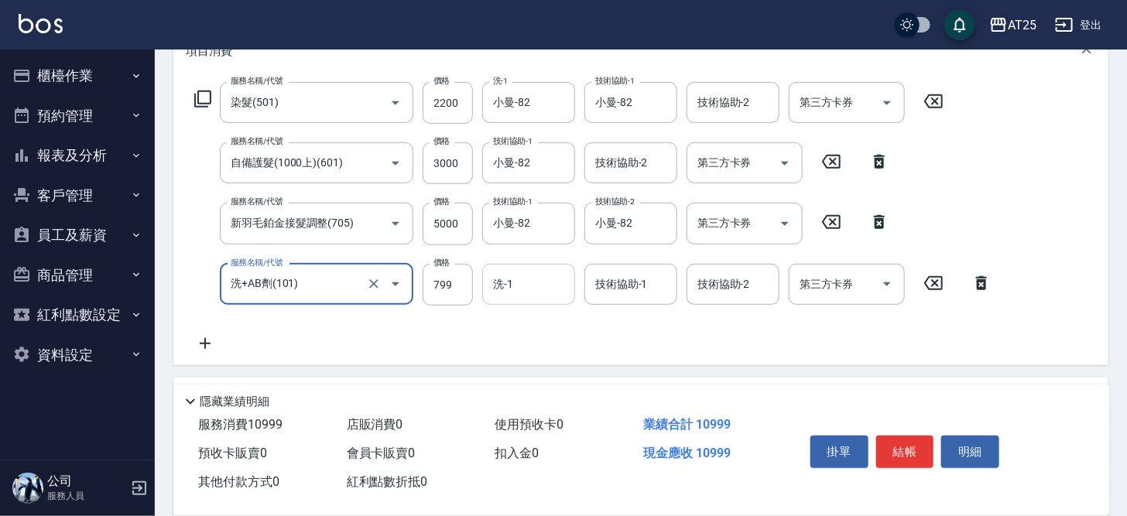
click at [511, 286] on input "洗-1" at bounding box center [528, 284] width 79 height 27
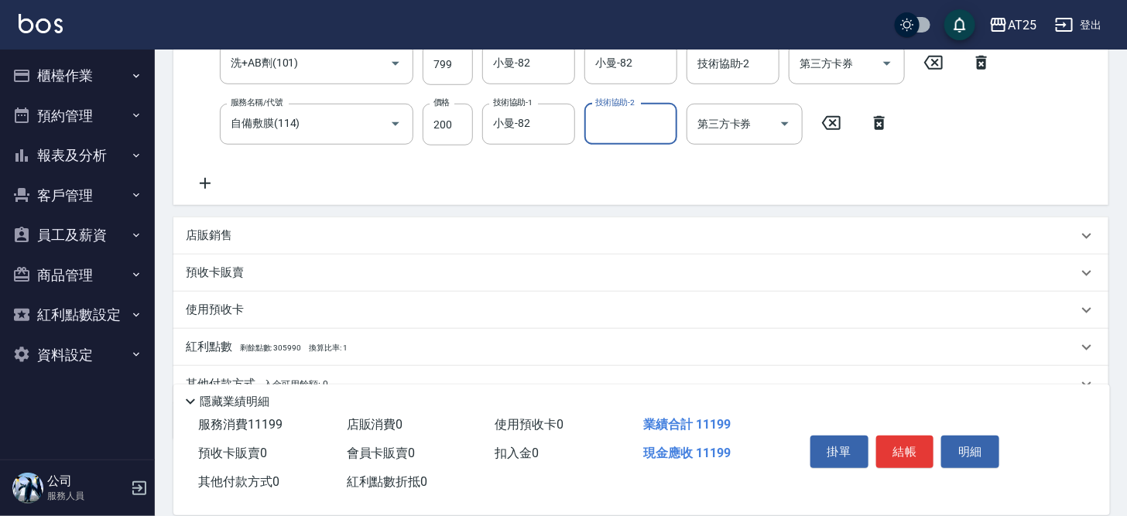
scroll to position [458, 0]
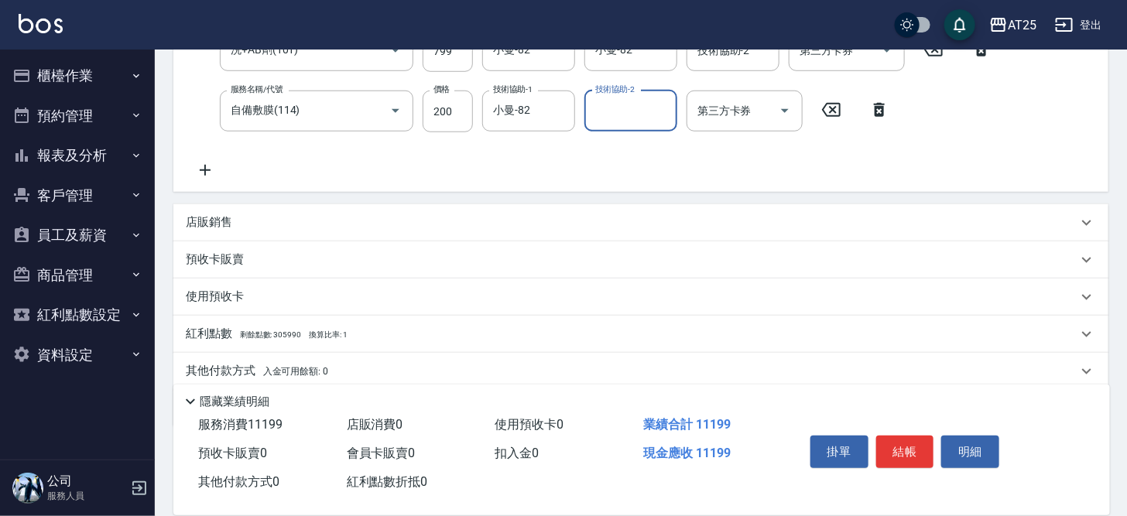
click at [314, 216] on div "店販銷售" at bounding box center [632, 222] width 892 height 16
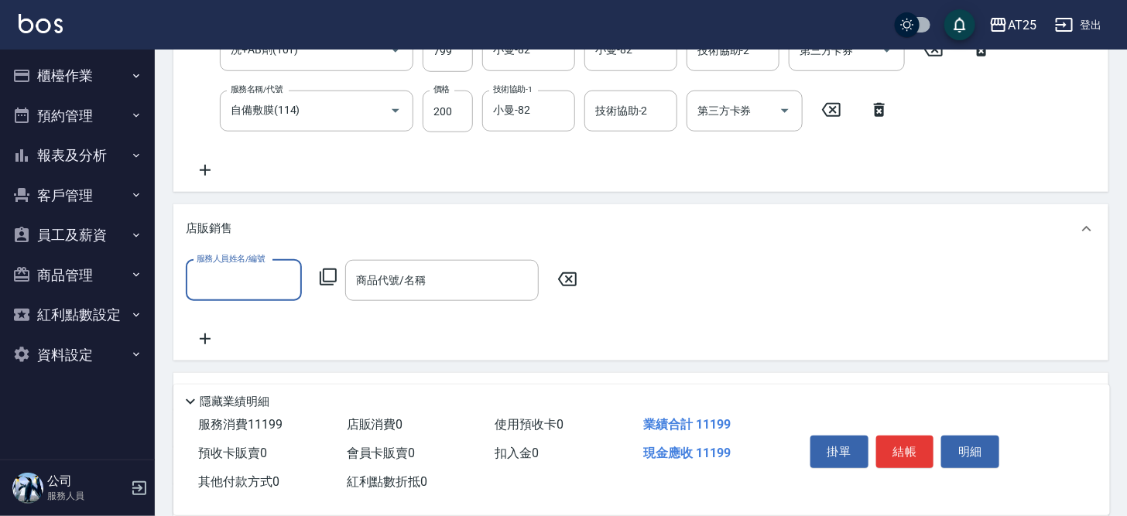
scroll to position [0, 0]
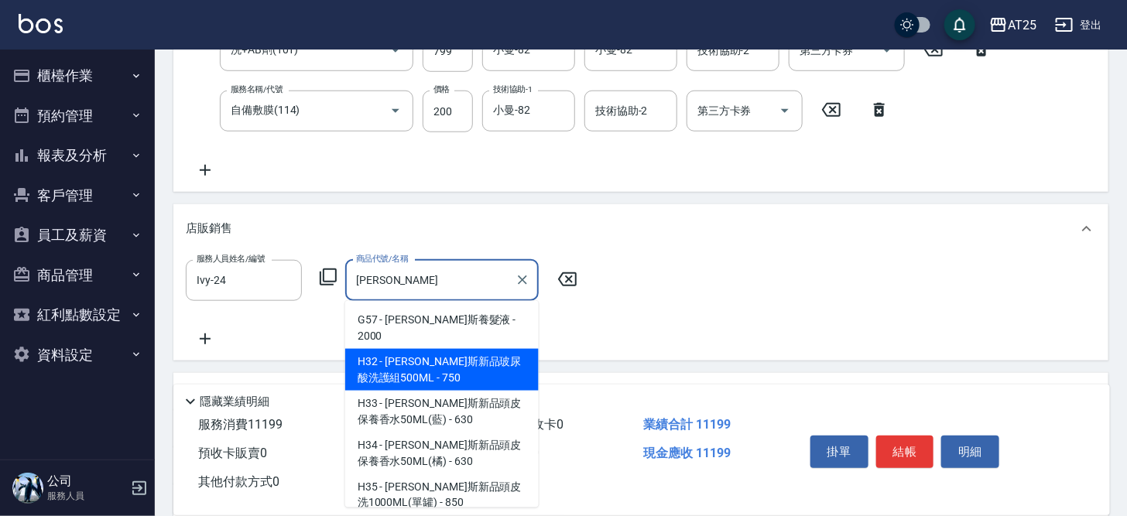
click at [421, 345] on span "G57 - 喬娜斯養髮液 - 2000" at bounding box center [442, 328] width 194 height 42
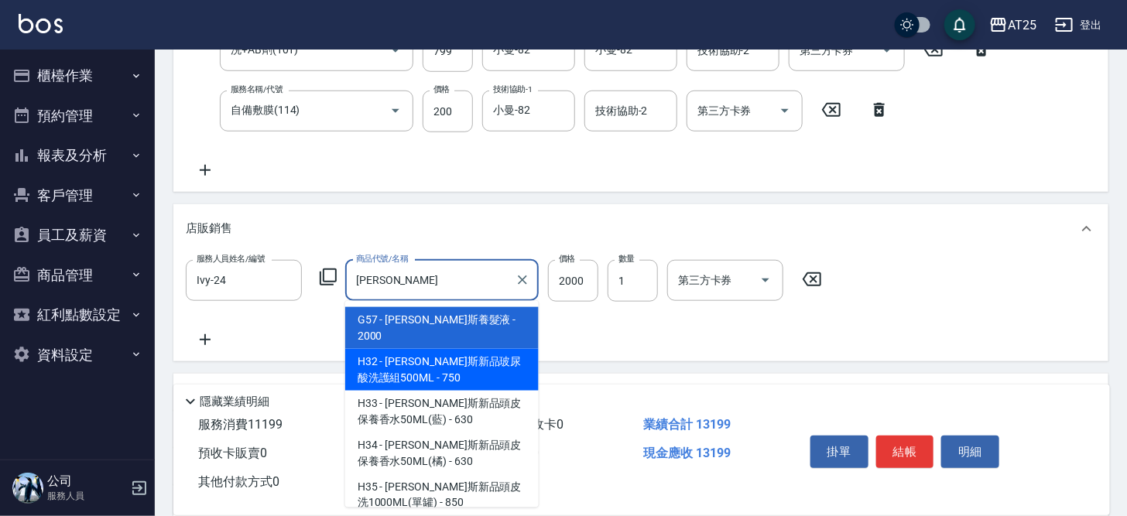
click at [389, 363] on span "H32 - 喬娜斯新品玻尿酸洗護組500ML - 750" at bounding box center [442, 370] width 194 height 42
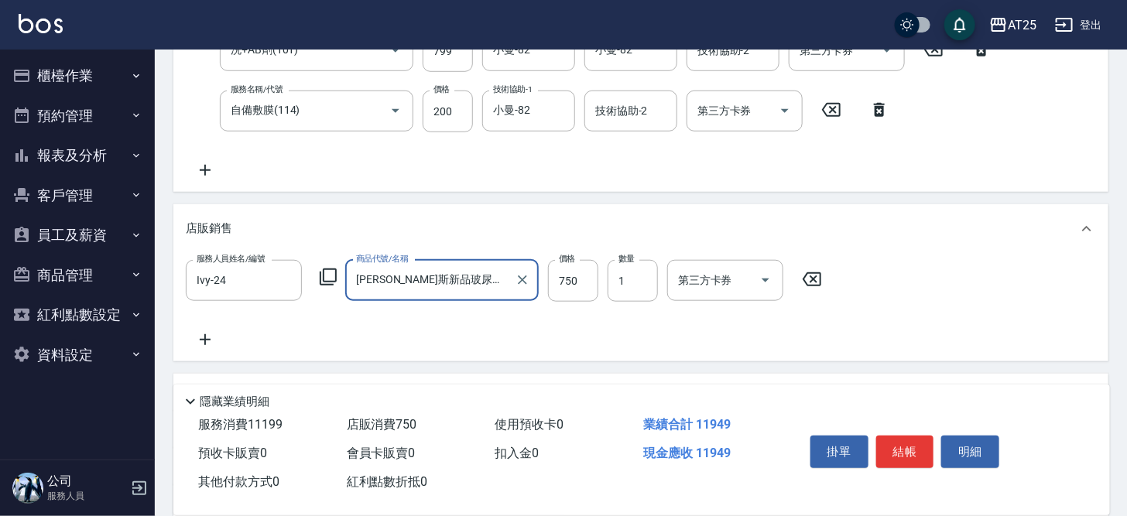
click at [197, 333] on icon at bounding box center [205, 340] width 39 height 19
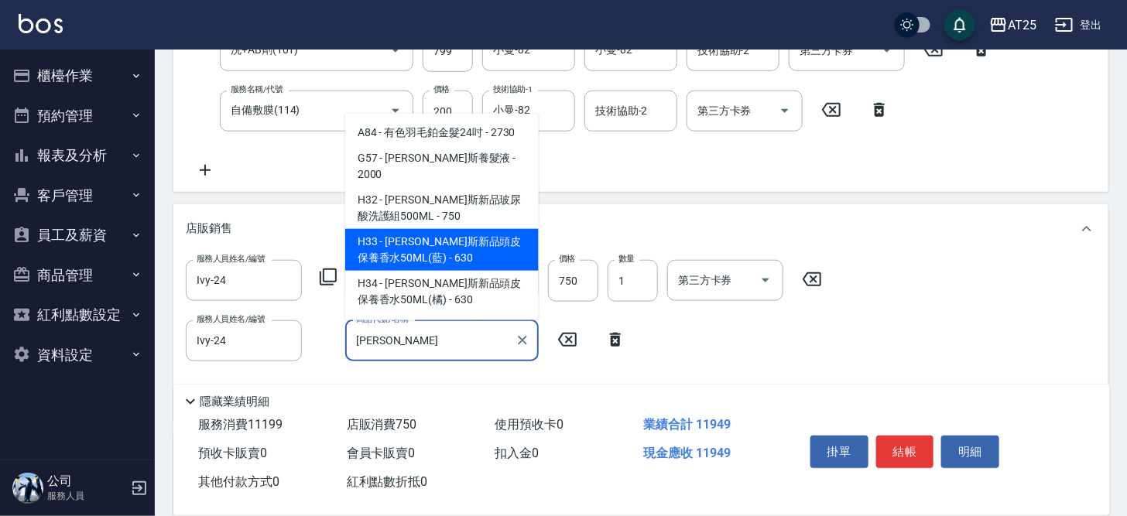
click at [396, 248] on span "H33 - 喬娜斯新品頭皮保養香水50ML(藍) - 630" at bounding box center [442, 250] width 194 height 42
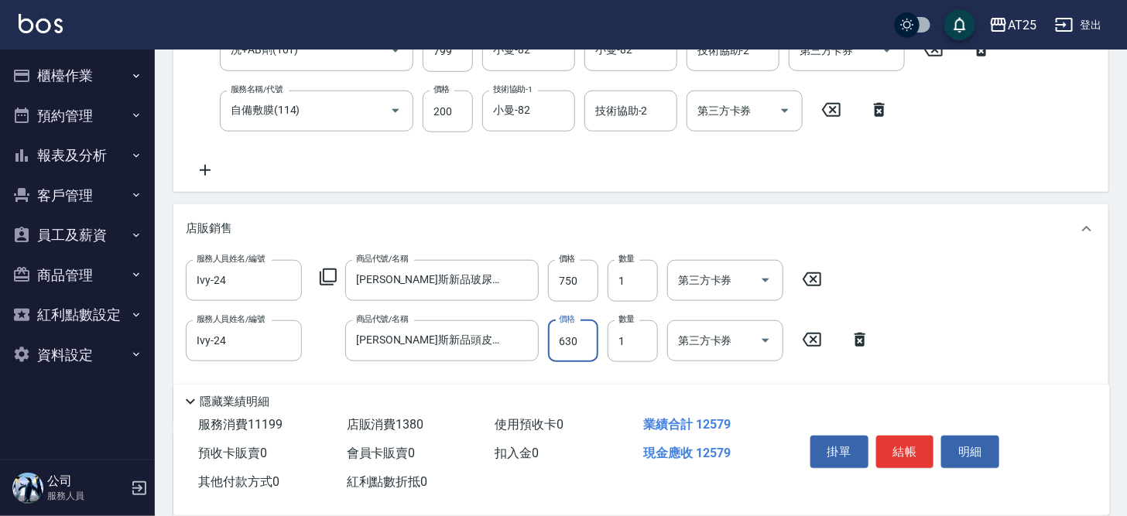
click at [570, 338] on input "630" at bounding box center [573, 341] width 50 height 42
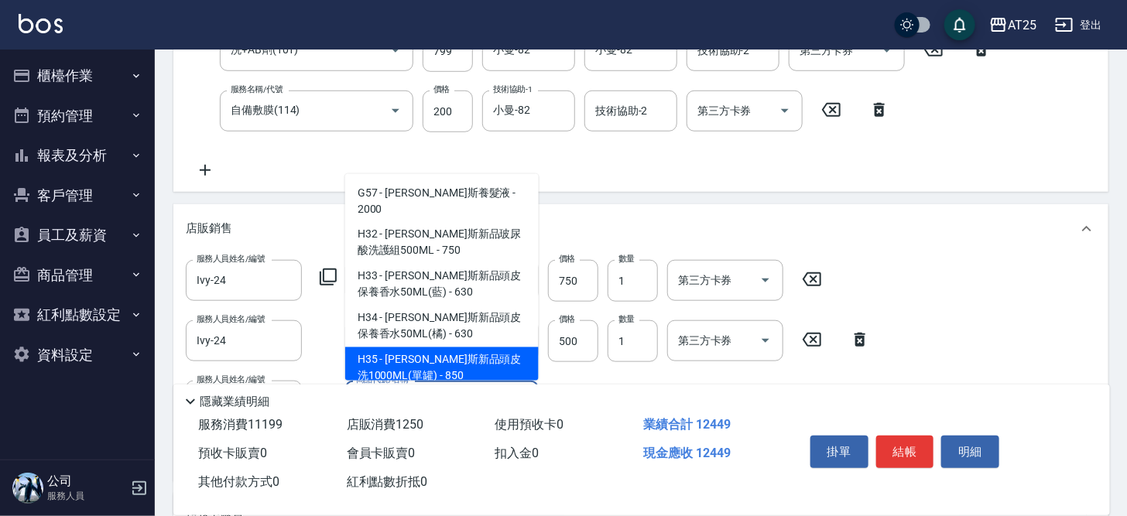
click at [442, 348] on span "H34 - 喬娜斯新品頭皮保養香水50ML(橘) - 630" at bounding box center [442, 327] width 194 height 42
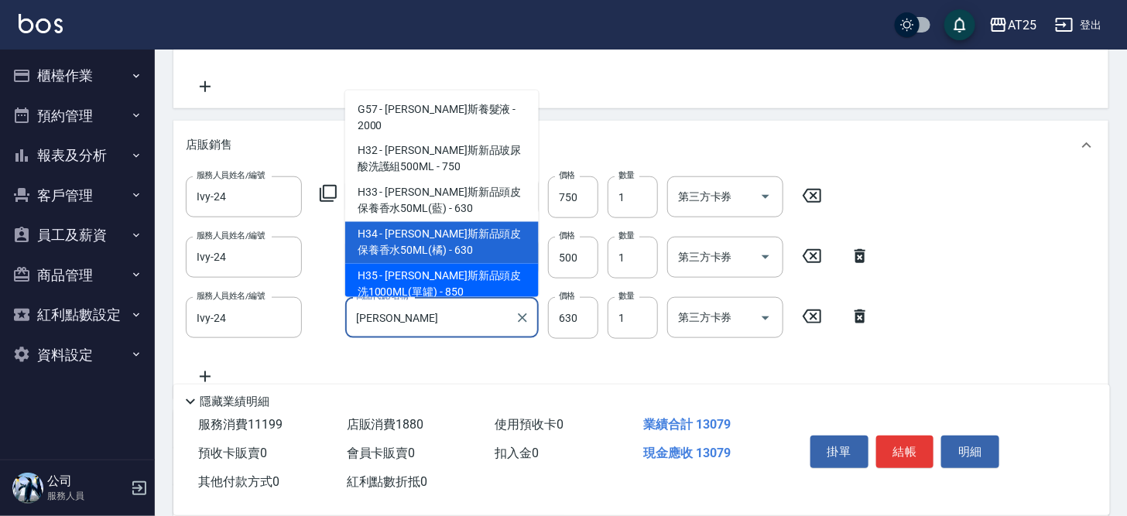
click at [374, 277] on span "H35 - 喬娜斯新品頭皮洗1000ML(單罐) - 850" at bounding box center [442, 285] width 194 height 42
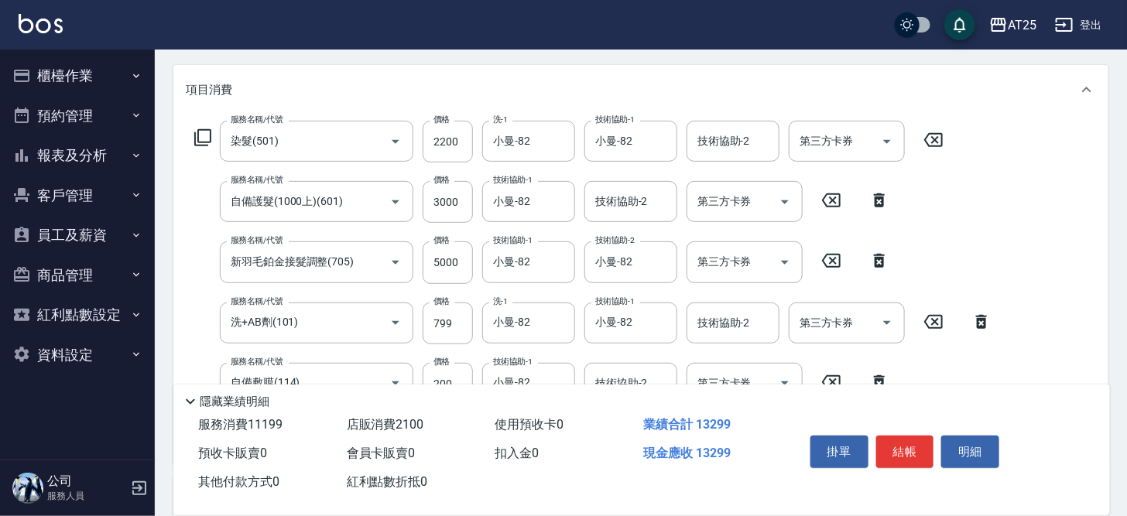
scroll to position [207, 0]
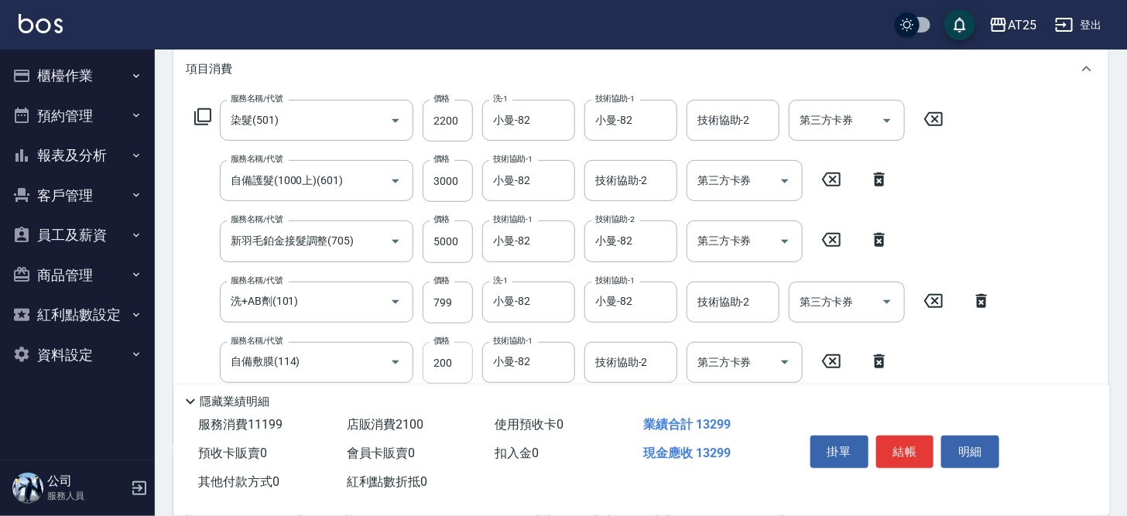
click at [464, 361] on input "200" at bounding box center [448, 363] width 50 height 42
click at [906, 452] on button "結帳" at bounding box center [905, 452] width 58 height 33
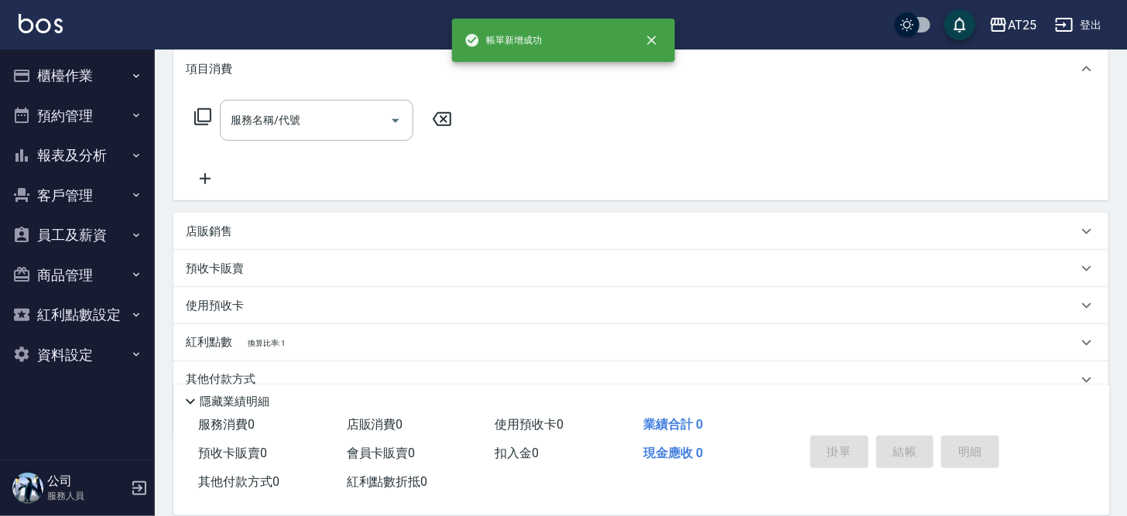
scroll to position [0, 0]
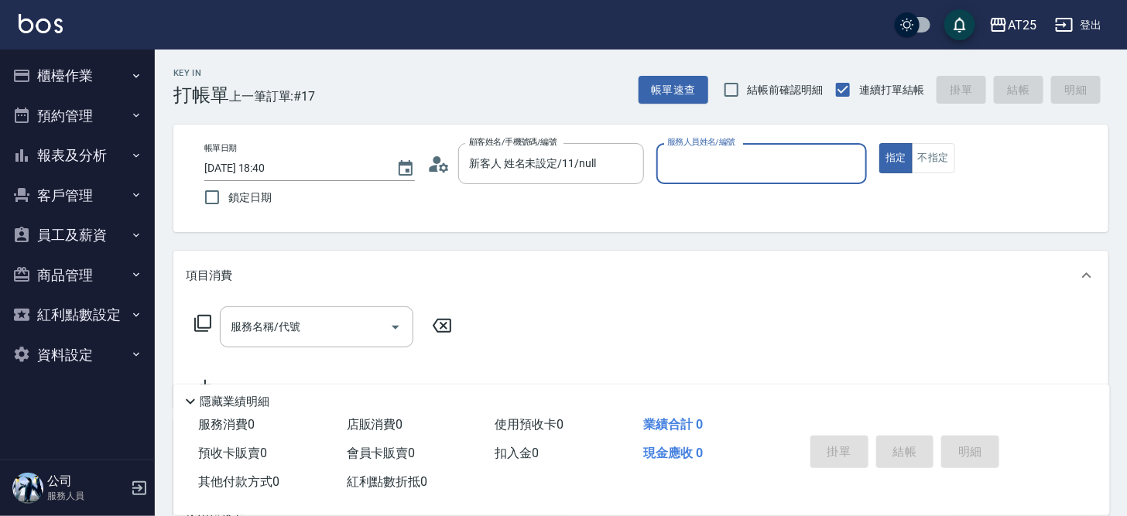
click at [729, 177] on div "服務人員姓名/編號" at bounding box center [761, 163] width 211 height 41
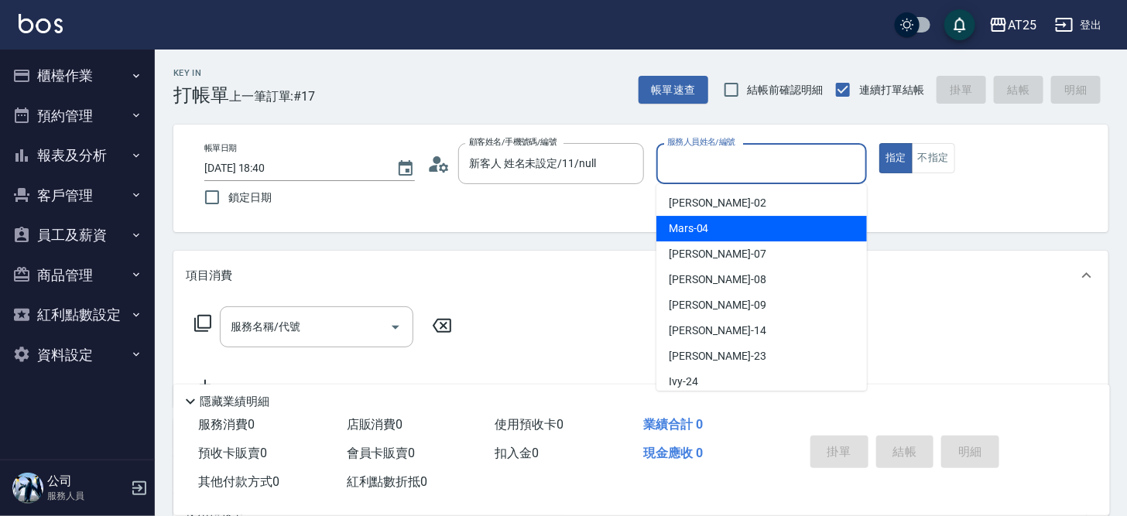
click at [739, 238] on div "Mars -04" at bounding box center [761, 229] width 211 height 26
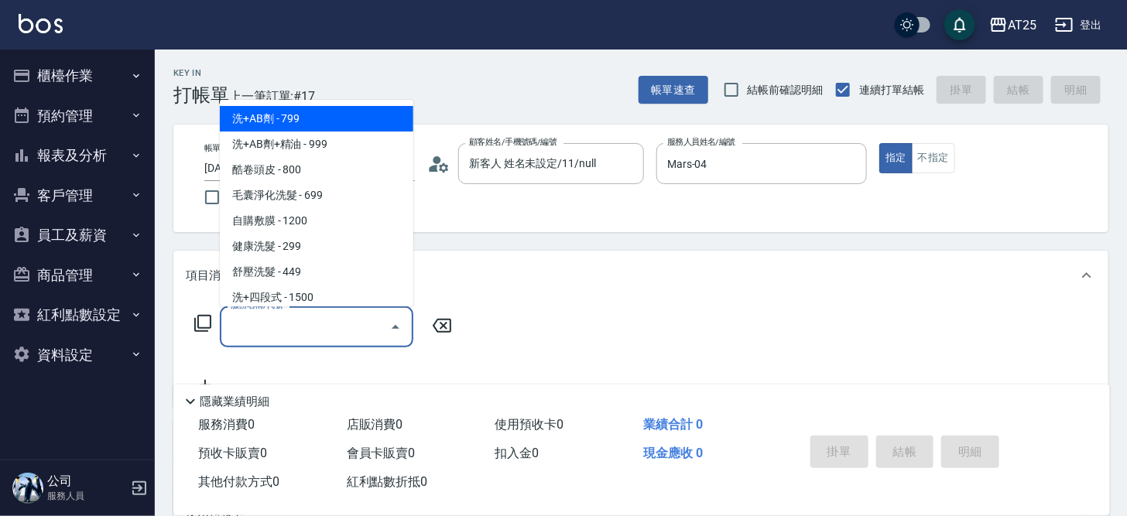
click at [304, 332] on input "服務名稱/代號" at bounding box center [305, 326] width 156 height 27
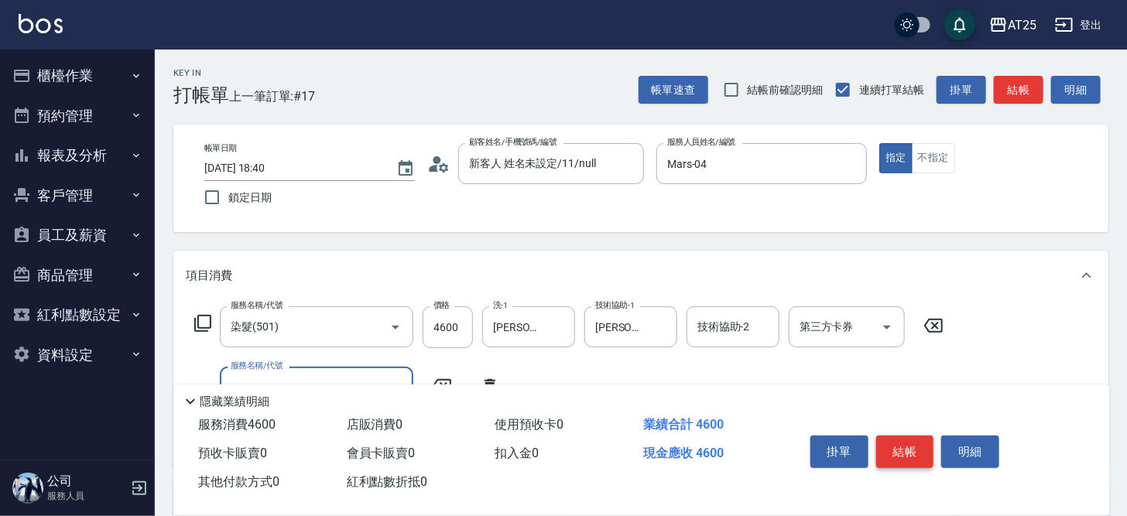
click at [901, 450] on button "結帳" at bounding box center [905, 452] width 58 height 33
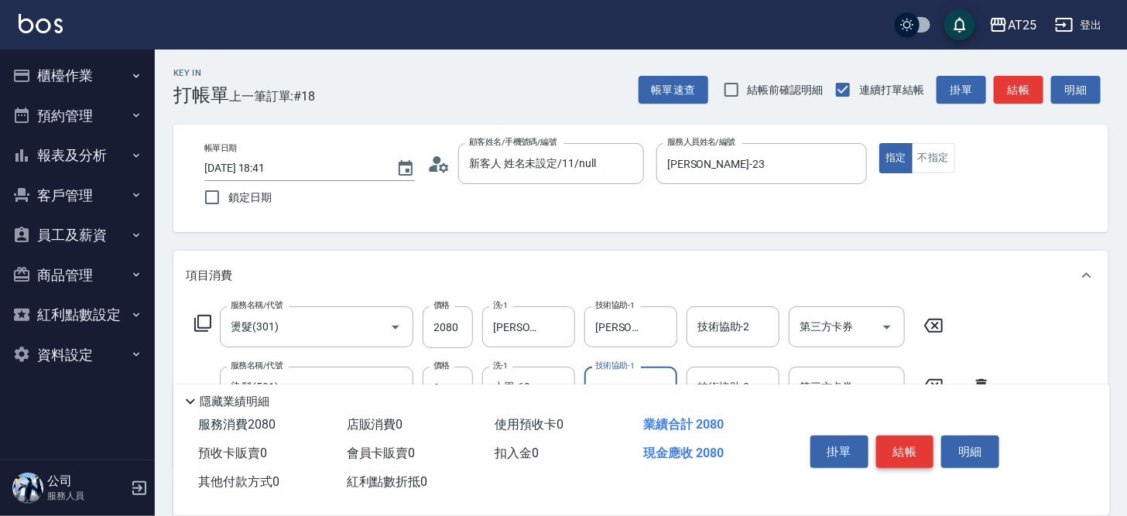
click at [900, 455] on button "結帳" at bounding box center [905, 452] width 58 height 33
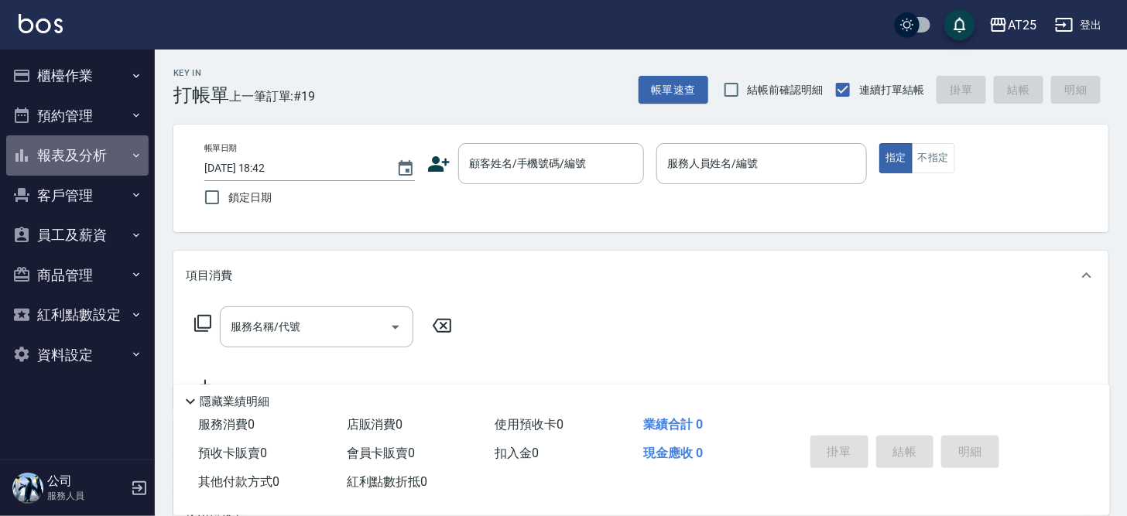
click at [97, 161] on button "報表及分析" at bounding box center [77, 155] width 142 height 40
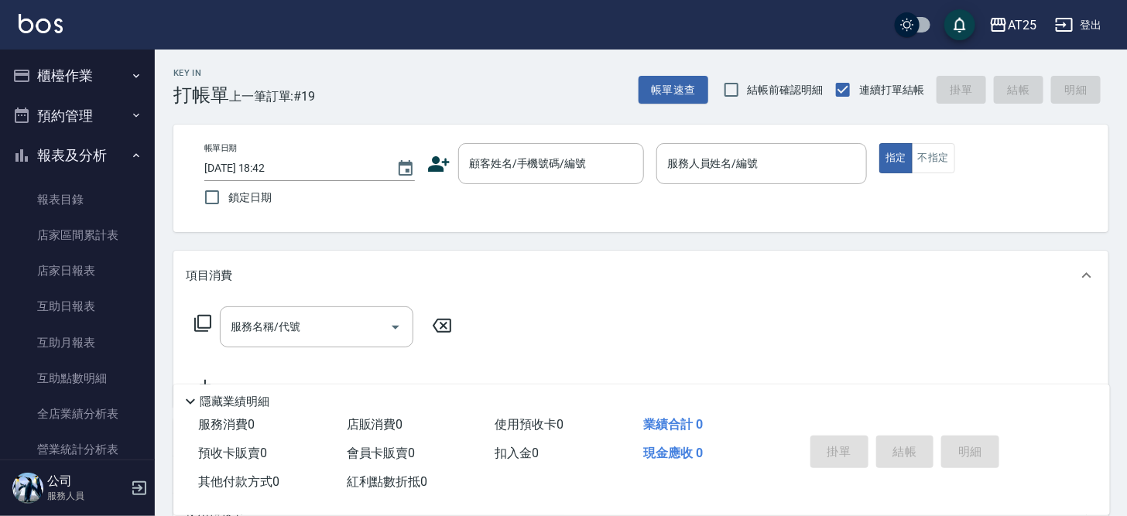
click at [101, 81] on button "櫃檯作業" at bounding box center [77, 76] width 142 height 40
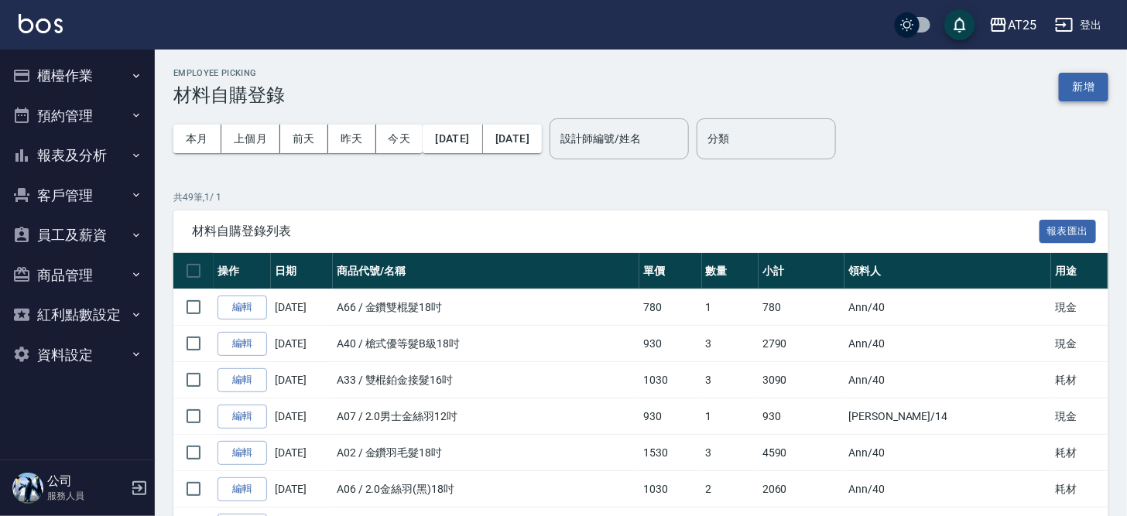
click at [1093, 86] on button "新增" at bounding box center [1084, 87] width 50 height 29
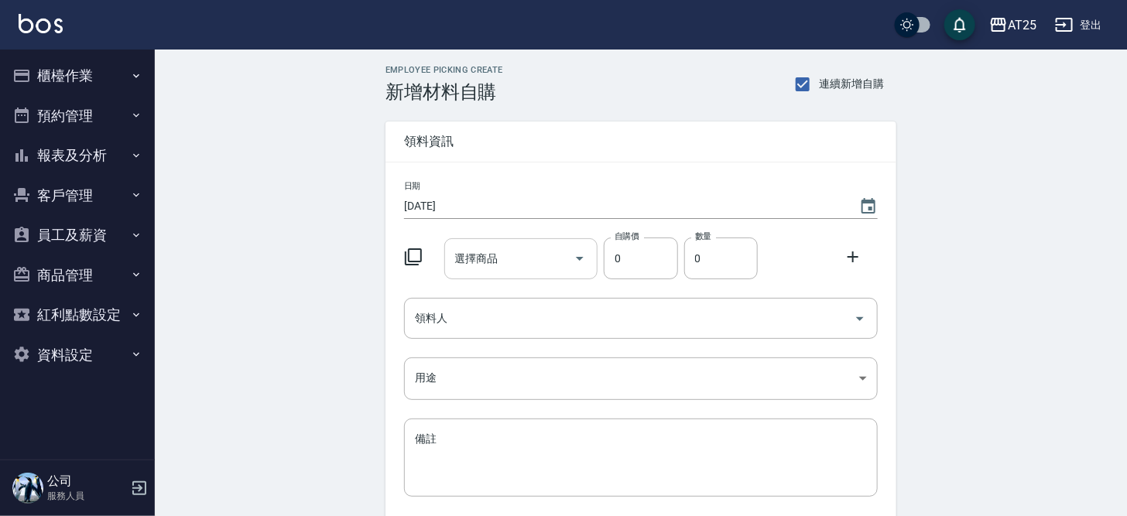
click at [519, 253] on input "選擇商品" at bounding box center [509, 258] width 117 height 27
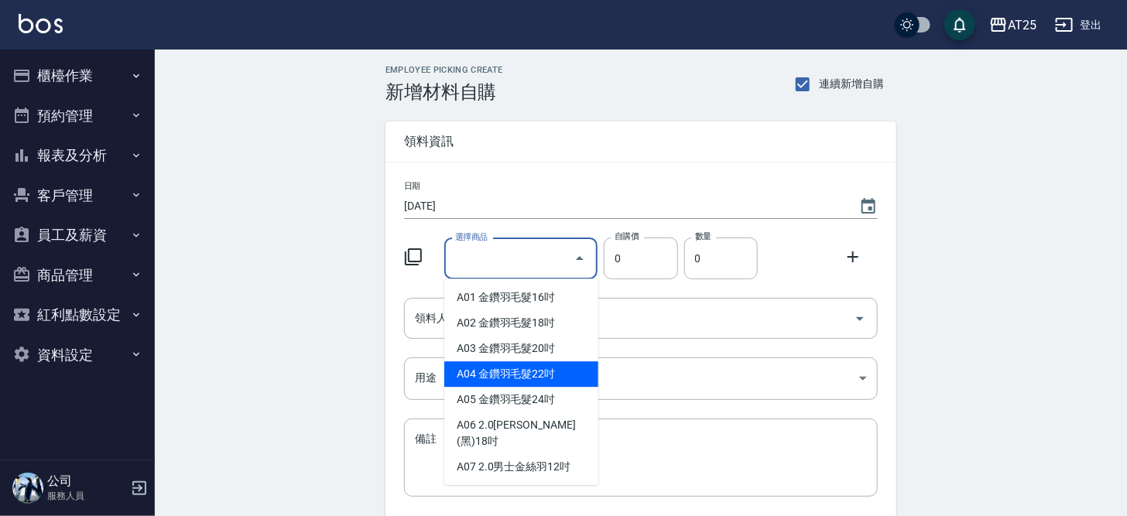
click at [411, 259] on icon at bounding box center [413, 257] width 19 height 19
